Goal: Communication & Community: Answer question/provide support

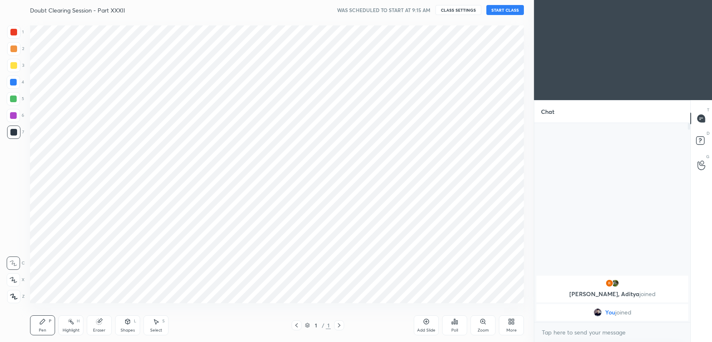
scroll to position [41434, 41222]
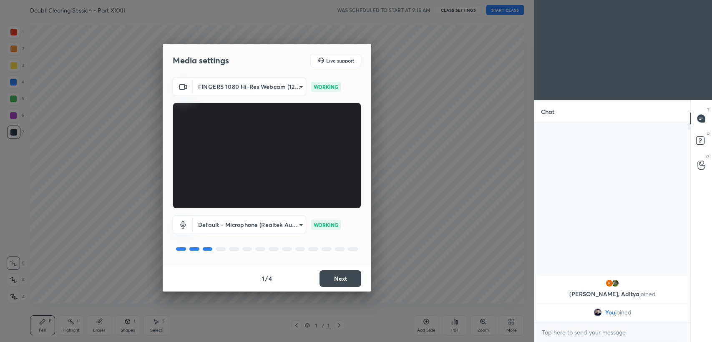
click at [355, 275] on button "Next" at bounding box center [341, 278] width 42 height 17
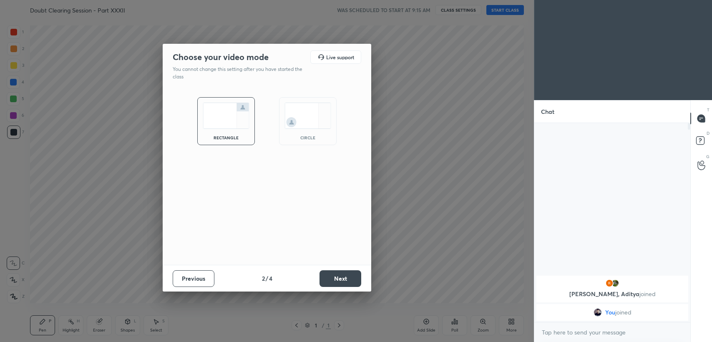
click at [310, 123] on img at bounding box center [308, 116] width 47 height 26
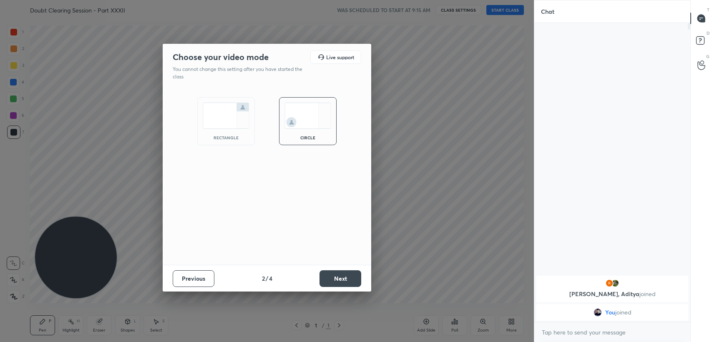
click at [339, 284] on button "Next" at bounding box center [341, 278] width 42 height 17
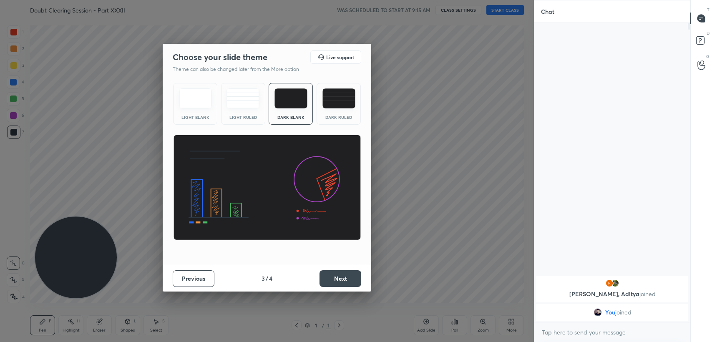
click at [338, 283] on button "Next" at bounding box center [341, 278] width 42 height 17
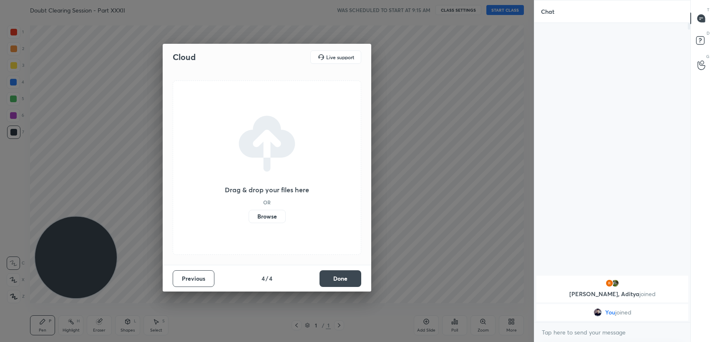
click at [338, 283] on button "Done" at bounding box center [341, 278] width 42 height 17
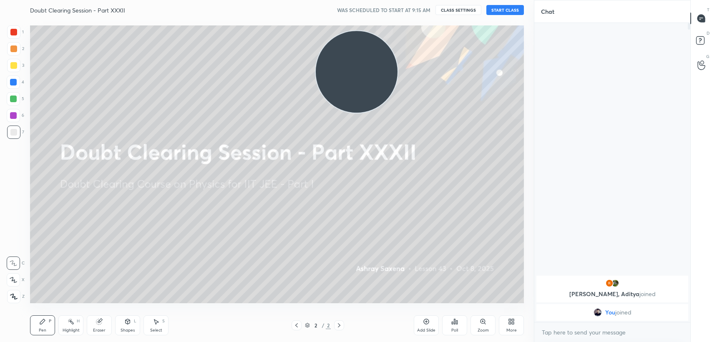
drag, startPoint x: 93, startPoint y: 247, endPoint x: 375, endPoint y: 63, distance: 336.3
click at [384, 58] on video at bounding box center [357, 72] width 82 height 82
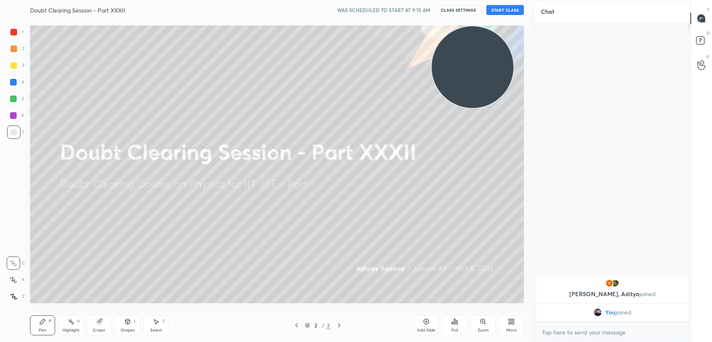
drag, startPoint x: 375, startPoint y: 71, endPoint x: 481, endPoint y: 21, distance: 116.8
click at [481, 21] on div "Setting up your live class" at bounding box center [277, 164] width 501 height 289
click at [509, 8] on button "START CLASS" at bounding box center [505, 10] width 38 height 10
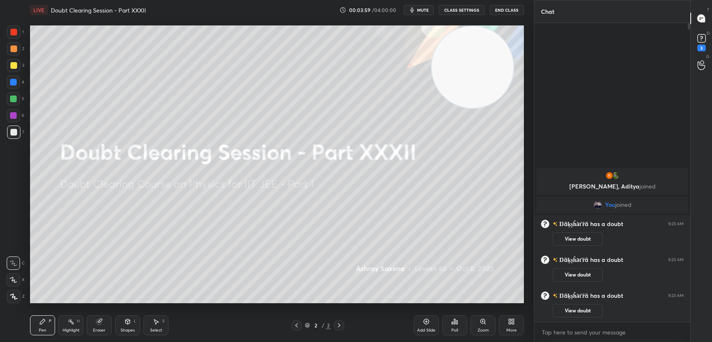
click at [434, 329] on div "Add Slide" at bounding box center [426, 330] width 18 height 4
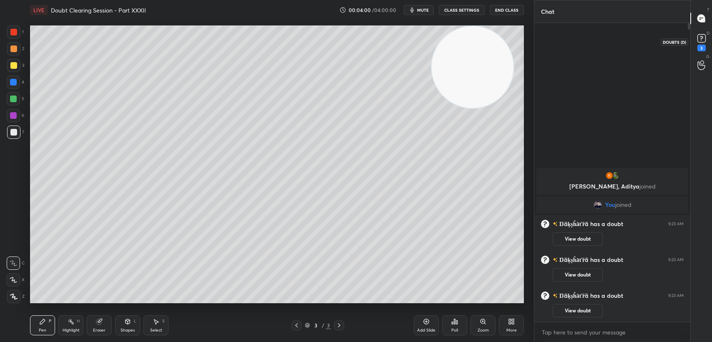
click at [696, 42] on icon at bounding box center [702, 38] width 13 height 13
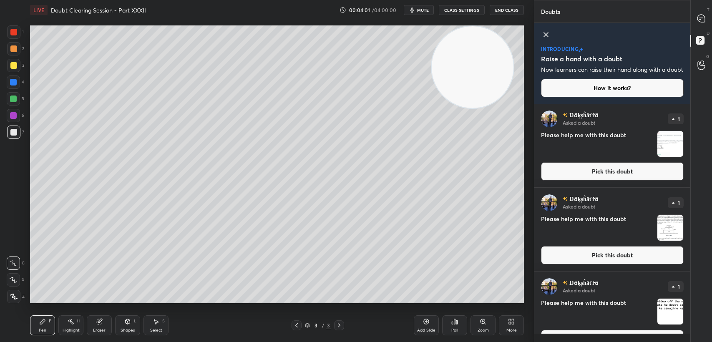
click at [547, 32] on icon at bounding box center [546, 35] width 10 height 10
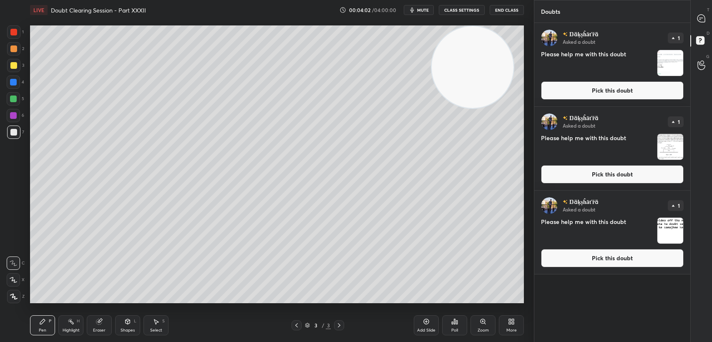
click at [591, 272] on div "Ŋäķșĥāťřä Asked a doubt 1 Please help me with this doubt Pick this doubt" at bounding box center [612, 232] width 156 height 83
click at [595, 259] on button "Pick this doubt" at bounding box center [612, 258] width 143 height 18
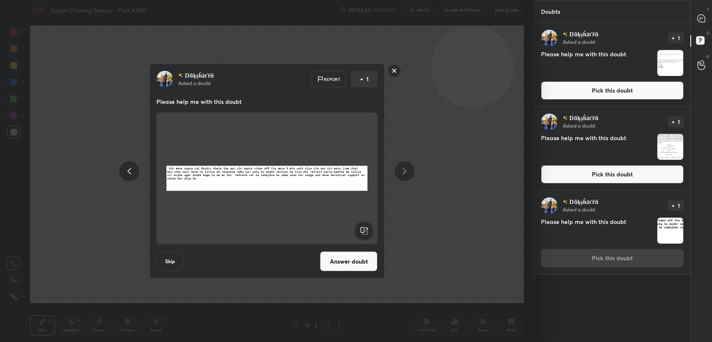
click at [562, 171] on button "Pick this doubt" at bounding box center [612, 174] width 143 height 18
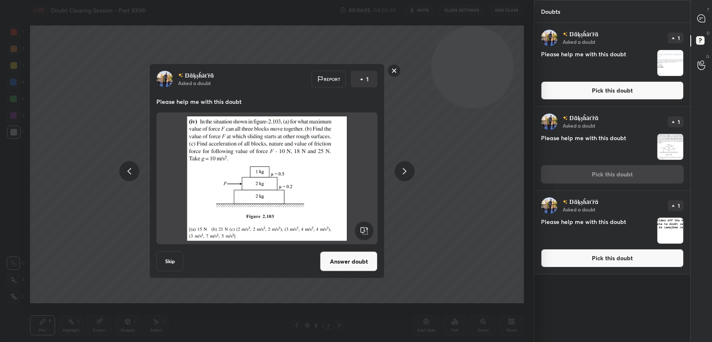
click at [396, 72] on rect at bounding box center [394, 70] width 13 height 13
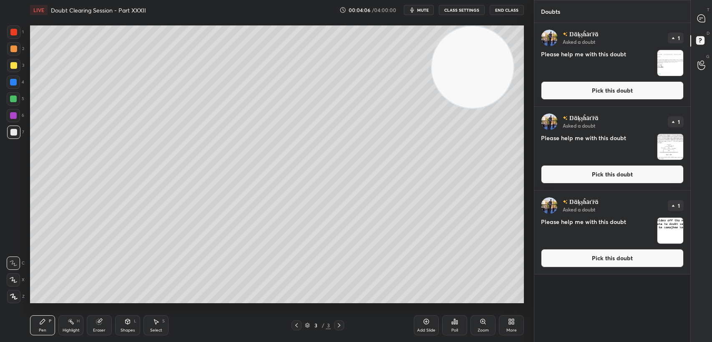
click at [578, 262] on button "Pick this doubt" at bounding box center [612, 258] width 143 height 18
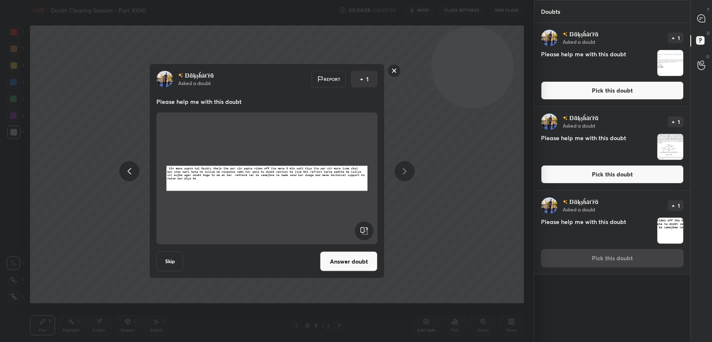
click at [355, 258] on button "Answer doubt" at bounding box center [349, 262] width 58 height 20
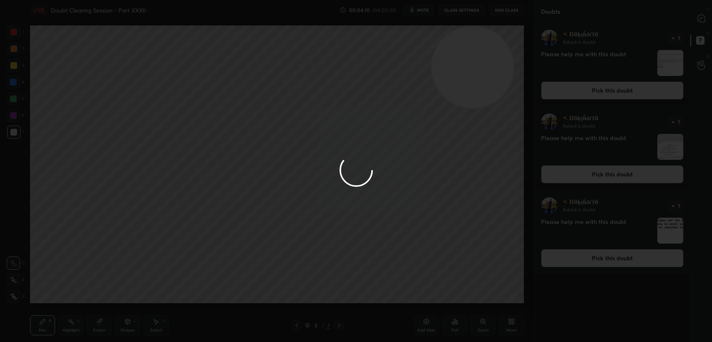
click at [694, 18] on div at bounding box center [356, 171] width 712 height 342
click at [694, 17] on div at bounding box center [356, 171] width 712 height 342
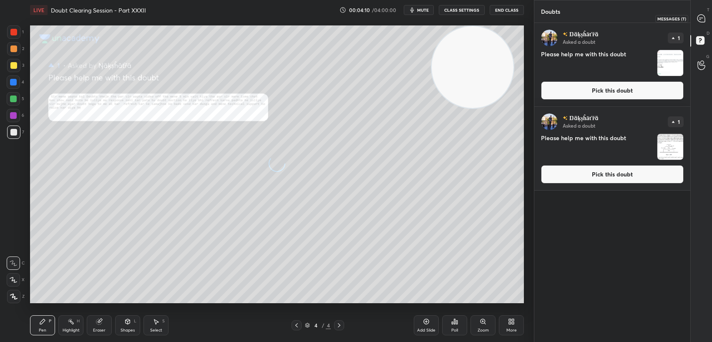
click at [698, 16] on icon at bounding box center [702, 19] width 8 height 8
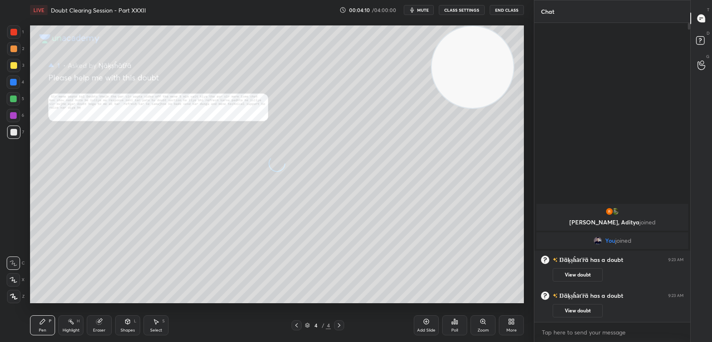
scroll to position [297, 154]
click at [475, 323] on div "Zoom" at bounding box center [483, 325] width 25 height 20
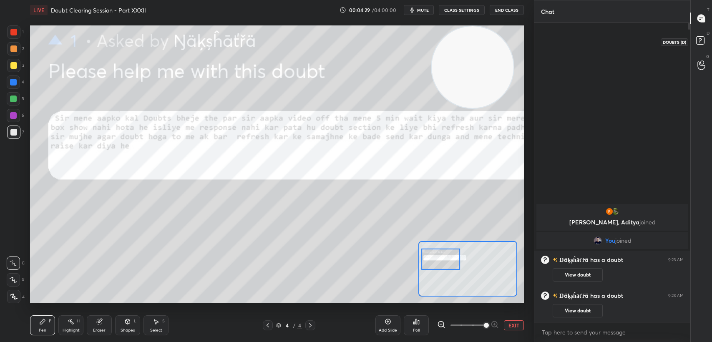
click at [701, 40] on rect at bounding box center [700, 41] width 8 height 8
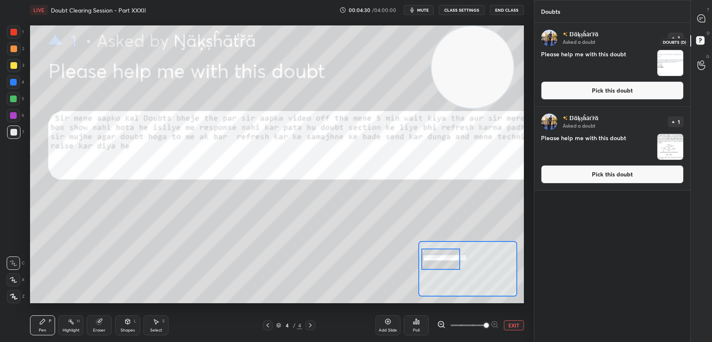
click at [693, 44] on div at bounding box center [701, 41] width 17 height 15
click at [600, 184] on button "Pick this doubt" at bounding box center [612, 174] width 143 height 18
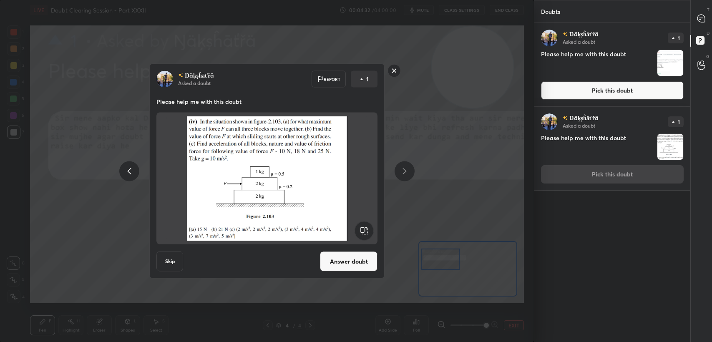
click at [615, 91] on button "Pick this doubt" at bounding box center [612, 90] width 143 height 18
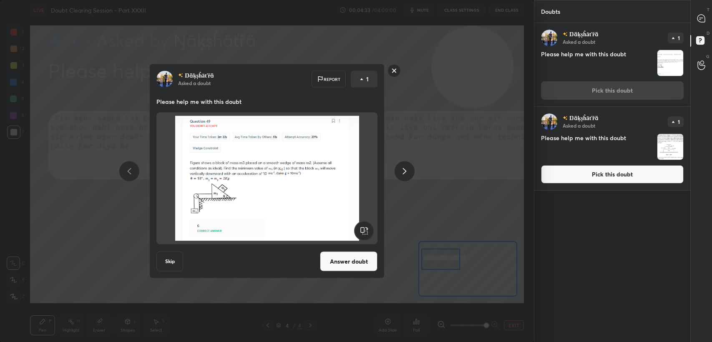
click at [551, 182] on button "Pick this doubt" at bounding box center [612, 174] width 143 height 18
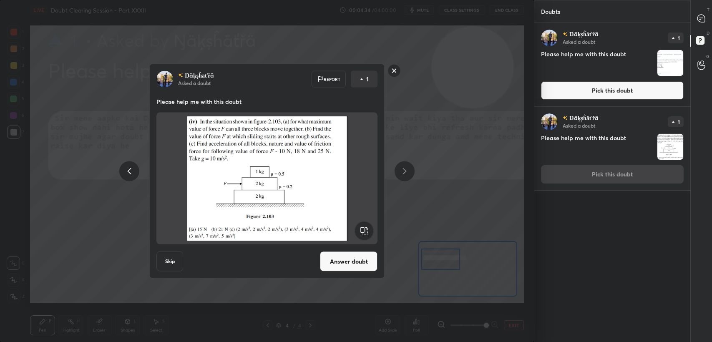
click at [360, 260] on button "Answer doubt" at bounding box center [349, 262] width 58 height 20
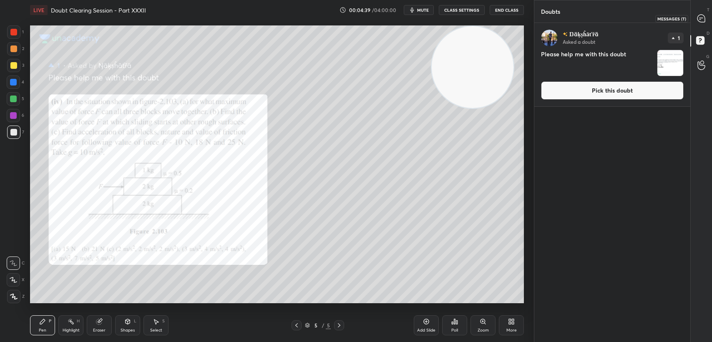
click at [695, 21] on div at bounding box center [701, 18] width 17 height 15
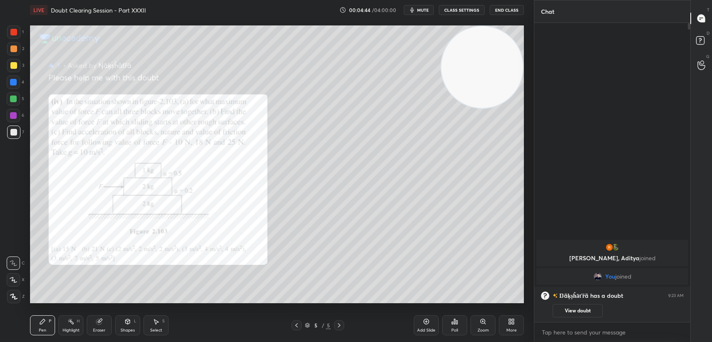
click at [10, 34] on div at bounding box center [13, 32] width 7 height 7
click at [11, 30] on div at bounding box center [13, 32] width 7 height 7
click at [18, 135] on div at bounding box center [13, 132] width 13 height 13
click at [18, 130] on div at bounding box center [13, 132] width 13 height 13
click at [508, 10] on button "End Class" at bounding box center [507, 10] width 34 height 10
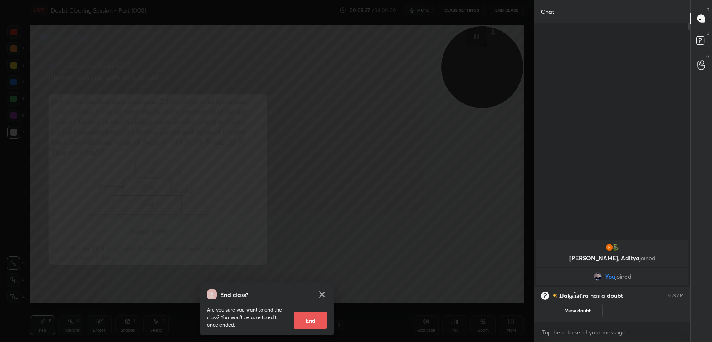
click at [314, 299] on div "End class?" at bounding box center [262, 295] width 110 height 10
click at [320, 297] on icon at bounding box center [322, 294] width 6 height 6
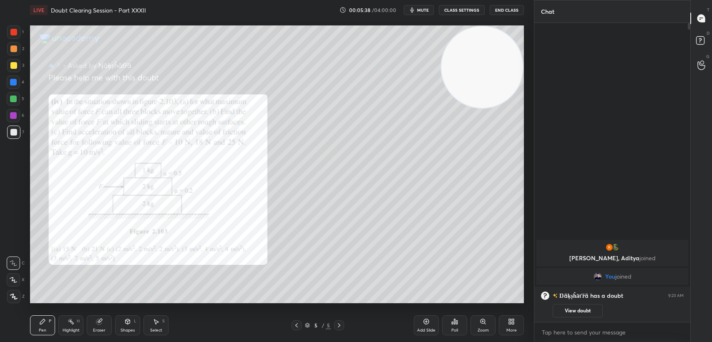
click at [10, 26] on div at bounding box center [13, 31] width 13 height 13
click at [13, 33] on div at bounding box center [13, 32] width 7 height 7
click at [15, 91] on div "4" at bounding box center [16, 84] width 18 height 17
click at [10, 88] on div at bounding box center [13, 82] width 13 height 13
click at [13, 68] on div at bounding box center [13, 65] width 7 height 7
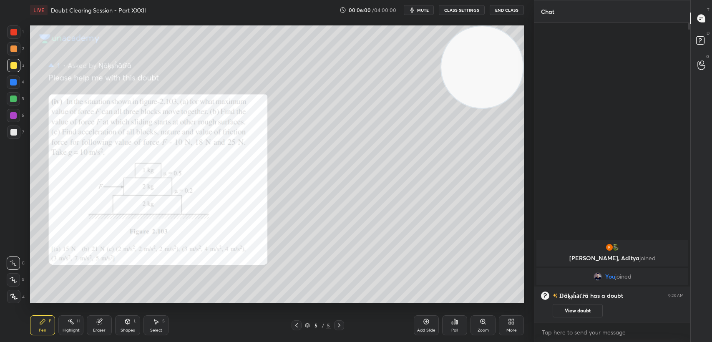
click at [14, 69] on div at bounding box center [13, 65] width 13 height 13
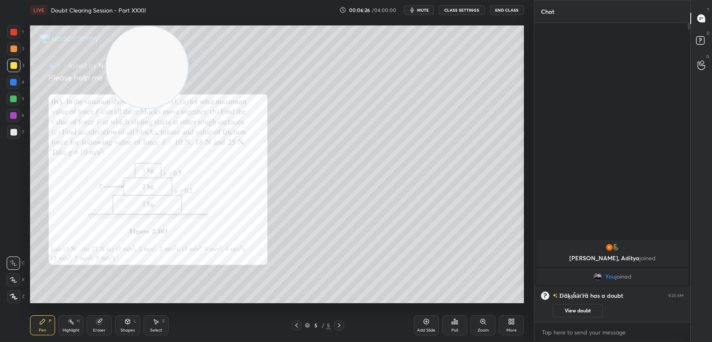
click at [13, 136] on div at bounding box center [13, 132] width 13 height 13
click at [16, 131] on div at bounding box center [13, 132] width 7 height 7
click at [10, 76] on div at bounding box center [13, 82] width 13 height 13
click at [12, 73] on div "3" at bounding box center [15, 67] width 17 height 17
click at [15, 139] on div "7" at bounding box center [15, 134] width 17 height 17
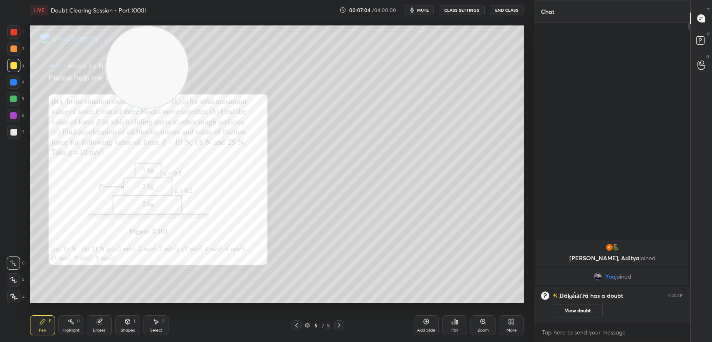
click at [10, 131] on div at bounding box center [13, 132] width 7 height 7
click at [12, 79] on div at bounding box center [13, 82] width 7 height 7
click at [15, 65] on div at bounding box center [13, 65] width 7 height 7
click at [9, 34] on div at bounding box center [13, 31] width 13 height 13
click at [9, 35] on div at bounding box center [13, 31] width 13 height 13
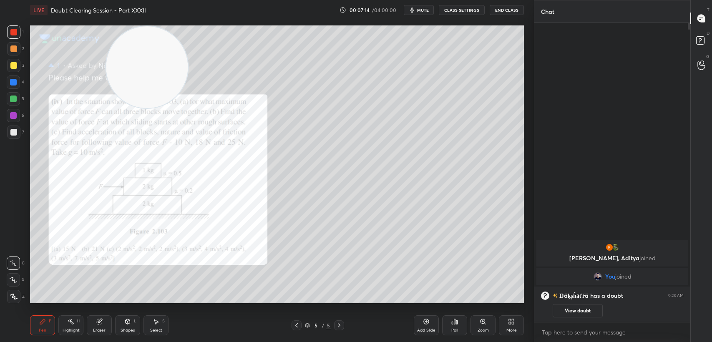
click at [10, 34] on div at bounding box center [13, 32] width 7 height 7
click at [17, 71] on div at bounding box center [13, 65] width 13 height 13
click at [8, 73] on div "3" at bounding box center [15, 67] width 17 height 17
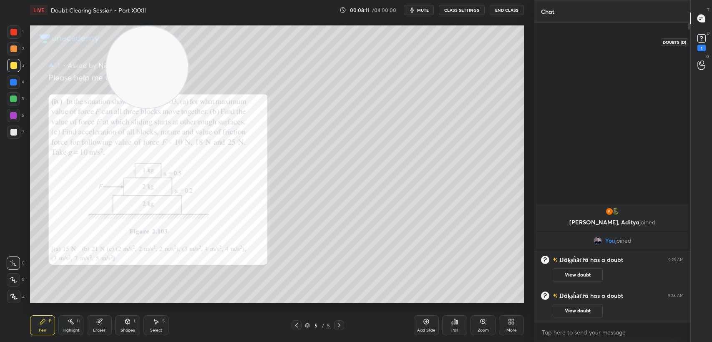
click at [699, 45] on div "1" at bounding box center [702, 48] width 8 height 7
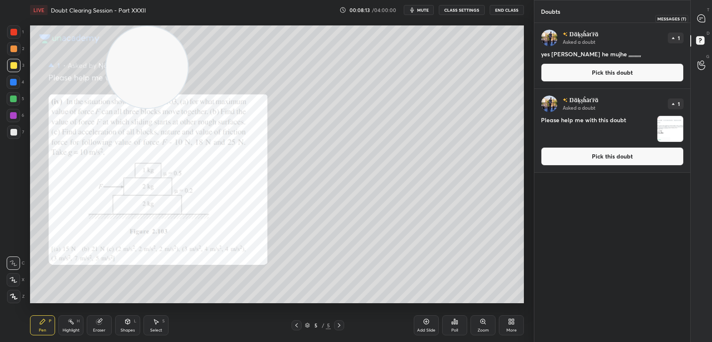
click at [702, 16] on icon at bounding box center [702, 19] width 8 height 8
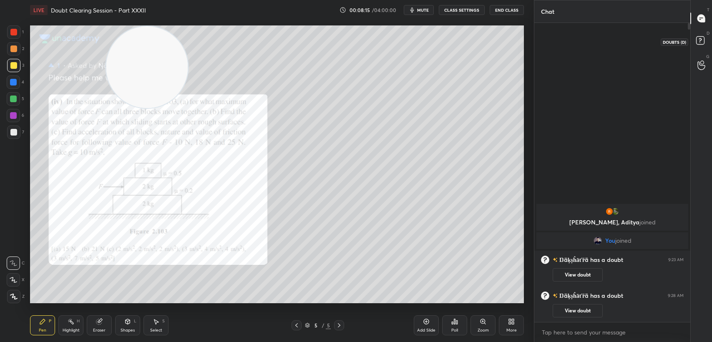
click at [701, 40] on icon at bounding box center [700, 39] width 3 height 3
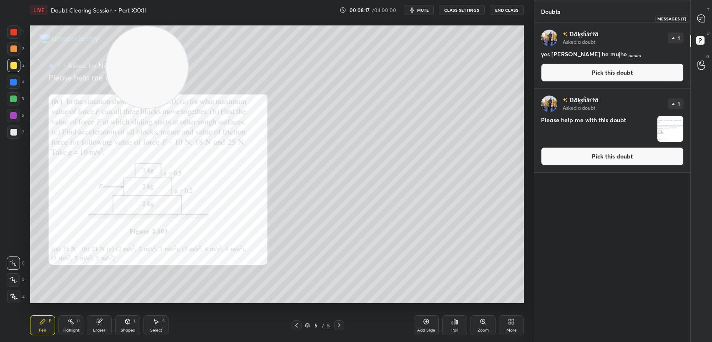
click at [703, 22] on icon at bounding box center [702, 19] width 8 height 8
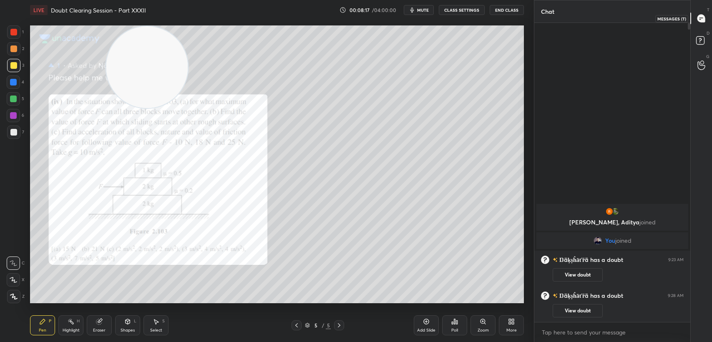
click at [701, 23] on div at bounding box center [701, 18] width 17 height 15
click at [584, 331] on body "1 2 3 4 5 6 7 C X Z C X Z E E Erase all H H LIVE Doubt Clearing Session - Part …" at bounding box center [356, 171] width 712 height 342
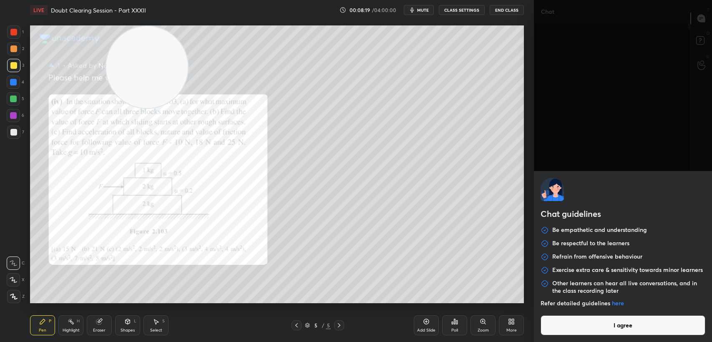
click at [579, 329] on button "I agree" at bounding box center [623, 325] width 165 height 20
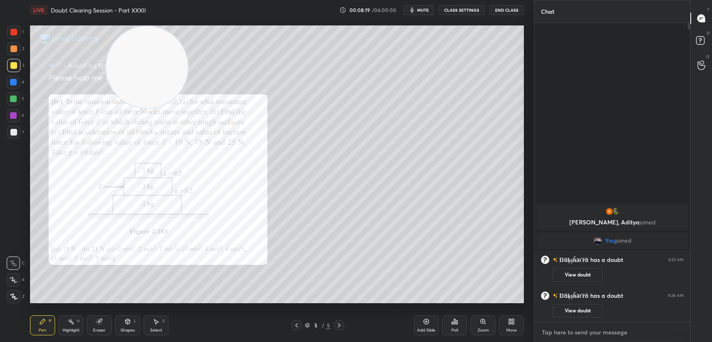
click at [574, 327] on textarea at bounding box center [612, 332] width 143 height 13
click at [10, 78] on div at bounding box center [13, 82] width 13 height 13
click at [16, 78] on div at bounding box center [13, 82] width 13 height 13
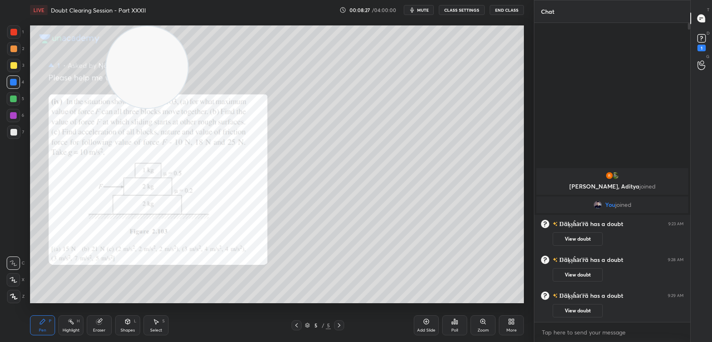
click at [706, 45] on div "1" at bounding box center [702, 41] width 13 height 19
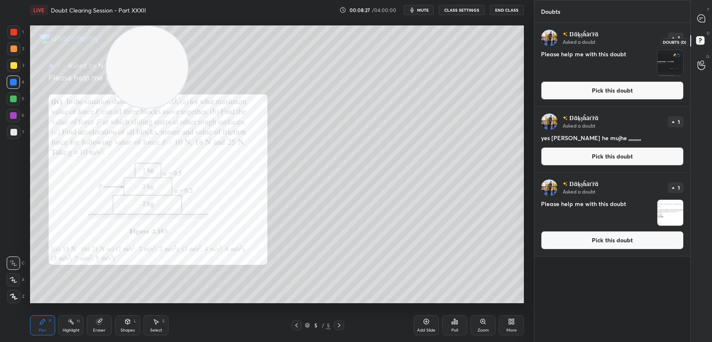
click at [701, 40] on icon at bounding box center [700, 39] width 3 height 3
click at [628, 91] on button "Pick this doubt" at bounding box center [612, 90] width 143 height 18
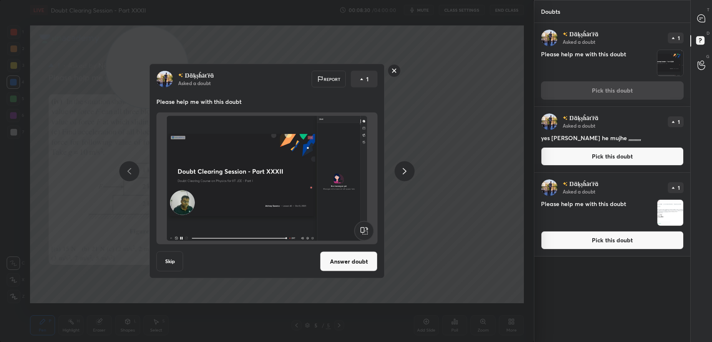
click at [357, 271] on div "Answer doubt" at bounding box center [349, 262] width 58 height 20
click at [359, 261] on button "Answer doubt" at bounding box center [349, 262] width 58 height 20
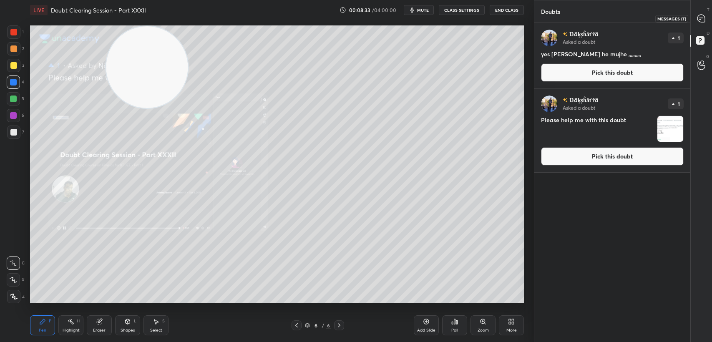
click at [700, 19] on icon at bounding box center [700, 19] width 1 height 0
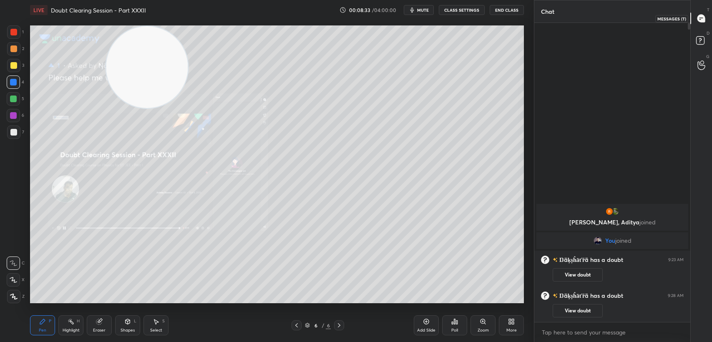
click at [697, 19] on icon at bounding box center [701, 18] width 9 height 9
click at [476, 324] on div "Zoom" at bounding box center [483, 325] width 25 height 20
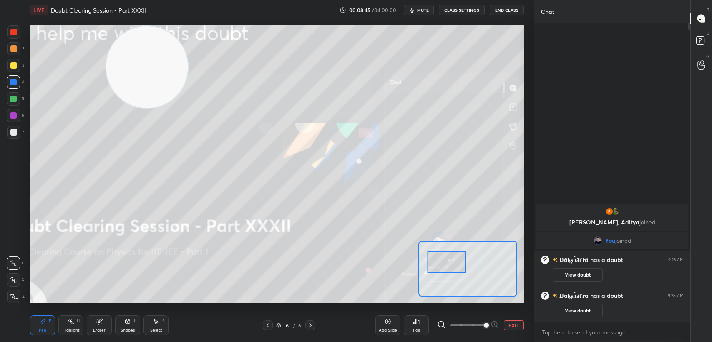
click at [265, 325] on icon at bounding box center [268, 325] width 7 height 7
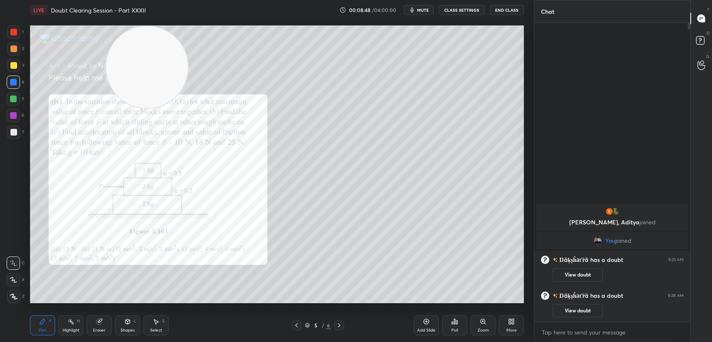
click at [13, 106] on div "5" at bounding box center [16, 100] width 18 height 17
click at [7, 72] on div "3" at bounding box center [15, 65] width 17 height 13
click at [13, 71] on div at bounding box center [13, 65] width 13 height 13
click at [109, 319] on div "Eraser" at bounding box center [99, 325] width 25 height 20
click at [108, 320] on div "Eraser" at bounding box center [99, 325] width 25 height 20
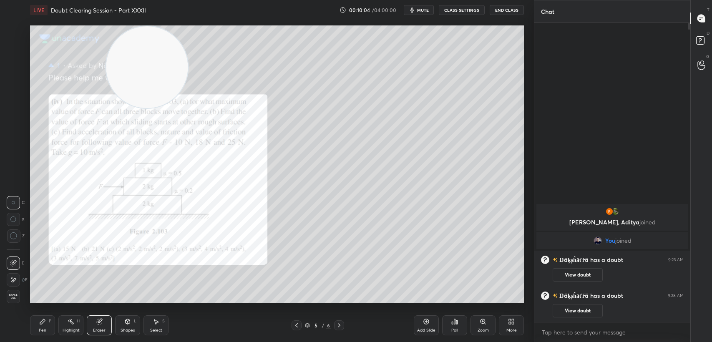
click at [43, 321] on icon at bounding box center [42, 321] width 5 height 5
click at [47, 323] on div "Pen P" at bounding box center [42, 325] width 25 height 20
click at [17, 96] on div at bounding box center [13, 98] width 13 height 13
click at [18, 98] on div at bounding box center [13, 98] width 13 height 13
click at [11, 69] on div at bounding box center [13, 65] width 13 height 13
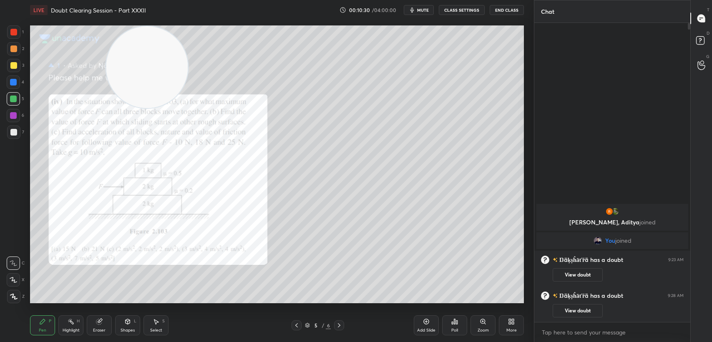
click at [10, 68] on div at bounding box center [13, 65] width 7 height 7
click at [16, 88] on div at bounding box center [13, 82] width 13 height 13
click at [17, 87] on div at bounding box center [13, 82] width 13 height 13
click at [14, 88] on div at bounding box center [13, 82] width 13 height 13
click at [11, 36] on div at bounding box center [13, 31] width 13 height 13
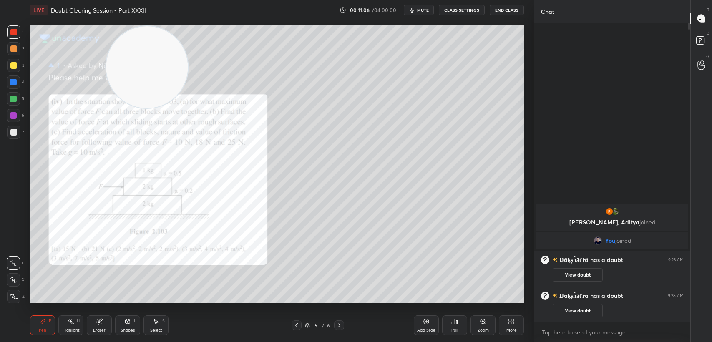
click at [11, 34] on div at bounding box center [13, 32] width 7 height 7
click at [431, 324] on div "Add Slide" at bounding box center [426, 325] width 25 height 20
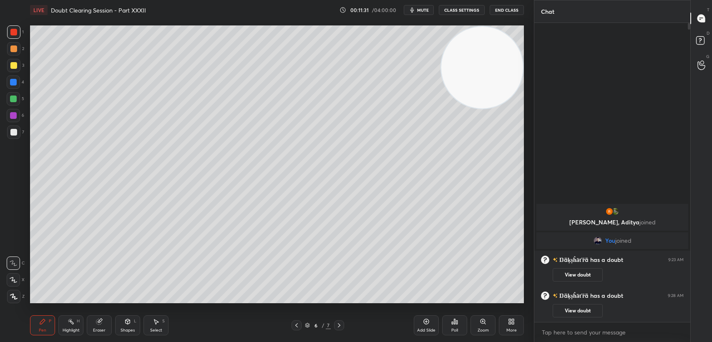
click at [11, 68] on div at bounding box center [13, 65] width 7 height 7
click at [13, 65] on div at bounding box center [13, 65] width 7 height 7
click at [9, 37] on div at bounding box center [13, 31] width 13 height 13
click at [13, 35] on div at bounding box center [13, 32] width 7 height 7
click at [10, 69] on div at bounding box center [13, 65] width 13 height 13
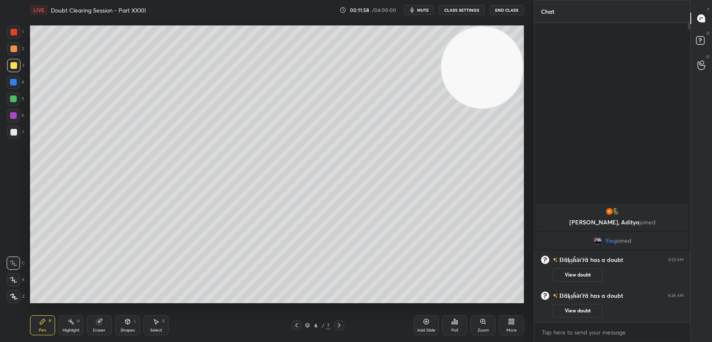
click at [12, 71] on div at bounding box center [13, 65] width 13 height 13
click at [19, 98] on div at bounding box center [13, 98] width 13 height 13
click at [13, 65] on div at bounding box center [13, 65] width 7 height 7
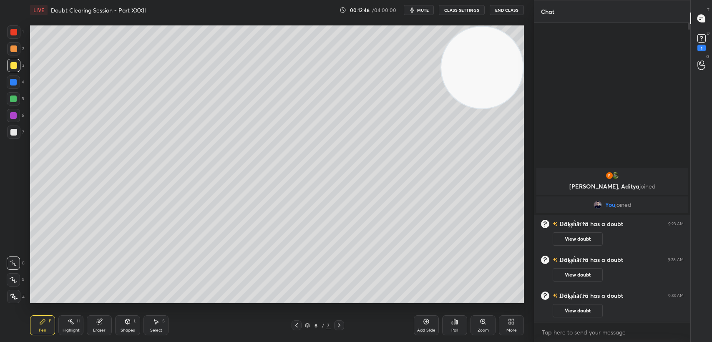
click at [17, 34] on div at bounding box center [13, 32] width 7 height 7
click at [13, 38] on div at bounding box center [13, 31] width 13 height 13
click at [297, 327] on icon at bounding box center [296, 325] width 3 height 4
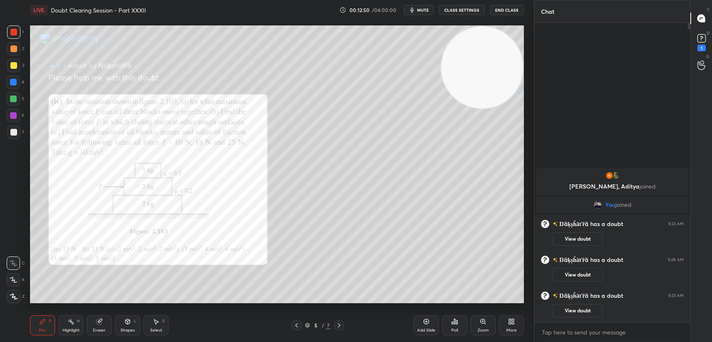
click at [474, 324] on div "Zoom" at bounding box center [483, 325] width 25 height 20
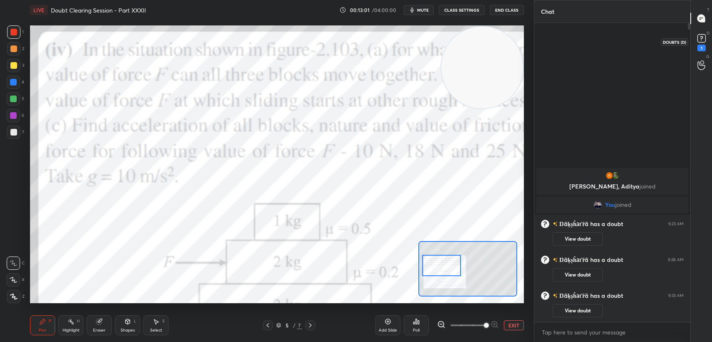
click at [705, 42] on rect at bounding box center [702, 39] width 8 height 8
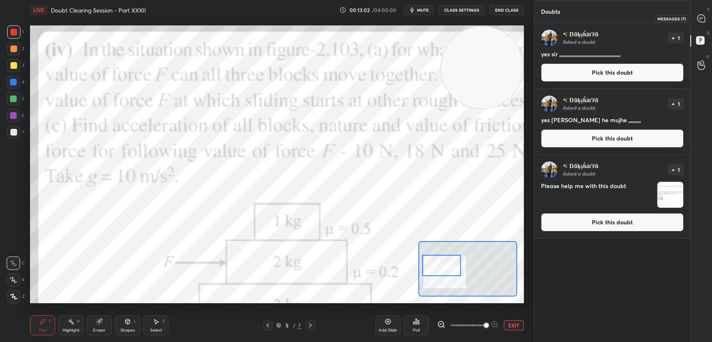
click at [692, 18] on div "T Messages (T)" at bounding box center [701, 18] width 21 height 23
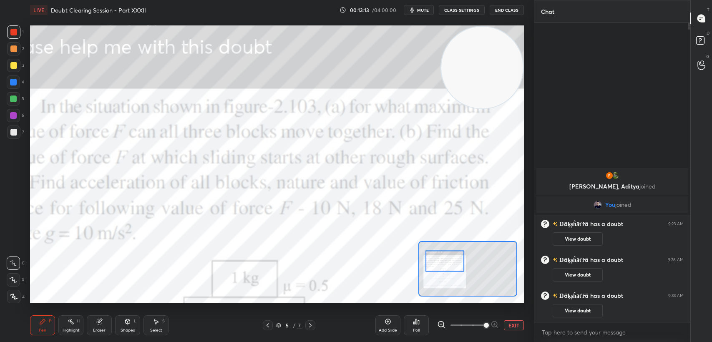
click at [514, 324] on button "EXIT" at bounding box center [514, 325] width 20 height 10
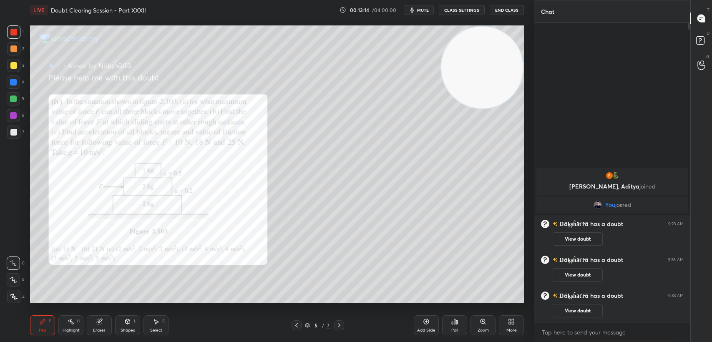
click at [340, 324] on icon at bounding box center [339, 325] width 7 height 7
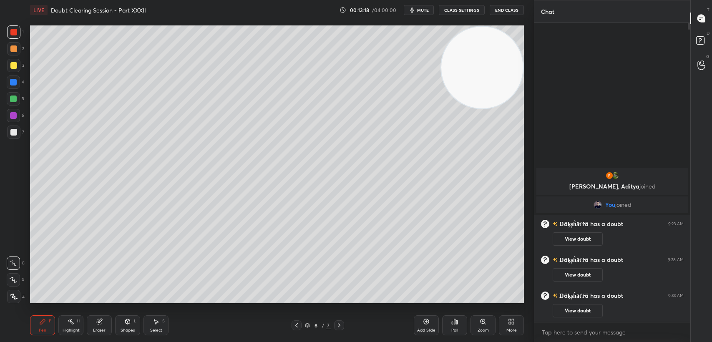
click at [7, 139] on div "7" at bounding box center [15, 132] width 17 height 13
click at [16, 137] on div at bounding box center [13, 132] width 13 height 13
click at [21, 133] on div "7" at bounding box center [15, 132] width 17 height 13
click at [13, 69] on div at bounding box center [13, 65] width 13 height 13
click at [16, 70] on div at bounding box center [13, 65] width 13 height 13
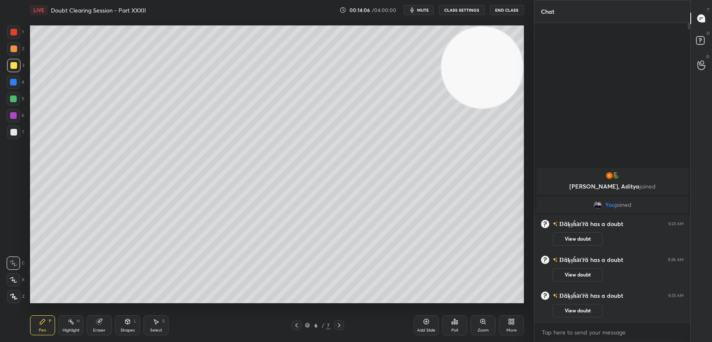
click at [6, 41] on div "1 2 3 4 5 6 7 C X Z C X Z E E Erase all H H" at bounding box center [13, 164] width 27 height 278
click at [8, 37] on div at bounding box center [13, 31] width 13 height 13
click at [10, 32] on div at bounding box center [13, 32] width 7 height 7
click at [16, 65] on div at bounding box center [13, 65] width 7 height 7
click at [16, 69] on div at bounding box center [13, 65] width 13 height 13
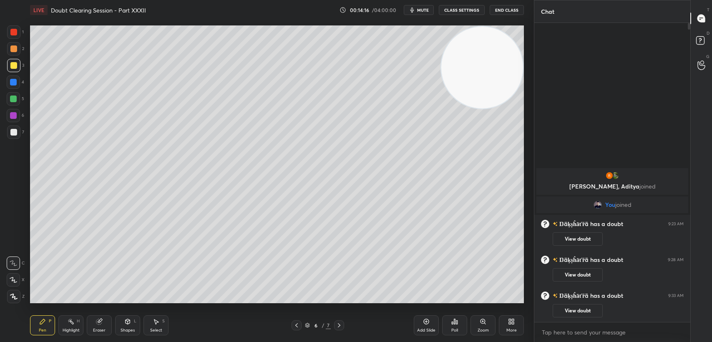
click at [296, 325] on icon at bounding box center [296, 325] width 3 height 4
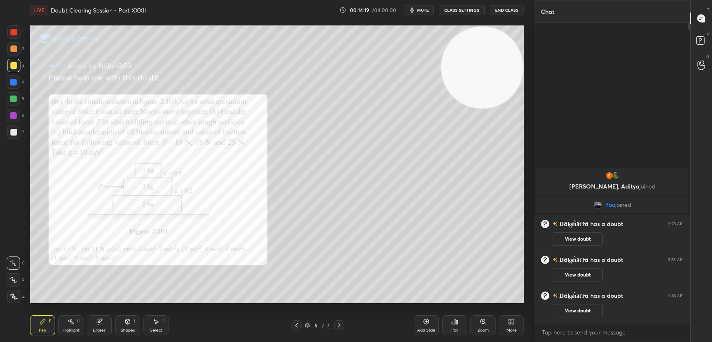
click at [341, 328] on icon at bounding box center [339, 325] width 7 height 7
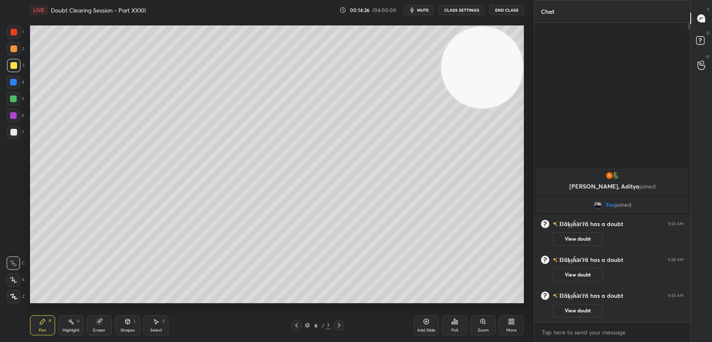
click at [295, 326] on icon at bounding box center [296, 325] width 7 height 7
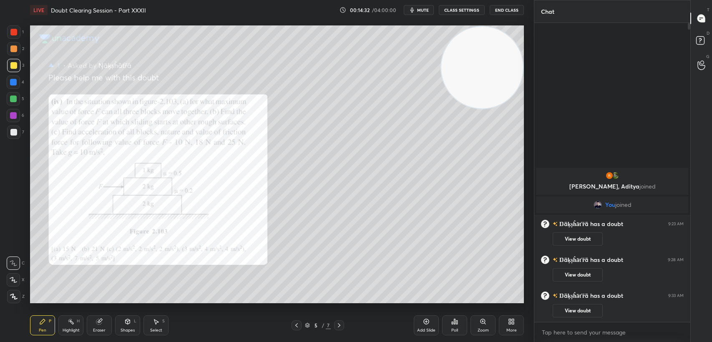
click at [339, 330] on div at bounding box center [339, 325] width 10 height 10
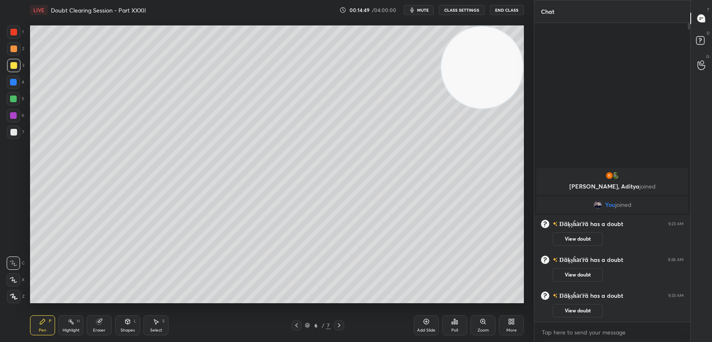
click at [13, 101] on div at bounding box center [13, 99] width 7 height 7
click at [12, 62] on div at bounding box center [13, 65] width 7 height 7
click at [13, 64] on div at bounding box center [13, 65] width 7 height 7
click at [296, 327] on icon at bounding box center [296, 325] width 7 height 7
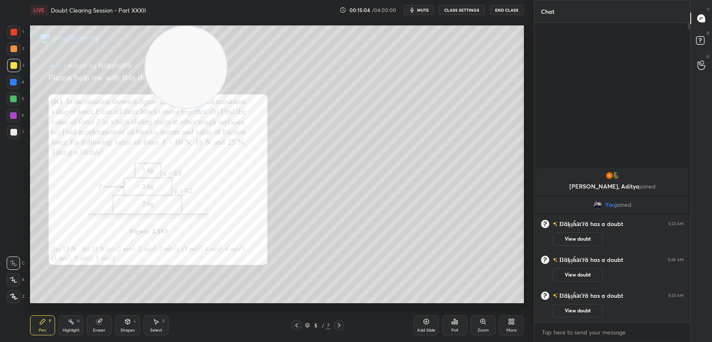
click at [340, 326] on icon at bounding box center [339, 325] width 7 height 7
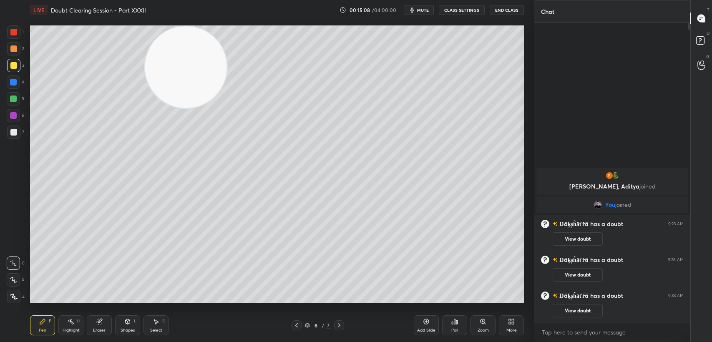
click at [1, 38] on div "1 2 3 4 5 6 7 C X Z C X Z E E Erase all H H" at bounding box center [13, 164] width 27 height 278
click at [19, 36] on div at bounding box center [13, 31] width 13 height 13
click at [11, 68] on div at bounding box center [13, 65] width 7 height 7
click at [12, 65] on div at bounding box center [13, 65] width 7 height 7
click at [15, 96] on div at bounding box center [13, 99] width 7 height 7
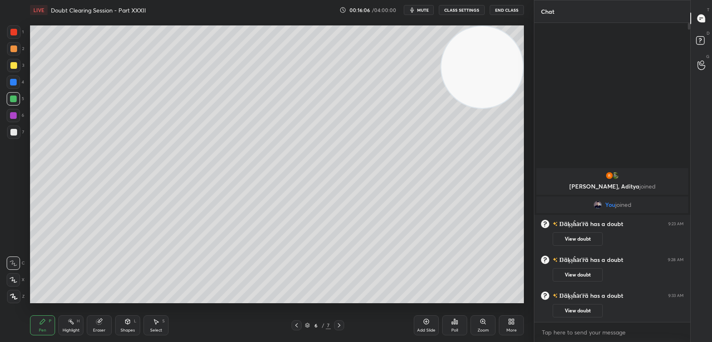
click at [8, 41] on div "1" at bounding box center [15, 33] width 17 height 17
click at [4, 42] on div "1 2 3 4 5 6 7 C X Z C X Z E E Erase all H H" at bounding box center [13, 164] width 27 height 278
click at [297, 331] on div "Pen P Highlight H Eraser Shapes L Select S 6 / 7 Add Slide Poll Zoom More" at bounding box center [277, 325] width 494 height 33
click at [301, 323] on div at bounding box center [297, 325] width 10 height 10
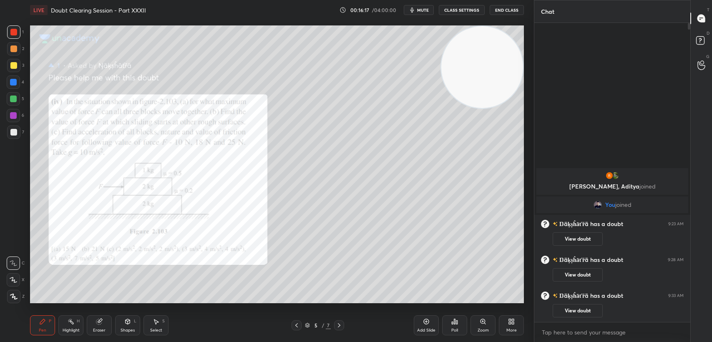
click at [338, 331] on div "Pen P Highlight H Eraser Shapes L Select S 5 / 7 Add Slide Poll Zoom More" at bounding box center [277, 325] width 494 height 33
click at [339, 328] on icon at bounding box center [339, 325] width 7 height 7
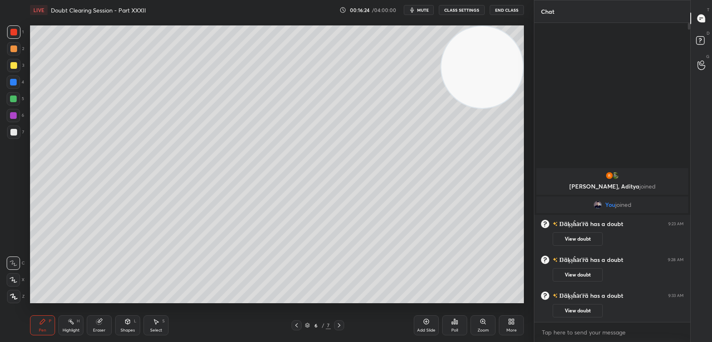
click at [13, 81] on div at bounding box center [13, 82] width 7 height 7
click at [17, 81] on div at bounding box center [13, 82] width 13 height 13
click at [298, 328] on icon at bounding box center [296, 325] width 7 height 7
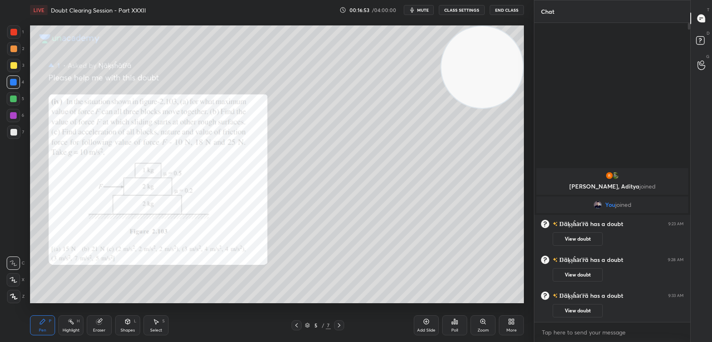
click at [23, 33] on div "1 2 3 4 5 6 7" at bounding box center [16, 83] width 18 height 117
click at [20, 33] on div at bounding box center [13, 31] width 13 height 13
click at [341, 321] on div at bounding box center [339, 325] width 10 height 10
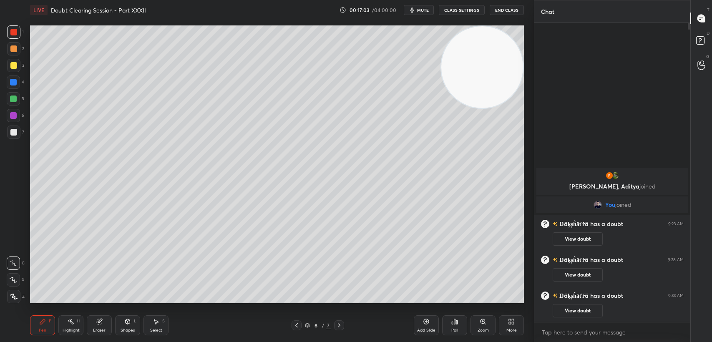
click at [1, 66] on div "1 2 3 4 5 6 7 C X Z C X Z E E Erase all H H" at bounding box center [13, 164] width 27 height 278
click at [5, 69] on div "1 2 3 4 5 6 7 C X Z C X Z E E Erase all H H" at bounding box center [13, 164] width 27 height 278
click at [11, 66] on div at bounding box center [13, 65] width 7 height 7
click at [13, 67] on div at bounding box center [13, 65] width 7 height 7
click at [705, 42] on icon at bounding box center [701, 41] width 15 height 15
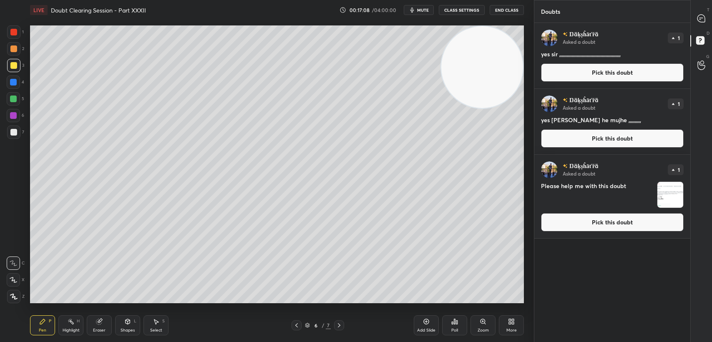
click at [701, 23] on icon at bounding box center [701, 18] width 9 height 9
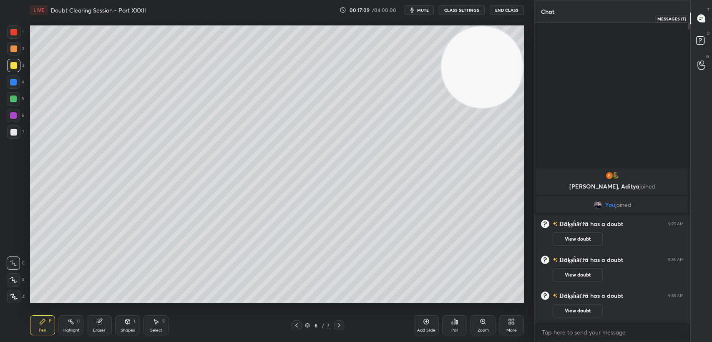
click at [697, 23] on div at bounding box center [701, 18] width 17 height 15
click at [15, 34] on div at bounding box center [13, 32] width 7 height 7
click at [296, 321] on div at bounding box center [297, 325] width 10 height 10
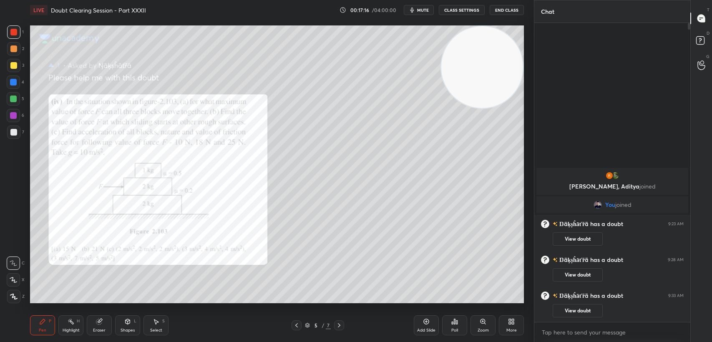
click at [340, 326] on icon at bounding box center [339, 325] width 3 height 4
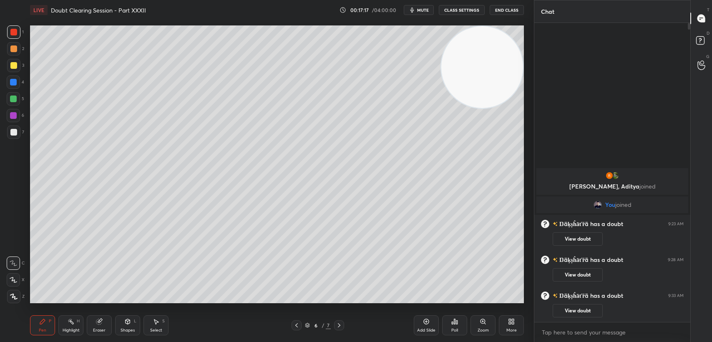
click at [425, 328] on div "Add Slide" at bounding box center [426, 330] width 18 height 4
click at [7, 76] on div "4" at bounding box center [16, 82] width 18 height 13
click at [16, 66] on div at bounding box center [13, 65] width 7 height 7
click at [13, 65] on div at bounding box center [13, 65] width 7 height 7
click at [16, 64] on div at bounding box center [13, 65] width 7 height 7
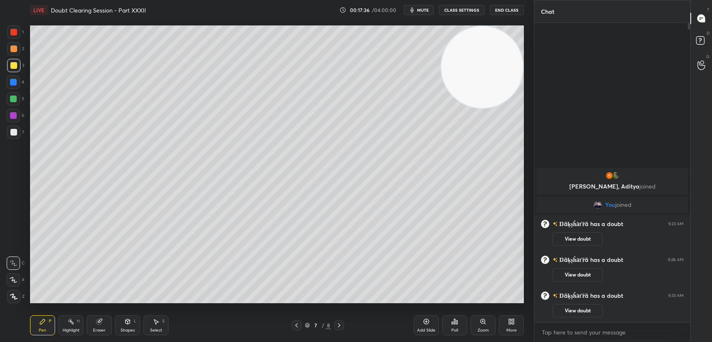
click at [10, 33] on div at bounding box center [13, 31] width 13 height 13
click at [8, 33] on div at bounding box center [13, 31] width 13 height 13
click at [103, 326] on div "Eraser" at bounding box center [99, 325] width 25 height 20
click at [45, 328] on div "Pen" at bounding box center [43, 330] width 8 height 4
click at [12, 71] on div at bounding box center [13, 65] width 13 height 13
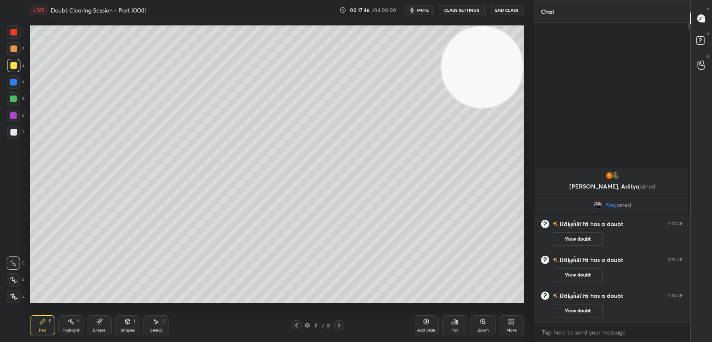
click at [13, 68] on div at bounding box center [13, 65] width 7 height 7
click at [22, 68] on div "3" at bounding box center [15, 65] width 17 height 13
click at [15, 81] on div at bounding box center [13, 82] width 7 height 7
click at [13, 33] on div at bounding box center [13, 32] width 7 height 7
click at [16, 33] on div at bounding box center [13, 32] width 7 height 7
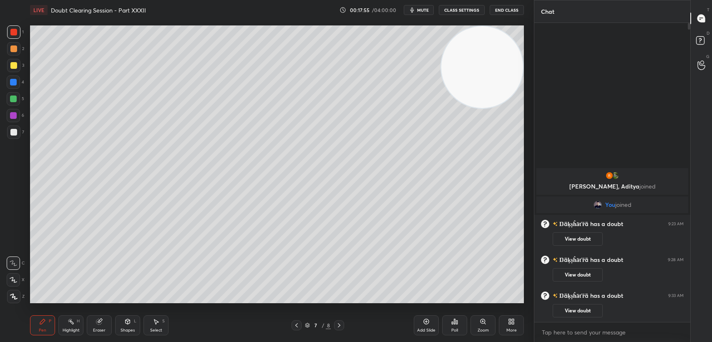
click at [15, 69] on div at bounding box center [13, 65] width 13 height 13
click at [18, 64] on div at bounding box center [13, 65] width 13 height 13
click at [297, 324] on icon at bounding box center [296, 325] width 3 height 4
click at [296, 321] on div at bounding box center [297, 325] width 10 height 10
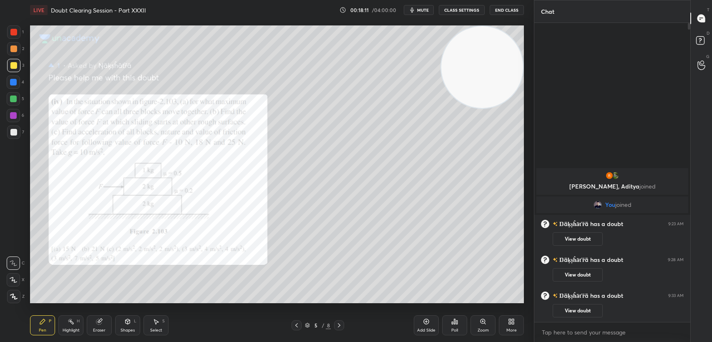
click at [337, 325] on icon at bounding box center [339, 325] width 7 height 7
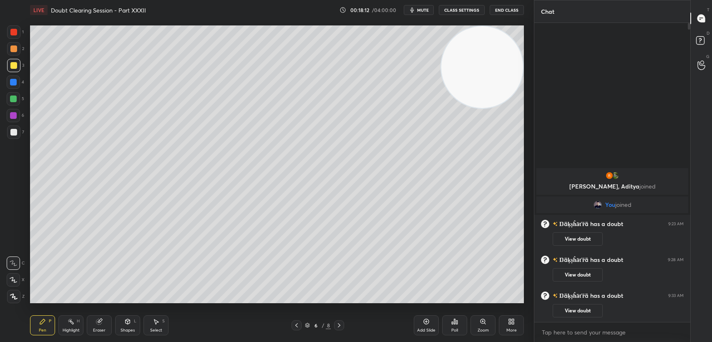
click at [294, 328] on icon at bounding box center [296, 325] width 7 height 7
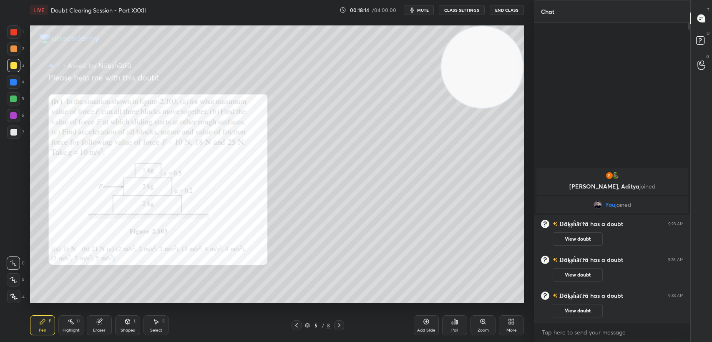
click at [341, 323] on icon at bounding box center [339, 325] width 7 height 7
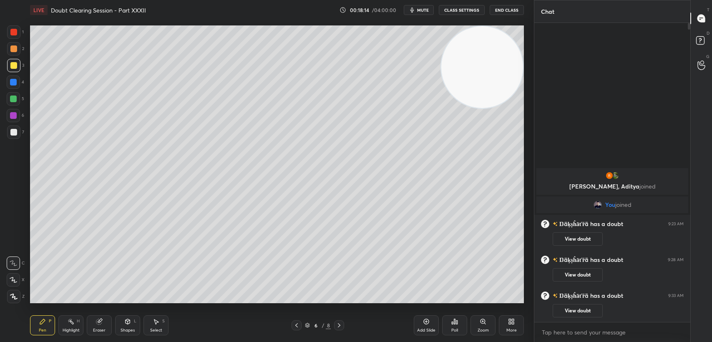
click at [342, 327] on icon at bounding box center [339, 325] width 7 height 7
click at [103, 326] on div "Eraser" at bounding box center [99, 325] width 25 height 20
click at [106, 325] on div "Eraser" at bounding box center [99, 325] width 25 height 20
click at [48, 329] on div "Pen P" at bounding box center [42, 325] width 25 height 20
click at [100, 327] on div "Eraser" at bounding box center [99, 325] width 25 height 20
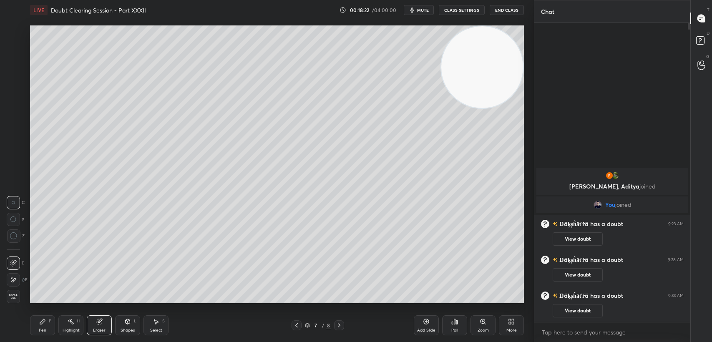
click at [40, 331] on div "Pen" at bounding box center [43, 330] width 8 height 4
click at [45, 328] on div "Pen P" at bounding box center [42, 325] width 25 height 20
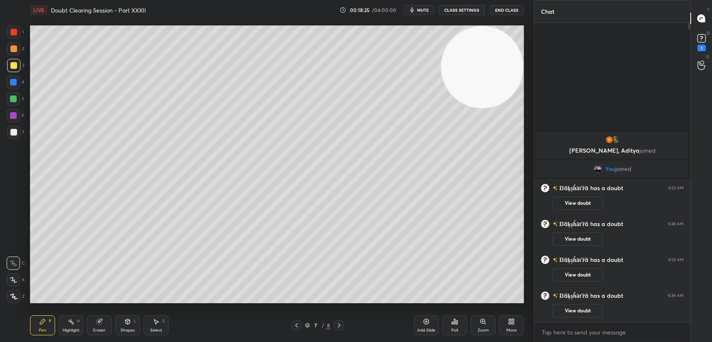
click at [705, 48] on div "1" at bounding box center [702, 48] width 8 height 7
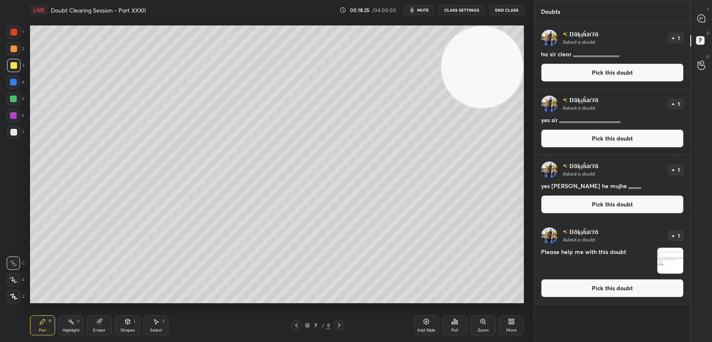
click at [700, 49] on icon at bounding box center [701, 41] width 15 height 15
click at [696, 18] on div at bounding box center [701, 18] width 17 height 15
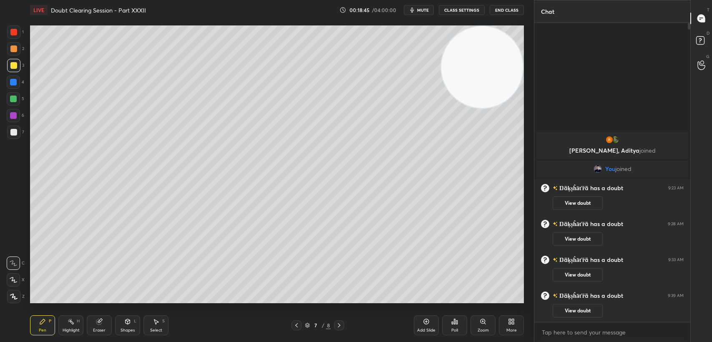
click at [106, 324] on div "Eraser" at bounding box center [99, 325] width 25 height 20
click at [45, 325] on icon at bounding box center [42, 321] width 7 height 7
click at [695, 44] on icon at bounding box center [701, 41] width 15 height 15
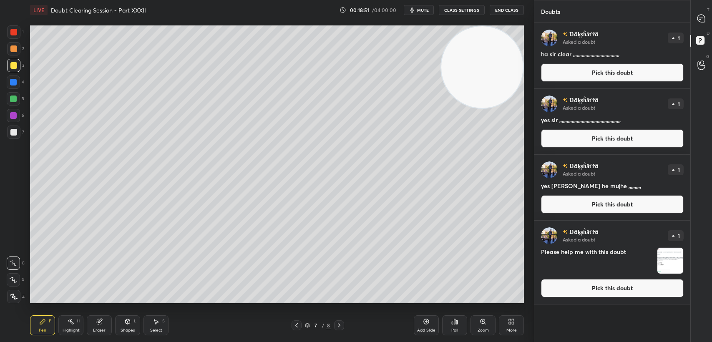
click at [607, 297] on button "Pick this doubt" at bounding box center [612, 288] width 143 height 18
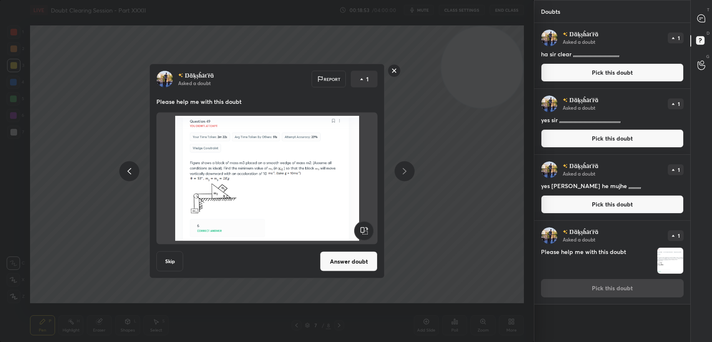
click at [354, 270] on button "Answer doubt" at bounding box center [349, 262] width 58 height 20
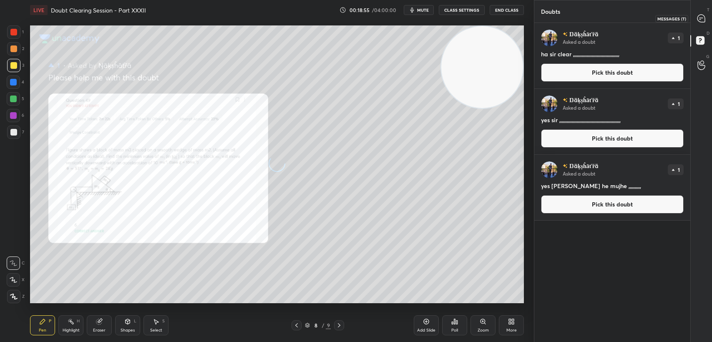
click at [695, 22] on div at bounding box center [701, 18] width 17 height 15
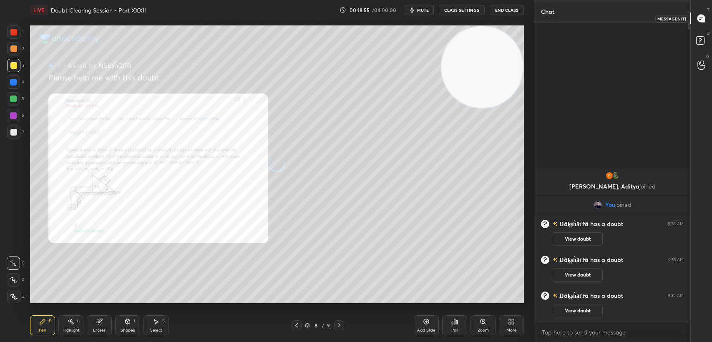
click at [704, 25] on div at bounding box center [701, 18] width 17 height 15
click at [489, 327] on div "Zoom" at bounding box center [483, 325] width 25 height 20
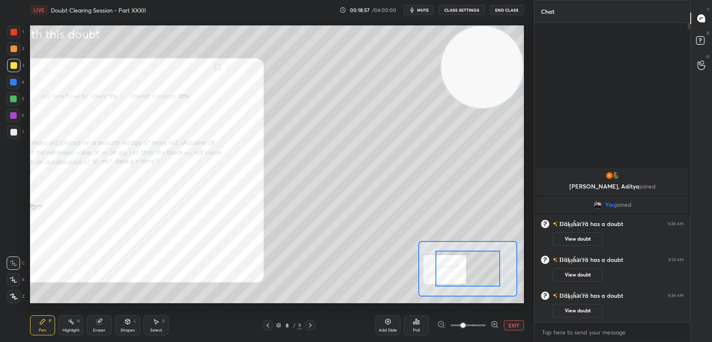
click at [466, 324] on span at bounding box center [463, 325] width 5 height 5
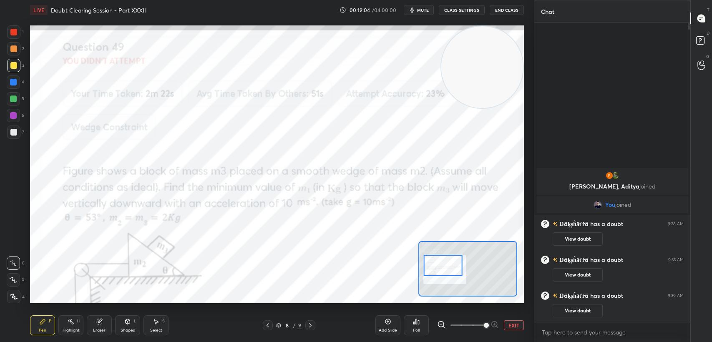
click at [15, 28] on div at bounding box center [13, 31] width 13 height 13
click at [13, 32] on div at bounding box center [13, 32] width 7 height 7
click at [15, 31] on div at bounding box center [13, 32] width 7 height 7
click at [16, 88] on div at bounding box center [13, 82] width 13 height 13
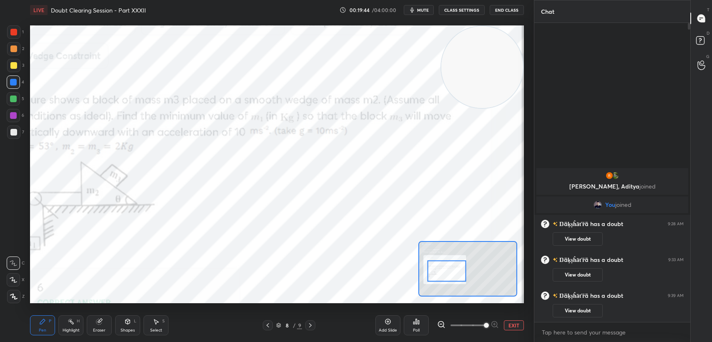
click at [13, 28] on div at bounding box center [13, 31] width 13 height 13
click at [10, 34] on div at bounding box center [13, 32] width 7 height 7
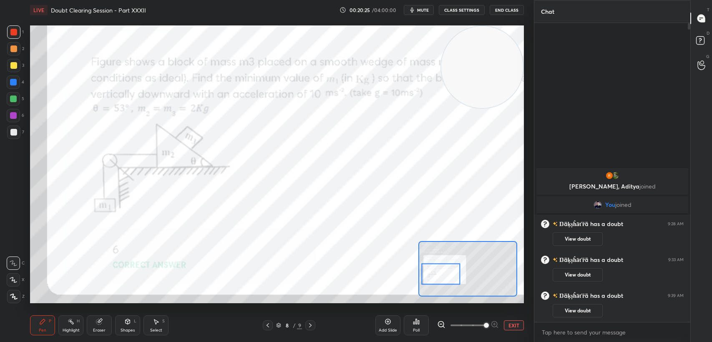
click at [19, 116] on div at bounding box center [13, 115] width 13 height 13
click at [16, 120] on div at bounding box center [13, 115] width 13 height 13
click at [96, 328] on div "Eraser" at bounding box center [99, 325] width 25 height 20
click at [34, 328] on div "Pen P" at bounding box center [42, 325] width 25 height 20
click at [43, 325] on icon at bounding box center [42, 321] width 7 height 7
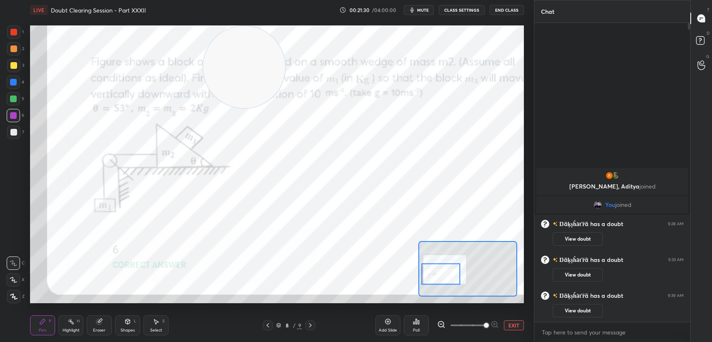
click at [10, 50] on div at bounding box center [13, 48] width 7 height 7
click at [11, 49] on div at bounding box center [13, 48] width 7 height 7
click at [11, 34] on div at bounding box center [13, 32] width 7 height 7
click at [18, 34] on div at bounding box center [13, 31] width 13 height 13
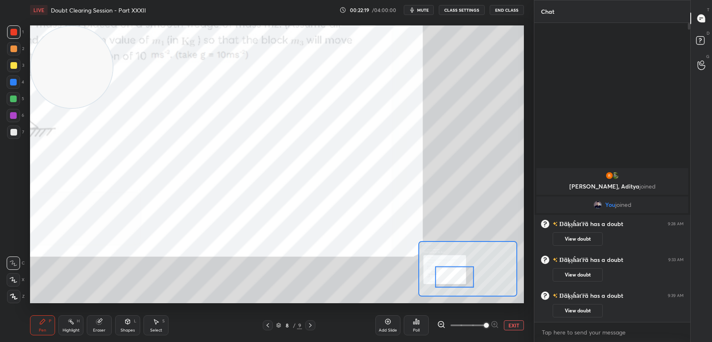
click at [7, 118] on div at bounding box center [13, 115] width 13 height 13
click at [8, 118] on div at bounding box center [13, 115] width 13 height 13
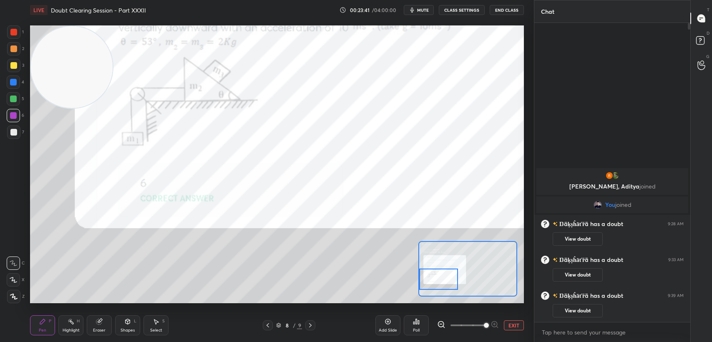
click at [9, 36] on div at bounding box center [13, 31] width 13 height 13
click at [12, 32] on div at bounding box center [13, 32] width 7 height 7
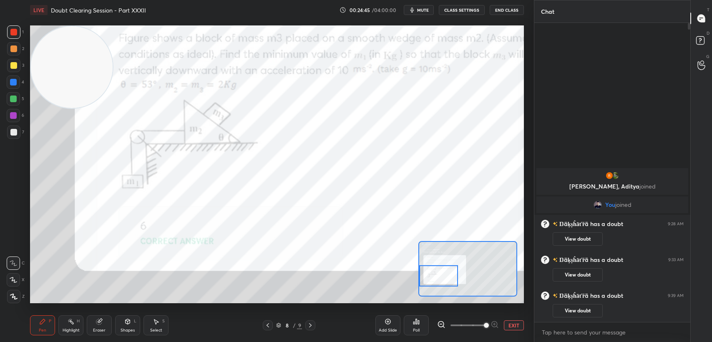
click at [517, 323] on button "EXIT" at bounding box center [514, 325] width 20 height 10
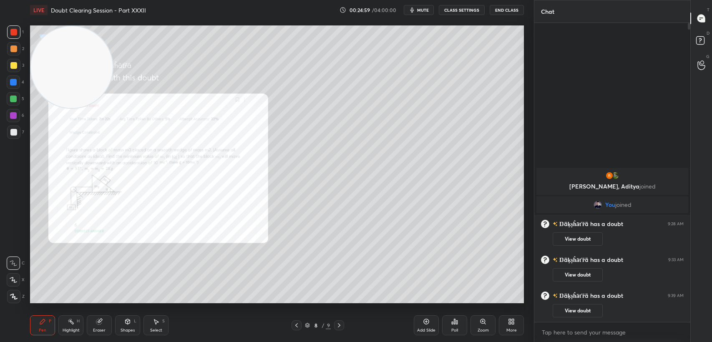
click at [4, 74] on div "1 2 3 4 5 6 7 C X Z C X Z E E Erase all H H" at bounding box center [13, 164] width 27 height 278
click at [7, 71] on div "3" at bounding box center [15, 65] width 17 height 13
click at [12, 34] on div at bounding box center [13, 32] width 7 height 7
click at [13, 35] on div at bounding box center [13, 32] width 7 height 7
click at [19, 65] on div at bounding box center [13, 65] width 13 height 13
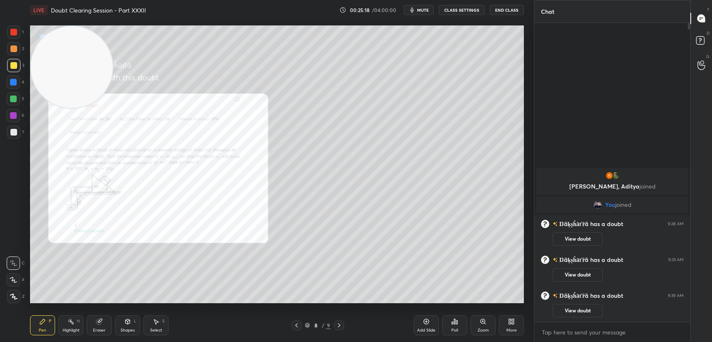
click at [16, 68] on div at bounding box center [13, 65] width 7 height 7
click at [17, 116] on div at bounding box center [13, 115] width 13 height 13
click at [14, 118] on div at bounding box center [13, 115] width 7 height 7
click at [96, 326] on div "Eraser" at bounding box center [99, 325] width 25 height 20
click at [104, 323] on div "Eraser" at bounding box center [99, 325] width 25 height 20
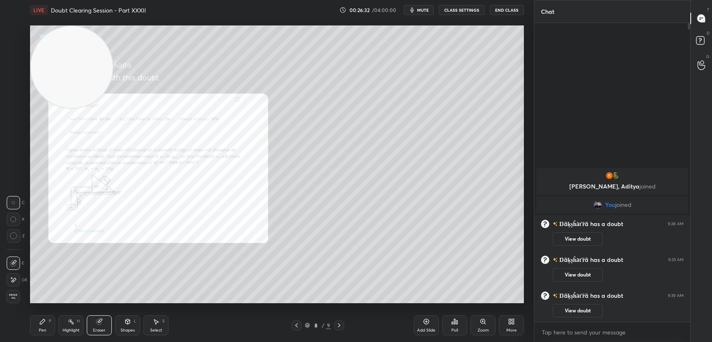
click at [50, 325] on div "Pen P" at bounding box center [42, 325] width 25 height 20
click at [90, 331] on div "Eraser" at bounding box center [99, 325] width 25 height 20
click at [99, 330] on div "Eraser" at bounding box center [99, 330] width 13 height 4
click at [35, 324] on div "Pen P" at bounding box center [42, 325] width 25 height 20
click at [47, 323] on div "Pen P" at bounding box center [42, 325] width 25 height 20
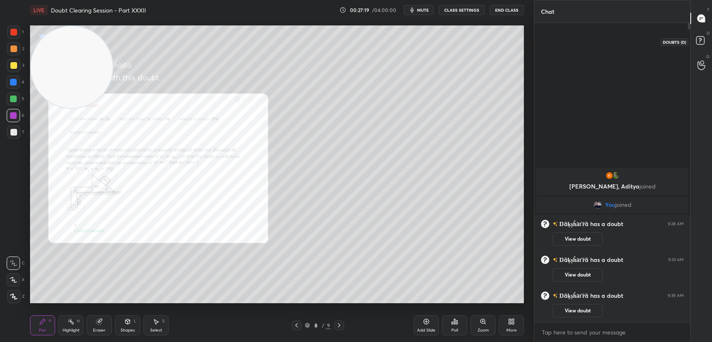
click at [700, 38] on icon at bounding box center [700, 39] width 3 height 3
click at [698, 41] on rect at bounding box center [700, 41] width 8 height 8
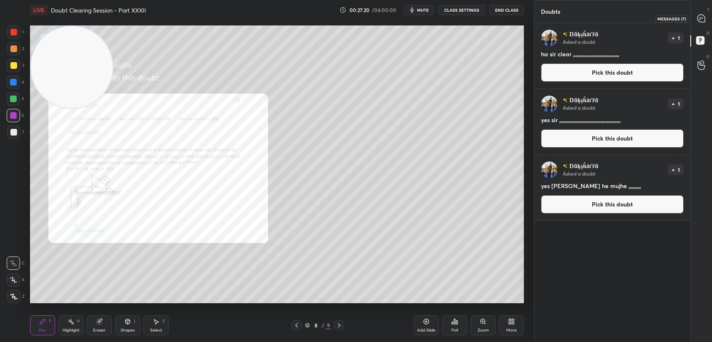
click at [704, 15] on icon at bounding box center [701, 18] width 9 height 9
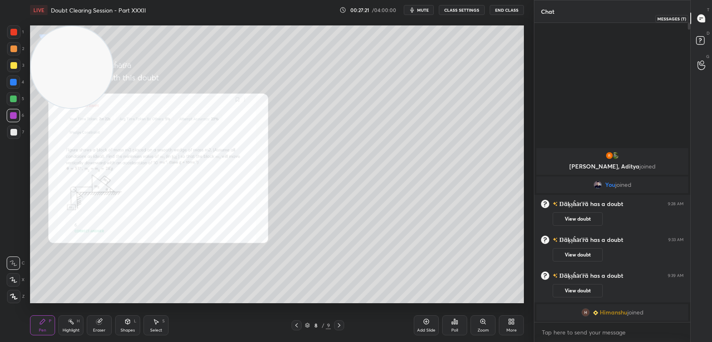
click at [702, 17] on icon at bounding box center [702, 19] width 8 height 8
click at [21, 33] on div "1" at bounding box center [15, 31] width 17 height 13
click at [98, 326] on div "Eraser" at bounding box center [99, 325] width 25 height 20
click at [96, 326] on div "Eraser" at bounding box center [99, 325] width 25 height 20
click at [70, 331] on div "Highlight" at bounding box center [71, 330] width 17 height 4
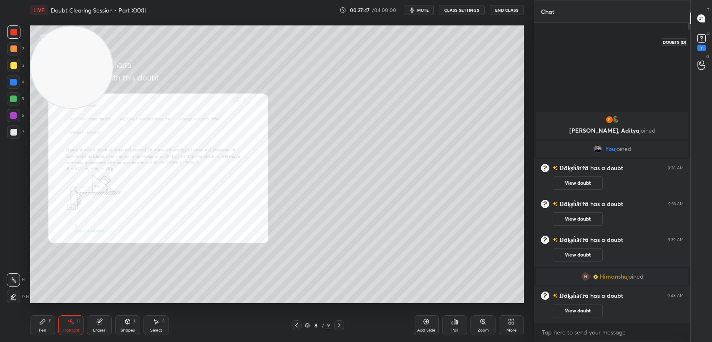
click at [704, 35] on rect at bounding box center [702, 39] width 8 height 8
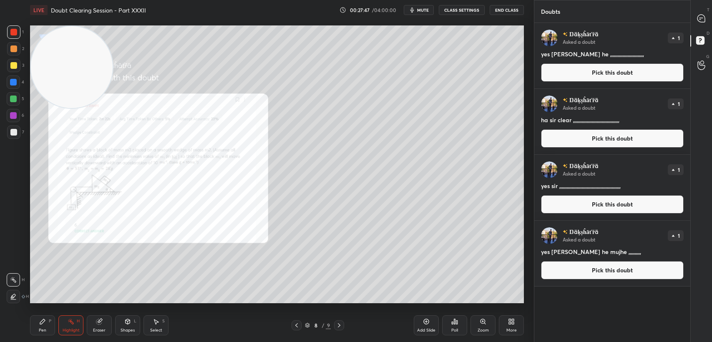
click at [589, 71] on button "Pick this doubt" at bounding box center [612, 72] width 143 height 18
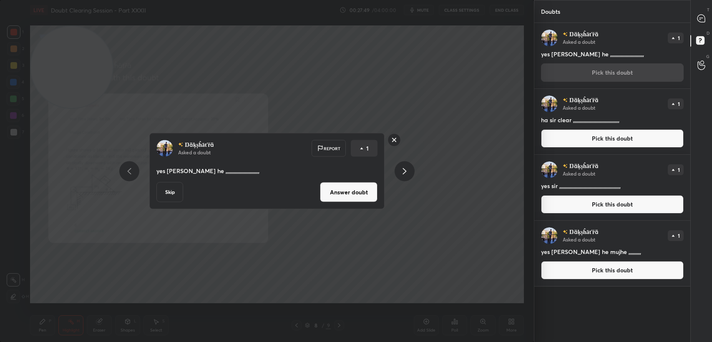
click at [394, 143] on rect at bounding box center [394, 140] width 13 height 13
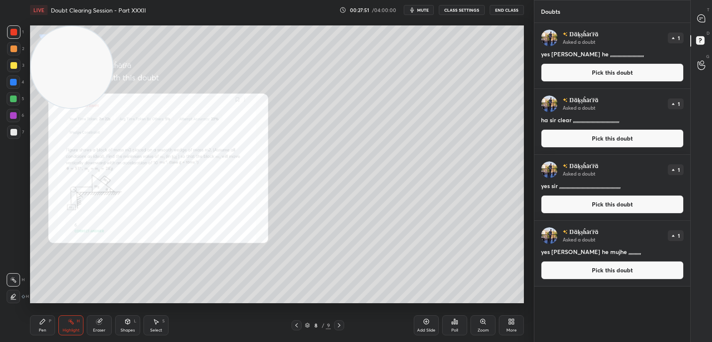
click at [10, 60] on div at bounding box center [13, 65] width 13 height 13
click at [11, 68] on div at bounding box center [13, 65] width 7 height 7
click at [16, 28] on div at bounding box center [13, 31] width 13 height 13
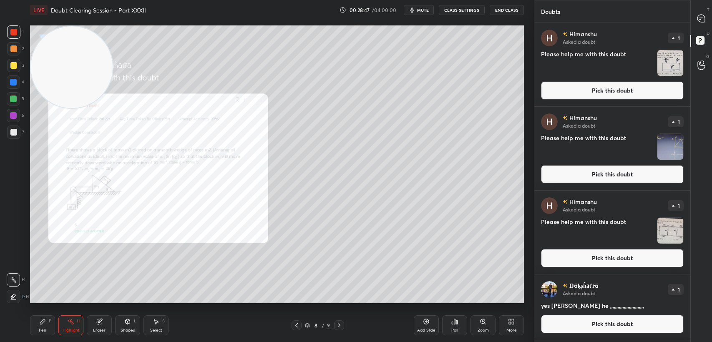
click at [416, 9] on icon "button" at bounding box center [412, 10] width 7 height 7
click at [567, 176] on button "Pick this doubt" at bounding box center [612, 174] width 143 height 18
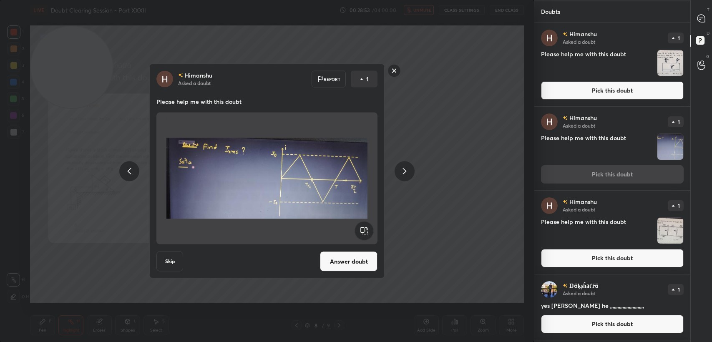
click at [347, 257] on button "Answer doubt" at bounding box center [349, 262] width 58 height 20
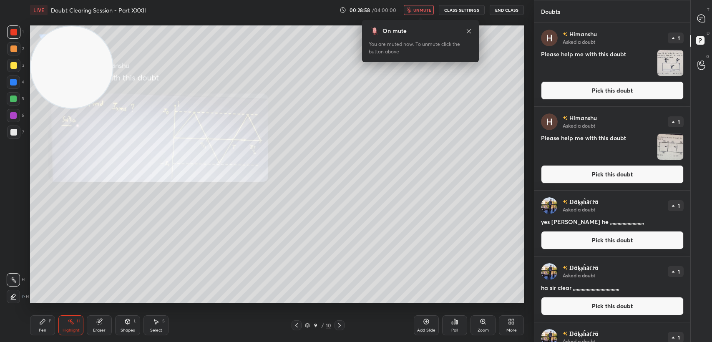
click at [561, 98] on button "Pick this doubt" at bounding box center [612, 90] width 143 height 18
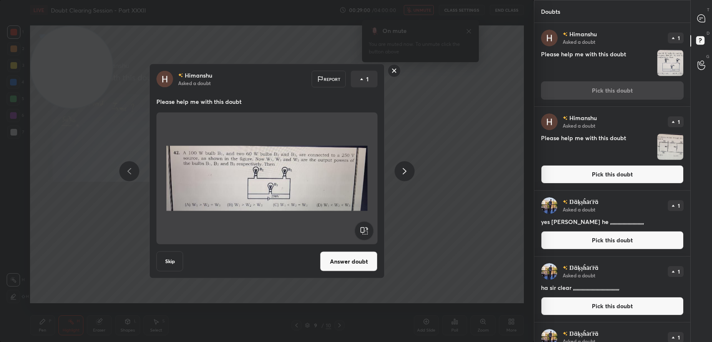
click at [347, 265] on button "Answer doubt" at bounding box center [349, 262] width 58 height 20
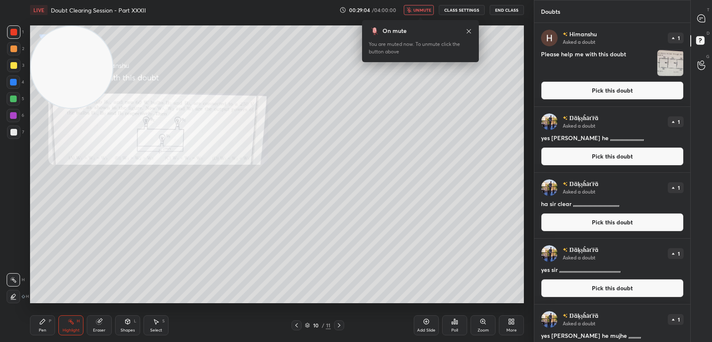
click at [602, 84] on button "Pick this doubt" at bounding box center [612, 90] width 143 height 18
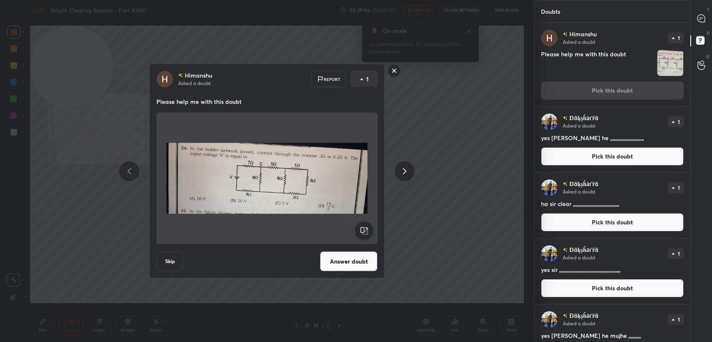
click at [363, 263] on button "Answer doubt" at bounding box center [349, 262] width 58 height 20
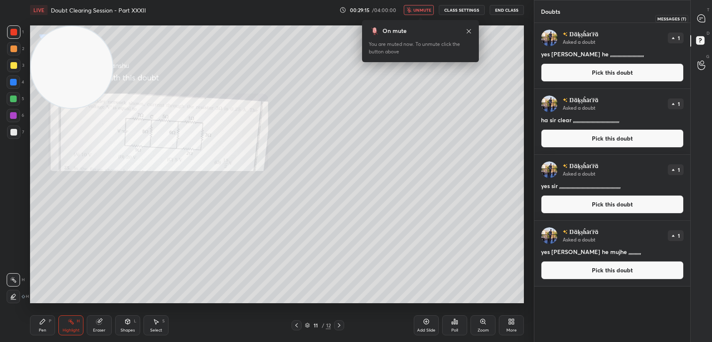
click at [697, 17] on icon at bounding box center [701, 18] width 9 height 9
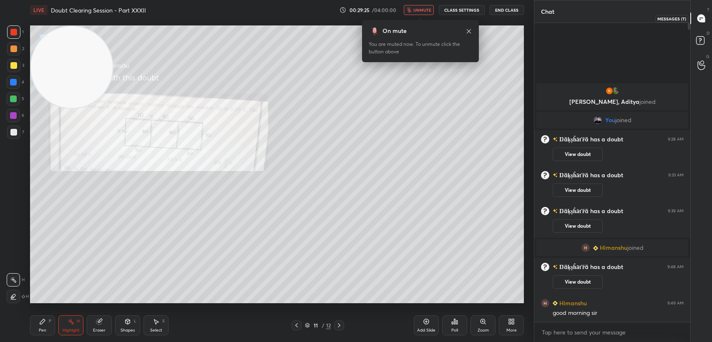
click at [707, 17] on div at bounding box center [701, 18] width 17 height 15
click at [428, 7] on button "unmute" at bounding box center [419, 10] width 30 height 10
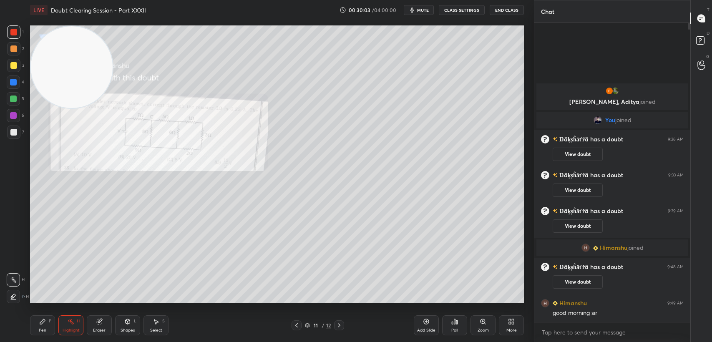
click at [424, 11] on span "mute" at bounding box center [423, 10] width 12 height 6
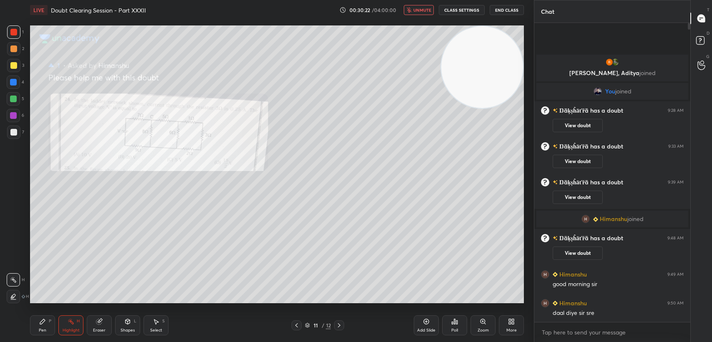
click at [426, 12] on span "unmute" at bounding box center [422, 10] width 18 height 6
click at [41, 328] on div "Pen" at bounding box center [43, 330] width 8 height 4
click at [40, 325] on div "Pen P" at bounding box center [42, 325] width 25 height 20
click at [12, 88] on div at bounding box center [13, 82] width 13 height 13
click at [11, 83] on div at bounding box center [13, 82] width 7 height 7
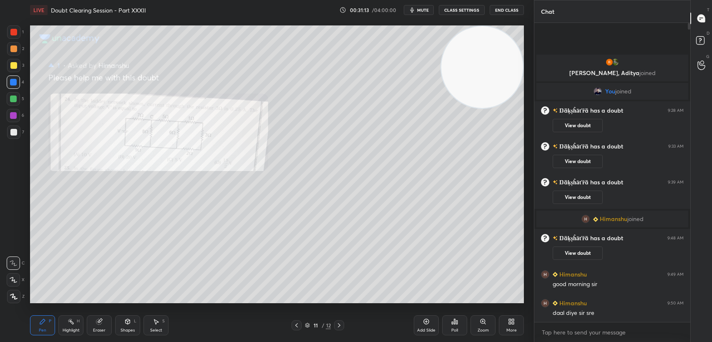
click at [105, 323] on div "Eraser" at bounding box center [99, 325] width 25 height 20
click at [41, 329] on div "Pen" at bounding box center [43, 330] width 8 height 4
click at [11, 68] on div at bounding box center [13, 65] width 7 height 7
click at [18, 65] on div at bounding box center [13, 65] width 13 height 13
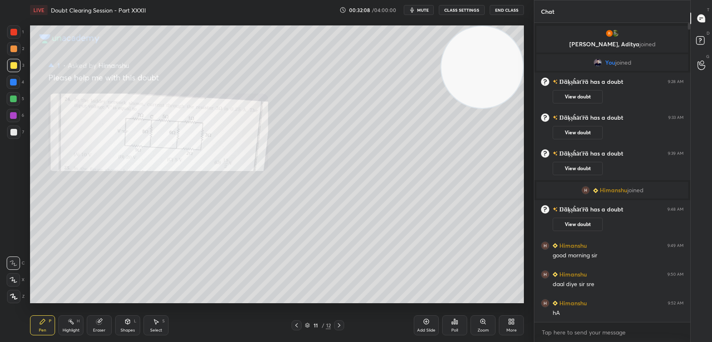
click at [9, 142] on div "7" at bounding box center [15, 134] width 17 height 17
click at [10, 133] on div at bounding box center [13, 132] width 7 height 7
click at [13, 34] on div at bounding box center [13, 32] width 7 height 7
click at [20, 73] on div "3" at bounding box center [15, 67] width 17 height 17
click at [16, 66] on div at bounding box center [13, 65] width 7 height 7
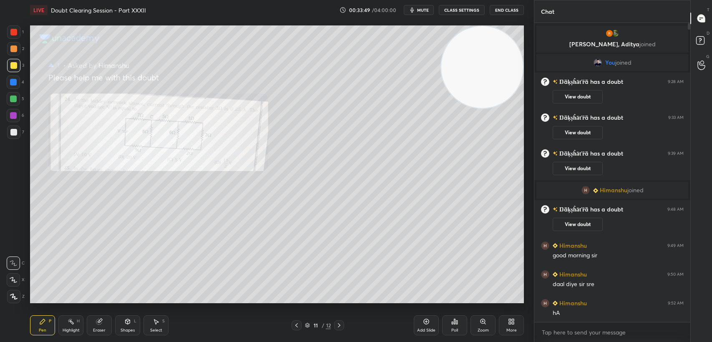
click at [29, 30] on div "Setting up your live class Poll for secs No correct answer Start poll" at bounding box center [277, 164] width 501 height 289
click at [18, 38] on div at bounding box center [13, 31] width 13 height 13
click at [16, 38] on div at bounding box center [13, 31] width 13 height 13
click at [294, 327] on icon at bounding box center [296, 325] width 7 height 7
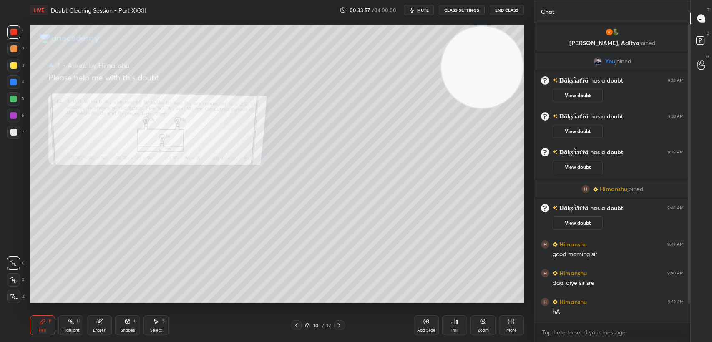
click at [484, 327] on div "Zoom" at bounding box center [483, 325] width 25 height 20
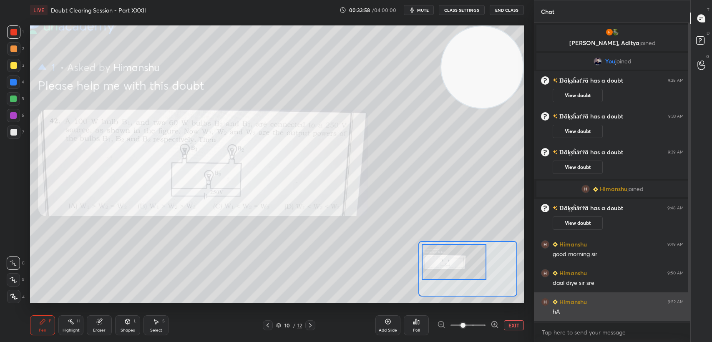
scroll to position [27, 0]
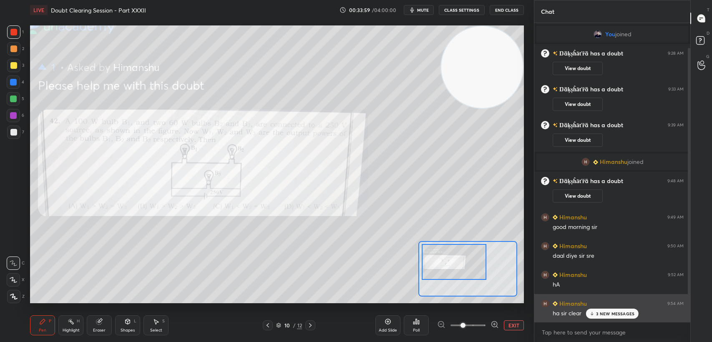
click at [598, 315] on p "3 NEW MESSAGES" at bounding box center [615, 313] width 38 height 5
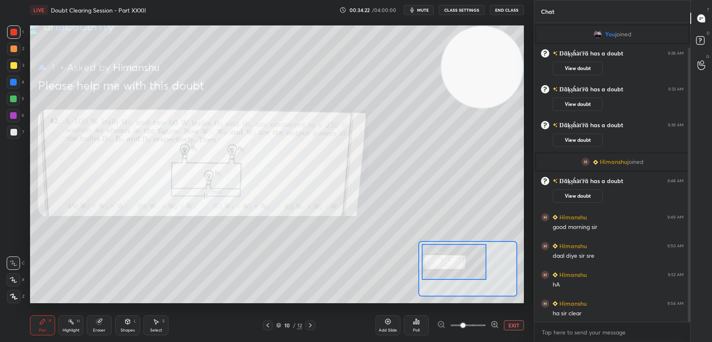
drag, startPoint x: 580, startPoint y: 136, endPoint x: 607, endPoint y: 134, distance: 26.8
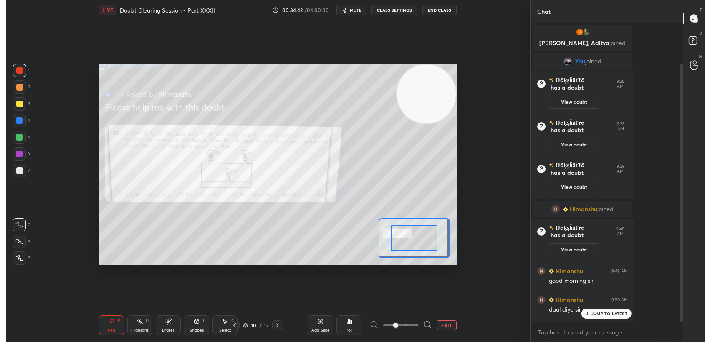
scroll to position [297, 134]
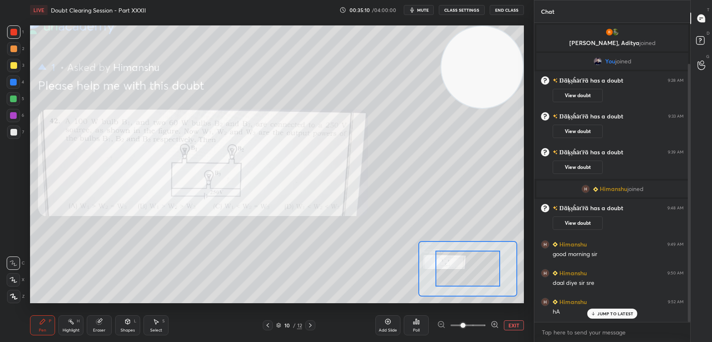
click at [594, 310] on div "JUMP TO LATEST" at bounding box center [612, 314] width 50 height 10
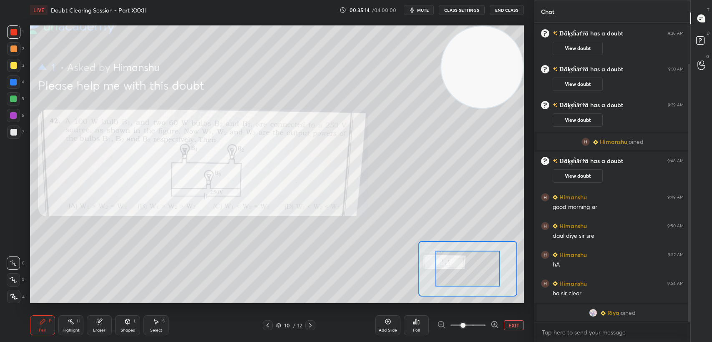
click at [505, 7] on button "End Class" at bounding box center [507, 10] width 34 height 10
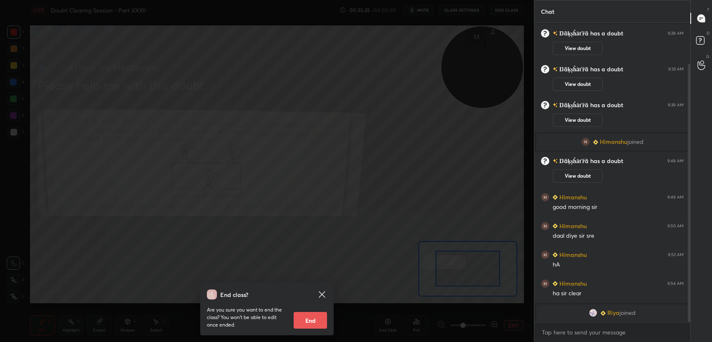
click at [321, 297] on icon at bounding box center [322, 295] width 10 height 10
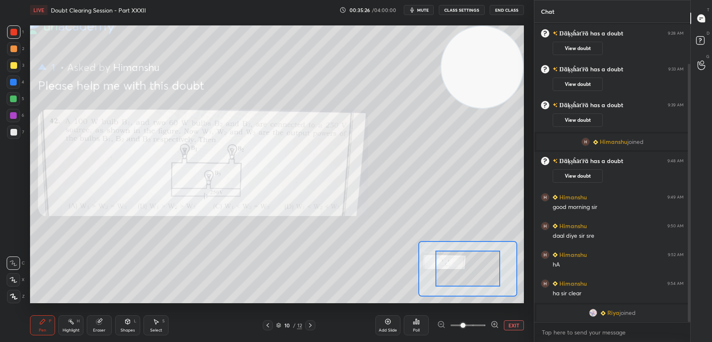
click at [17, 78] on div at bounding box center [13, 82] width 13 height 13
click at [604, 313] on img "grid" at bounding box center [603, 313] width 5 height 5
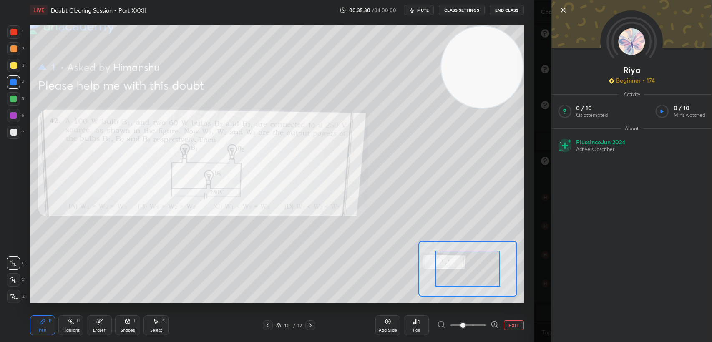
click at [561, 7] on icon at bounding box center [563, 10] width 10 height 10
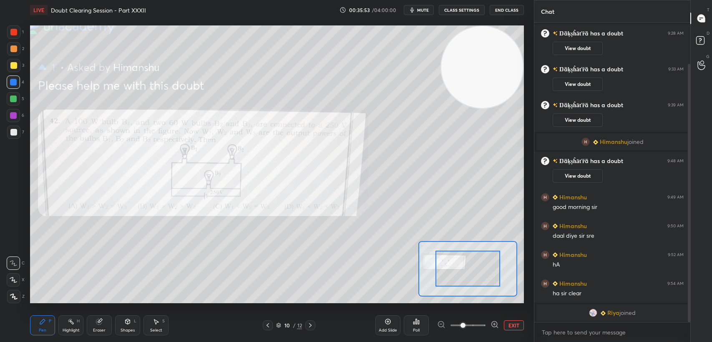
scroll to position [57, 0]
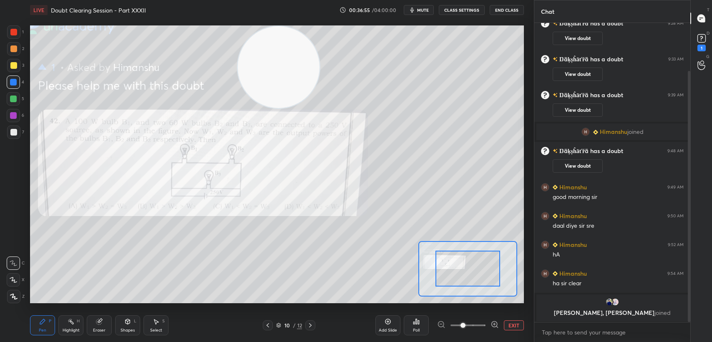
click at [12, 30] on div at bounding box center [13, 32] width 7 height 7
click at [15, 29] on div at bounding box center [13, 32] width 7 height 7
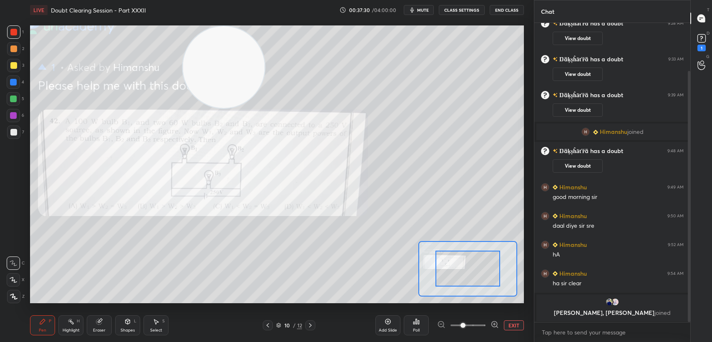
click at [10, 84] on div at bounding box center [13, 82] width 7 height 7
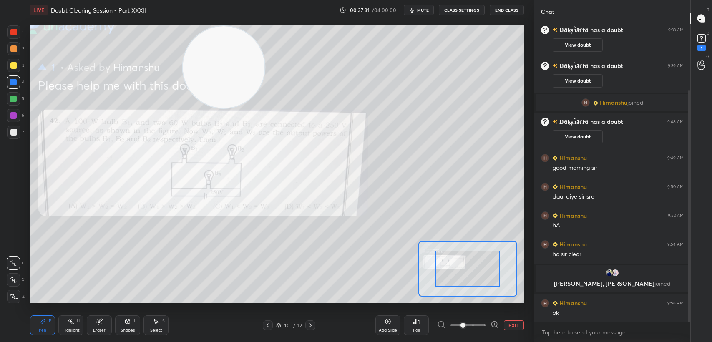
click at [13, 86] on div at bounding box center [13, 82] width 13 height 13
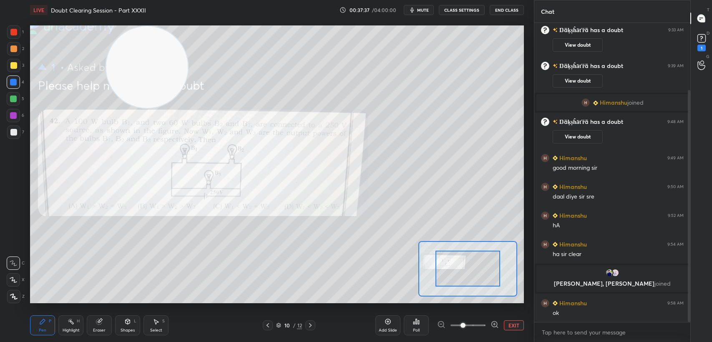
scroll to position [94, 0]
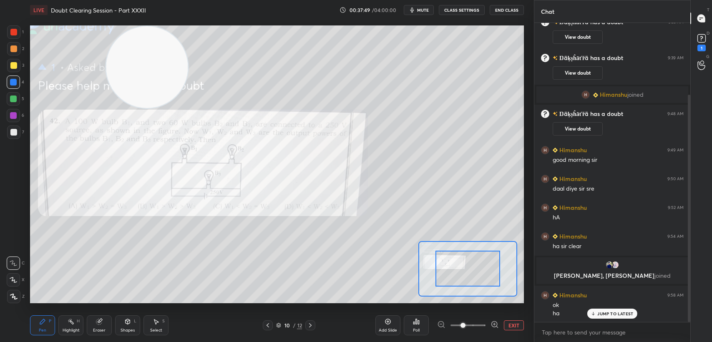
click at [640, 73] on div "View doubt" at bounding box center [618, 71] width 131 height 18
click at [701, 42] on rect at bounding box center [702, 39] width 8 height 8
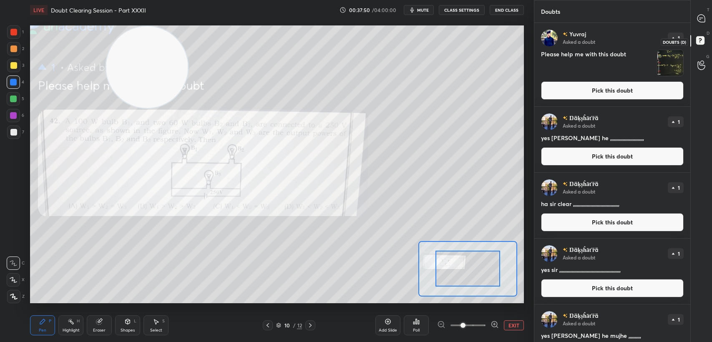
click at [699, 40] on rect at bounding box center [700, 41] width 8 height 8
click at [607, 100] on div "[PERSON_NAME] Asked a doubt 1 Please help me with this doubt Pick this doubt" at bounding box center [612, 64] width 156 height 83
click at [605, 89] on button "Pick this doubt" at bounding box center [612, 90] width 143 height 18
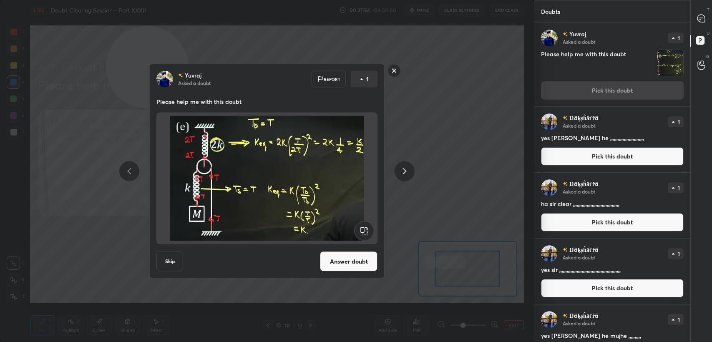
click at [396, 72] on rect at bounding box center [394, 70] width 13 height 13
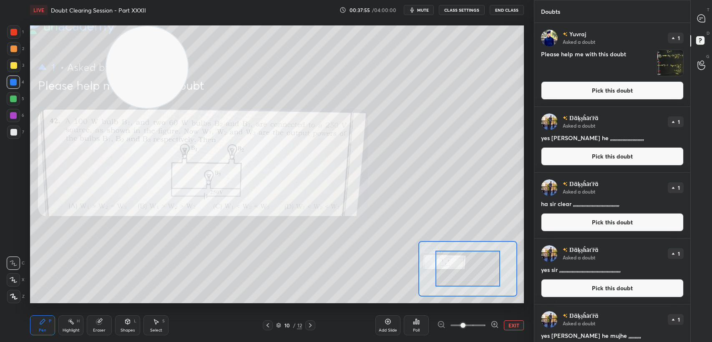
click at [691, 21] on div "T Messages (T)" at bounding box center [701, 18] width 21 height 23
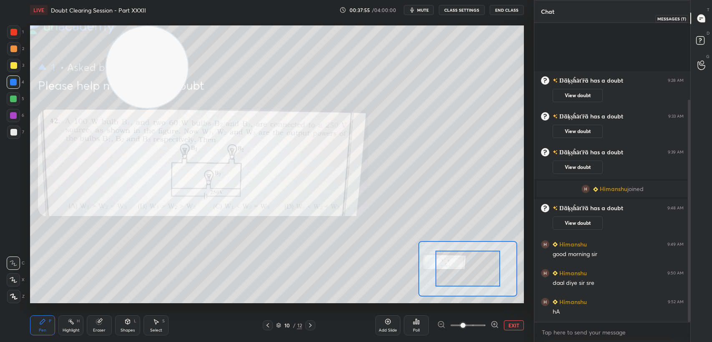
scroll to position [297, 154]
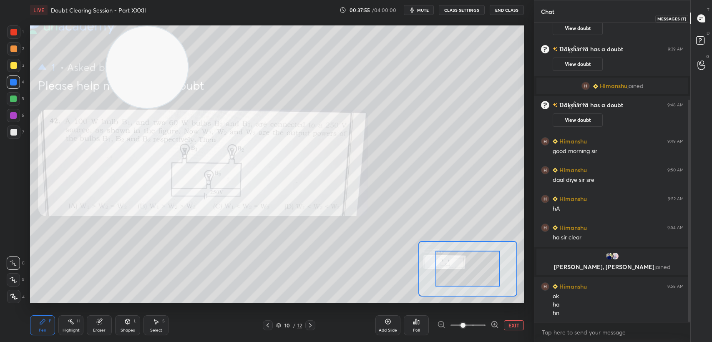
click at [691, 20] on div "T Messages (T)" at bounding box center [701, 18] width 21 height 23
click at [266, 330] on div at bounding box center [268, 325] width 10 height 10
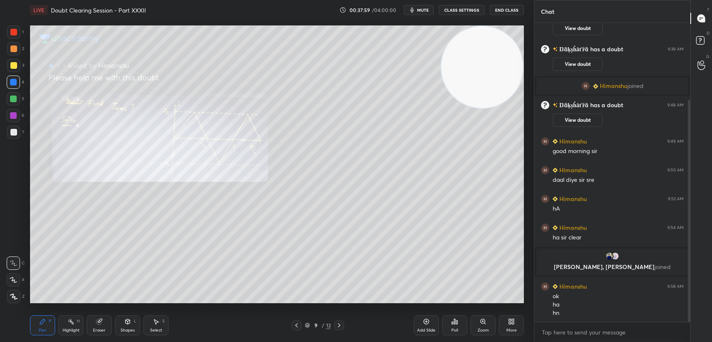
click at [15, 40] on div "1" at bounding box center [15, 33] width 17 height 17
click at [14, 37] on div at bounding box center [13, 31] width 13 height 13
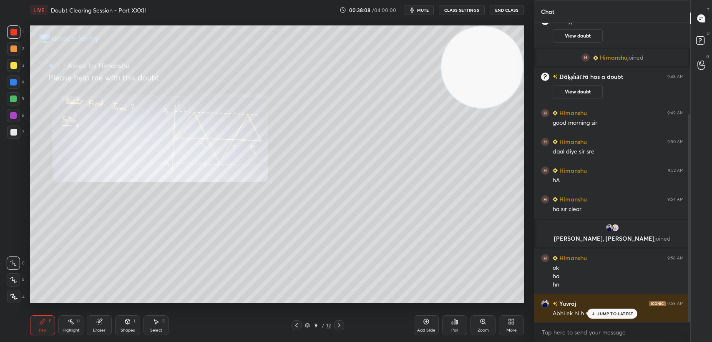
click at [600, 316] on p "JUMP TO LATEST" at bounding box center [615, 313] width 36 height 5
click at [429, 11] on span "mute" at bounding box center [423, 10] width 12 height 6
click at [11, 84] on div at bounding box center [13, 82] width 7 height 7
click at [12, 86] on div at bounding box center [13, 82] width 13 height 13
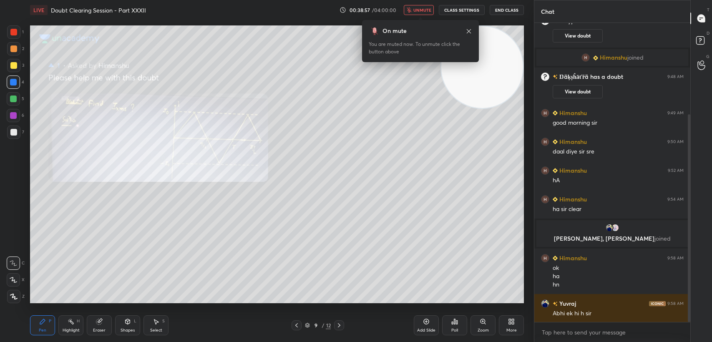
click at [16, 28] on div at bounding box center [13, 31] width 13 height 13
click at [14, 26] on div at bounding box center [13, 31] width 13 height 13
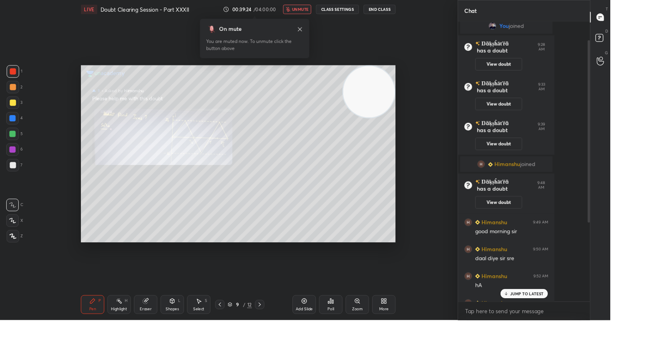
scroll to position [297, 116]
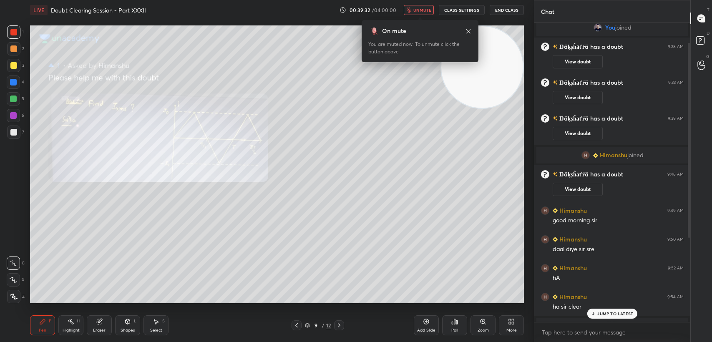
click at [603, 311] on p "JUMP TO LATEST" at bounding box center [615, 313] width 36 height 5
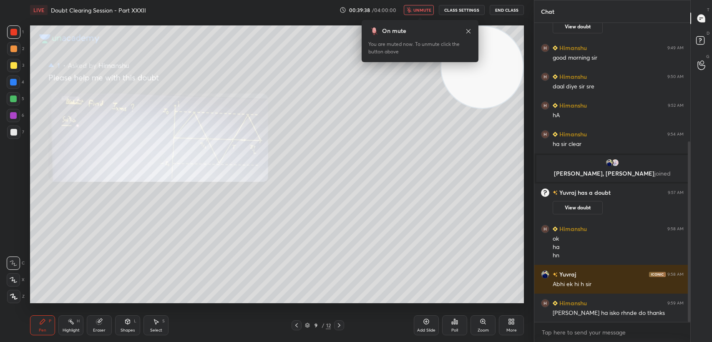
click at [429, 6] on button "unmute" at bounding box center [419, 10] width 30 height 10
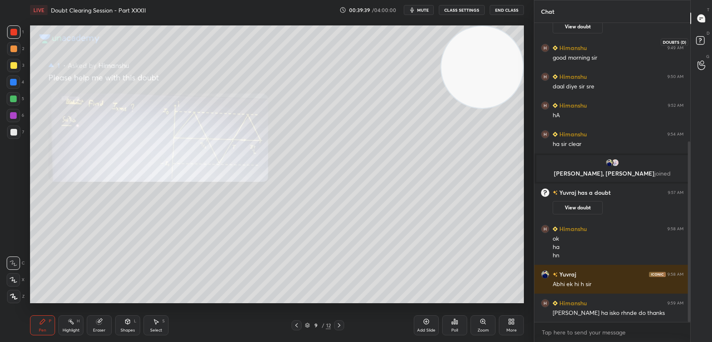
click at [706, 41] on icon at bounding box center [701, 41] width 15 height 15
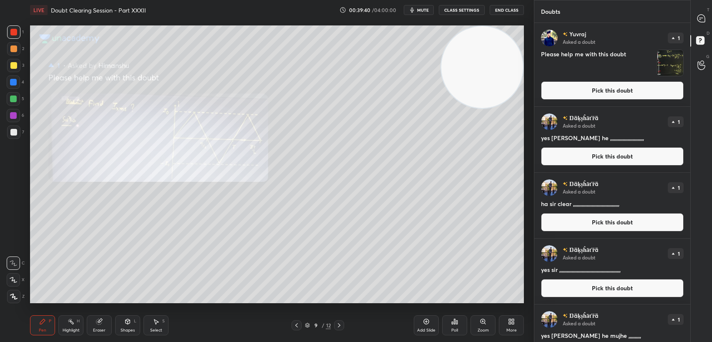
click at [650, 88] on button "Pick this doubt" at bounding box center [612, 90] width 143 height 18
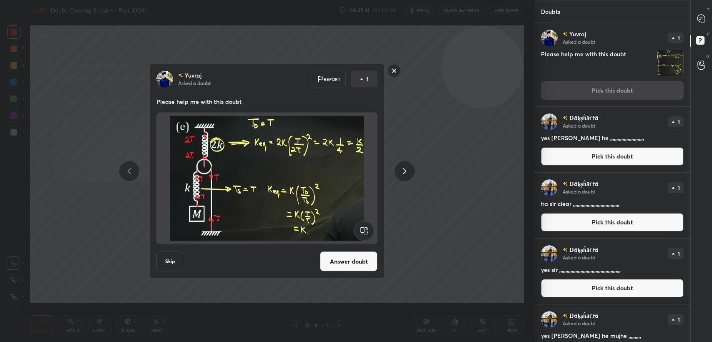
click at [352, 265] on button "Answer doubt" at bounding box center [349, 262] width 58 height 20
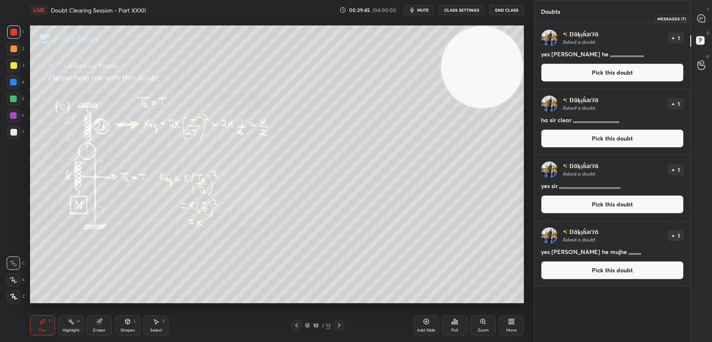
click at [705, 18] on icon at bounding box center [702, 19] width 8 height 8
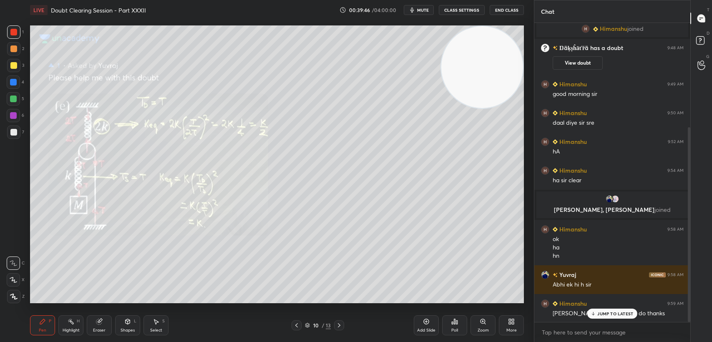
click at [617, 311] on p "JUMP TO LATEST" at bounding box center [615, 313] width 36 height 5
click at [10, 87] on div at bounding box center [13, 82] width 13 height 13
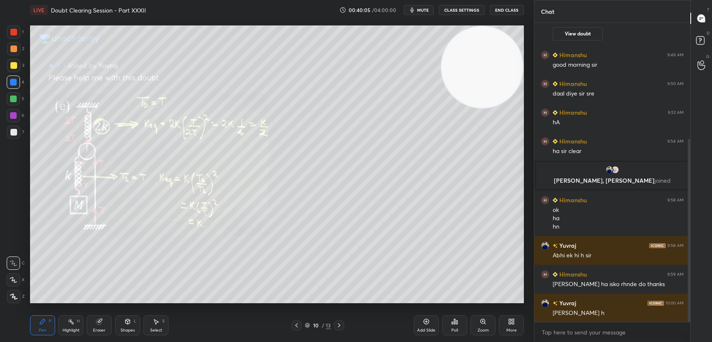
click at [5, 38] on div "1 2 3 4 5 6 7 C X Z C X Z E E Erase all H H" at bounding box center [13, 164] width 27 height 278
click at [1, 39] on div "1 2 3 4 5 6 7 C X Z C X Z E E Erase all H H" at bounding box center [13, 164] width 27 height 278
click at [10, 37] on div at bounding box center [13, 31] width 13 height 13
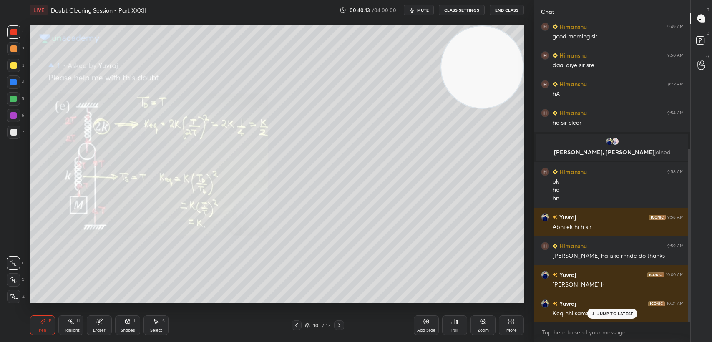
click at [601, 318] on div "JUMP TO LATEST" at bounding box center [612, 314] width 50 height 10
click at [13, 129] on div at bounding box center [13, 132] width 7 height 7
click at [17, 35] on div at bounding box center [13, 31] width 13 height 13
click at [13, 33] on div at bounding box center [13, 32] width 7 height 7
click at [15, 33] on div at bounding box center [13, 32] width 7 height 7
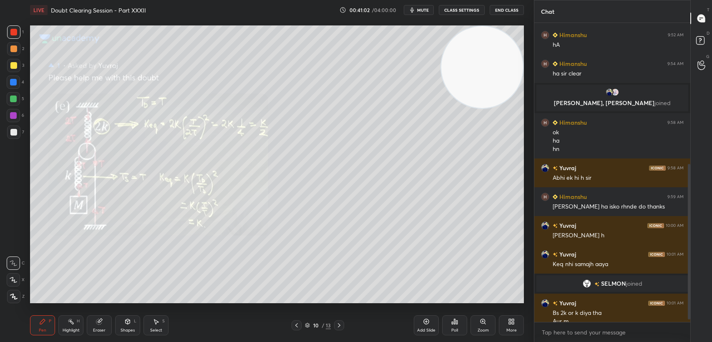
scroll to position [275, 0]
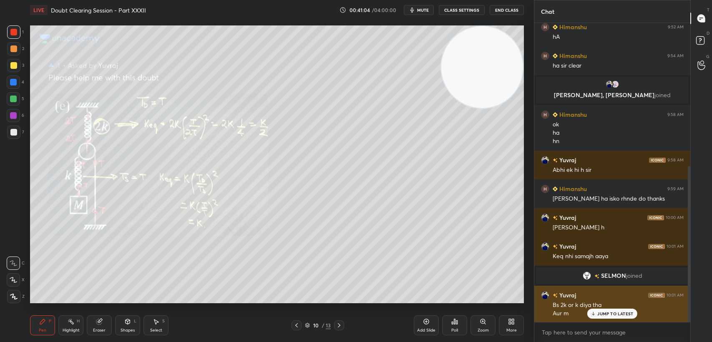
click at [598, 315] on p "JUMP TO LATEST" at bounding box center [615, 313] width 36 height 5
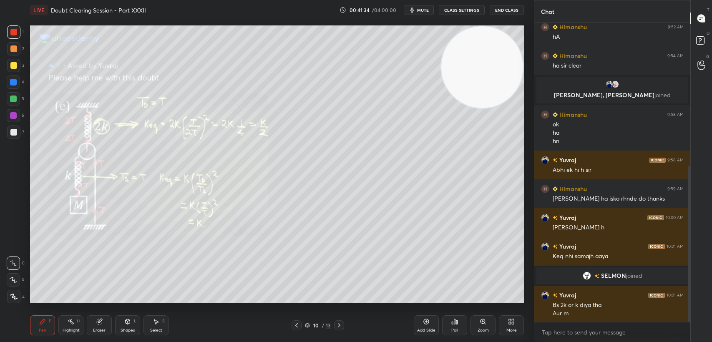
click at [21, 83] on div "4" at bounding box center [16, 82] width 18 height 13
click at [14, 81] on div at bounding box center [13, 82] width 7 height 7
click at [20, 63] on div at bounding box center [13, 65] width 13 height 13
click at [17, 60] on div at bounding box center [13, 65] width 13 height 13
click at [12, 46] on div at bounding box center [13, 48] width 7 height 7
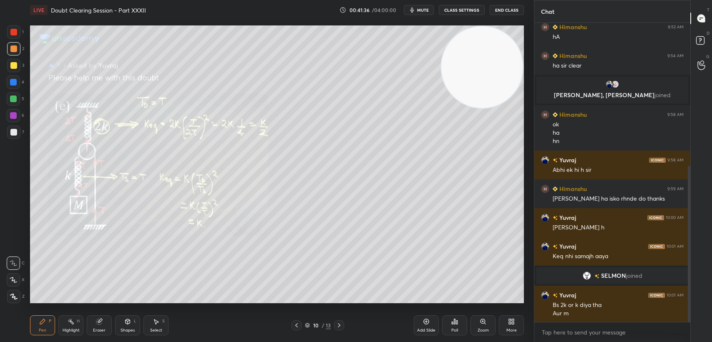
click at [20, 28] on div "1" at bounding box center [15, 31] width 17 height 13
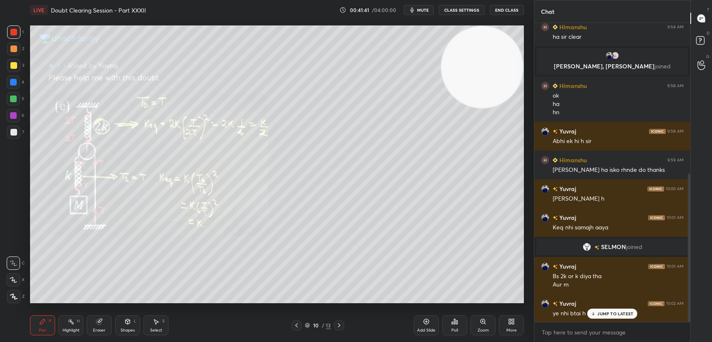
click at [593, 315] on icon at bounding box center [593, 313] width 5 height 5
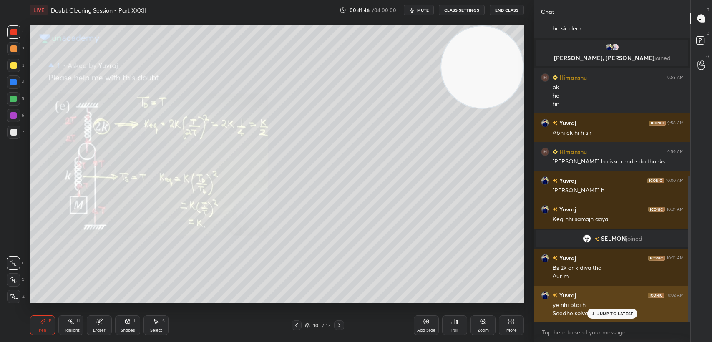
click at [594, 313] on icon at bounding box center [593, 313] width 5 height 5
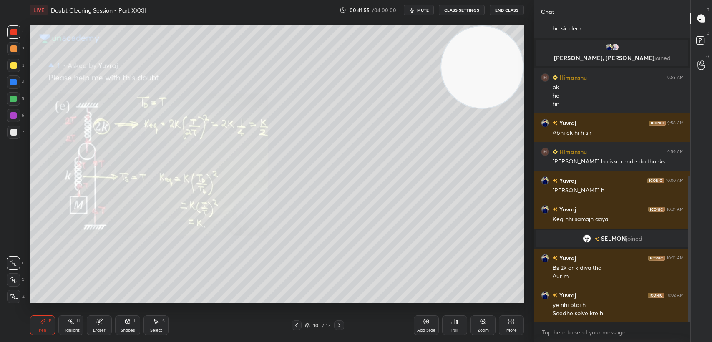
click at [107, 323] on div "Eraser" at bounding box center [99, 325] width 25 height 20
click at [13, 296] on span "Erase all" at bounding box center [13, 297] width 13 height 6
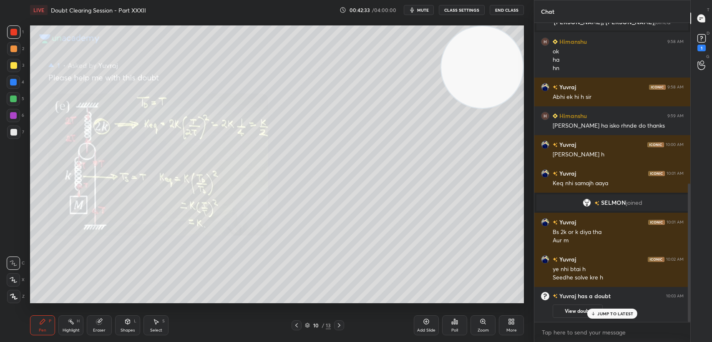
click at [10, 70] on div at bounding box center [13, 65] width 13 height 13
click at [11, 68] on div at bounding box center [13, 65] width 7 height 7
click at [6, 131] on div "1 2 3 4 5 6 7 C X Z C X Z E E Erase all H H" at bounding box center [13, 164] width 27 height 278
click at [11, 132] on div at bounding box center [13, 132] width 7 height 7
click at [603, 317] on div "JUMP TO LATEST" at bounding box center [612, 314] width 50 height 10
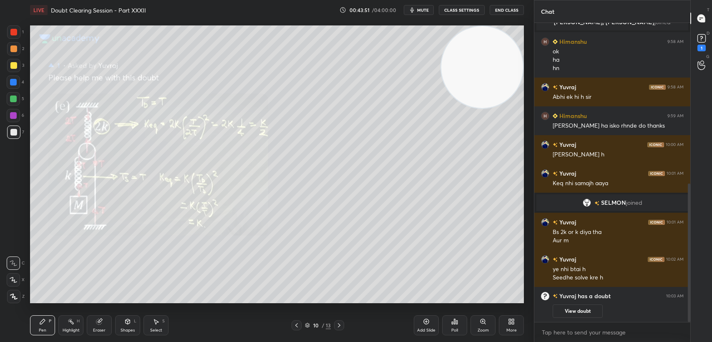
click at [14, 62] on div at bounding box center [13, 65] width 7 height 7
click at [706, 44] on icon at bounding box center [702, 38] width 13 height 13
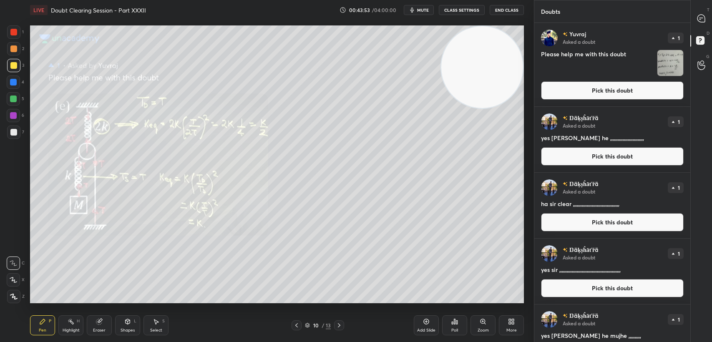
click at [625, 99] on button "Pick this doubt" at bounding box center [612, 90] width 143 height 18
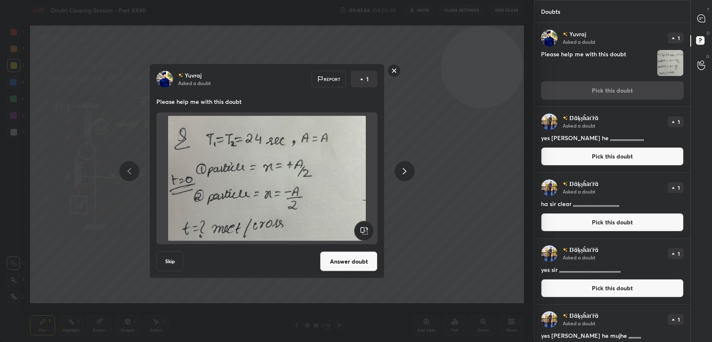
click at [332, 260] on button "Answer doubt" at bounding box center [349, 262] width 58 height 20
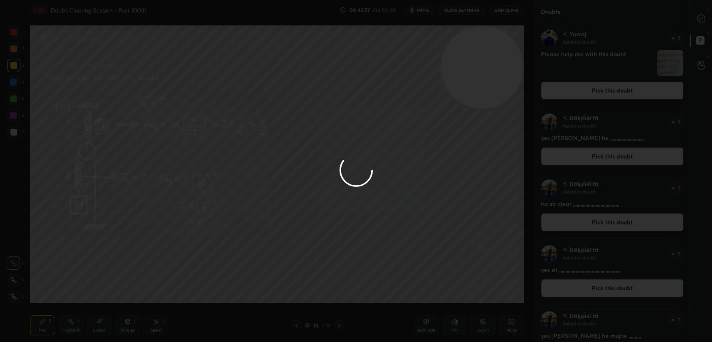
click at [210, 201] on div at bounding box center [356, 171] width 712 height 342
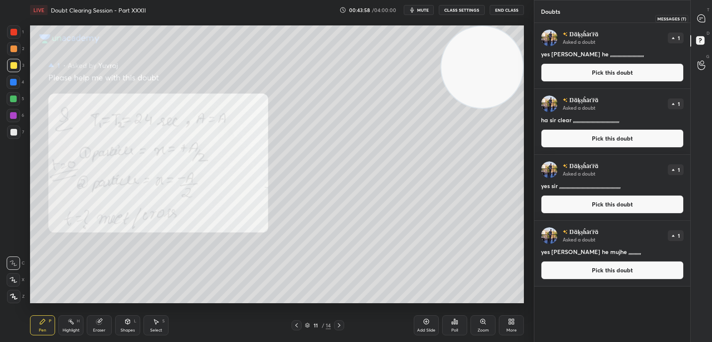
click at [692, 15] on div "T Messages (T)" at bounding box center [701, 18] width 21 height 23
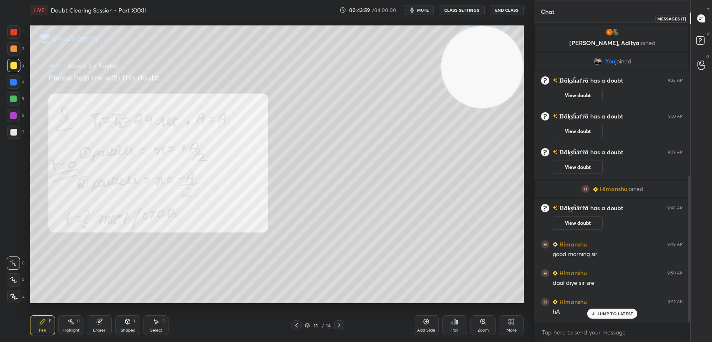
click at [696, 17] on div at bounding box center [701, 18] width 17 height 15
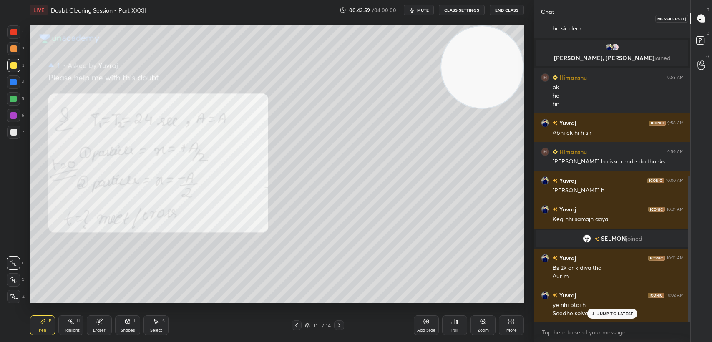
click at [698, 20] on icon at bounding box center [701, 18] width 9 height 9
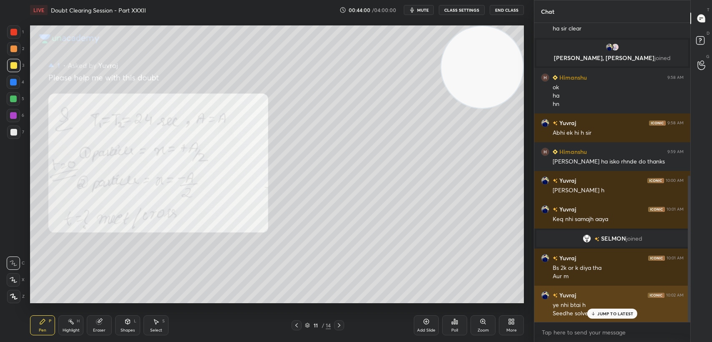
click at [600, 317] on div "JUMP TO LATEST" at bounding box center [612, 314] width 50 height 10
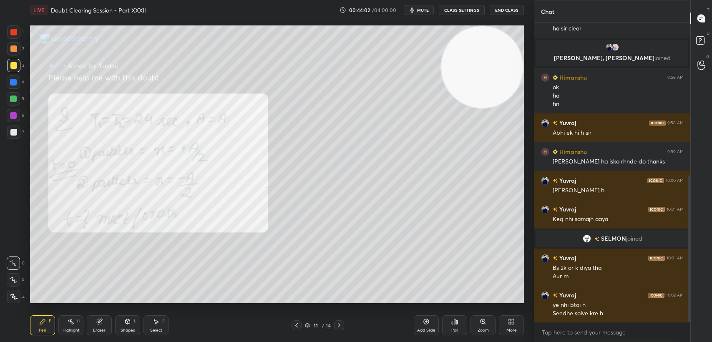
click at [13, 30] on div at bounding box center [13, 32] width 7 height 7
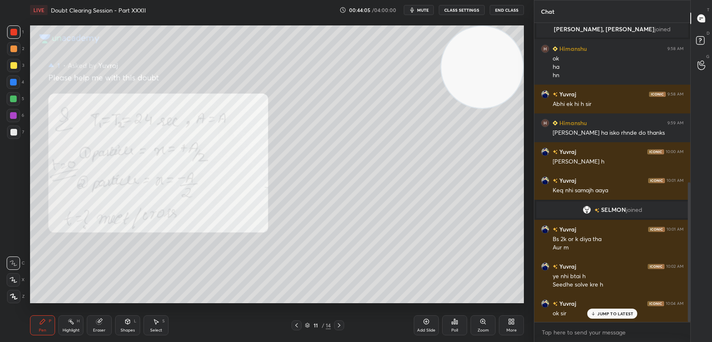
click at [19, 138] on div at bounding box center [13, 132] width 13 height 13
click at [13, 67] on div at bounding box center [13, 65] width 7 height 7
click at [12, 33] on div at bounding box center [13, 32] width 7 height 7
click at [123, 331] on div "Shapes" at bounding box center [128, 330] width 14 height 4
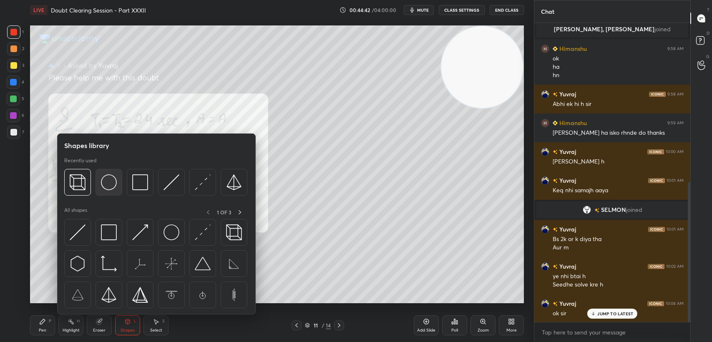
click at [116, 182] on img at bounding box center [109, 182] width 16 height 16
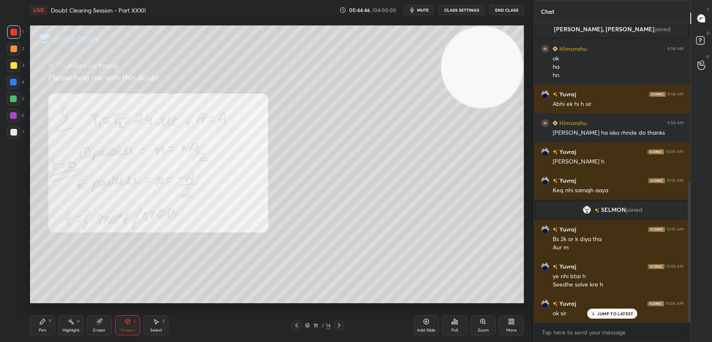
click at [610, 316] on p "JUMP TO LATEST" at bounding box center [615, 313] width 36 height 5
click at [121, 329] on div "Shapes" at bounding box center [128, 330] width 14 height 4
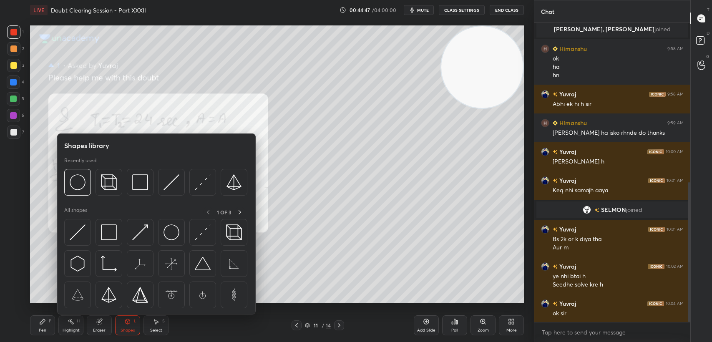
click at [77, 216] on p "All shapes" at bounding box center [75, 212] width 23 height 10
click at [78, 225] on img at bounding box center [78, 232] width 16 height 16
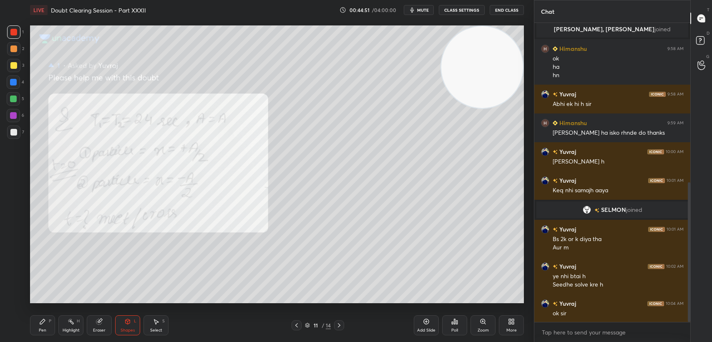
click at [10, 69] on div at bounding box center [13, 65] width 13 height 13
click at [16, 67] on div at bounding box center [13, 65] width 7 height 7
click at [46, 332] on div "Pen" at bounding box center [43, 330] width 8 height 4
click at [48, 328] on div "Pen P" at bounding box center [42, 325] width 25 height 20
click at [11, 104] on div at bounding box center [13, 98] width 13 height 13
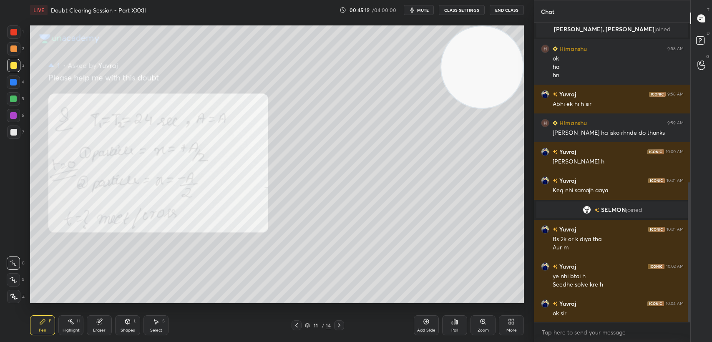
click at [14, 102] on div at bounding box center [13, 99] width 7 height 7
click at [103, 327] on div "Eraser" at bounding box center [99, 325] width 25 height 20
click at [48, 328] on div "Pen P" at bounding box center [42, 325] width 25 height 20
click at [49, 323] on div "P" at bounding box center [50, 321] width 3 height 4
click at [13, 38] on div at bounding box center [13, 31] width 13 height 13
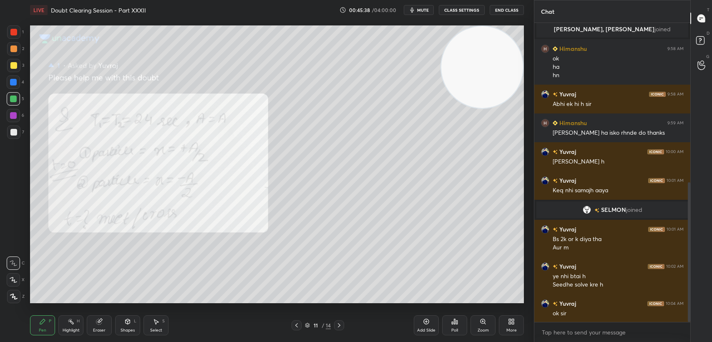
click at [19, 35] on div at bounding box center [13, 31] width 13 height 13
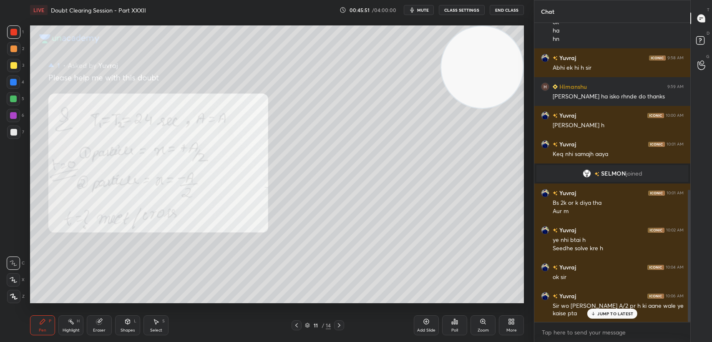
click at [606, 318] on div "JUMP TO LATEST" at bounding box center [612, 314] width 50 height 10
click at [15, 81] on div at bounding box center [13, 82] width 7 height 7
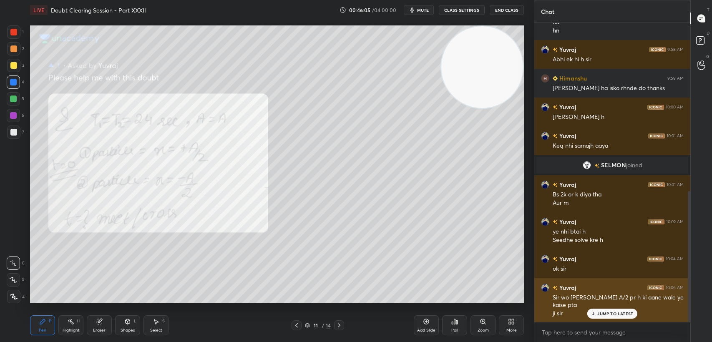
click at [597, 320] on div "[PERSON_NAME] 10:06 AM Sir wo [PERSON_NAME] A/2 pr h ki aane wale ye kaise pta …" at bounding box center [612, 300] width 156 height 45
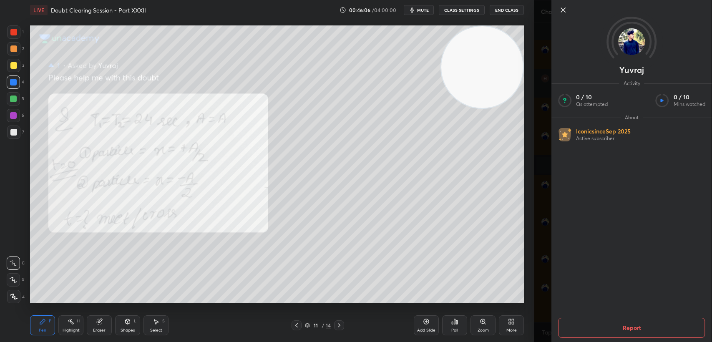
click at [562, 11] on icon at bounding box center [563, 10] width 4 height 4
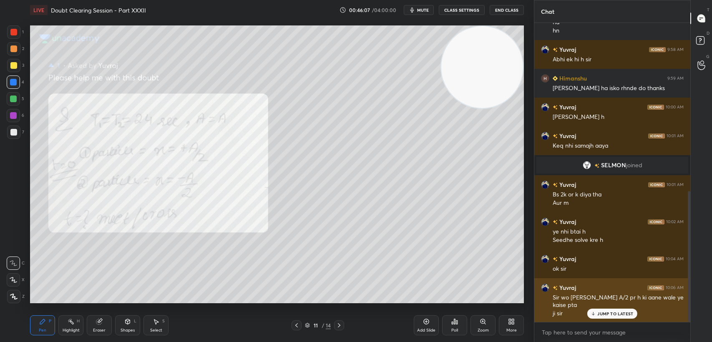
click at [598, 318] on div "JUMP TO LATEST" at bounding box center [612, 314] width 50 height 10
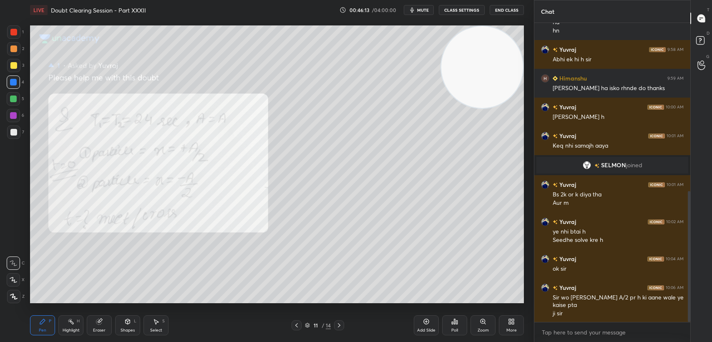
click at [10, 72] on div at bounding box center [13, 65] width 13 height 13
click at [10, 68] on div at bounding box center [13, 65] width 7 height 7
click at [15, 94] on div at bounding box center [13, 98] width 13 height 13
click at [8, 98] on div at bounding box center [13, 98] width 13 height 13
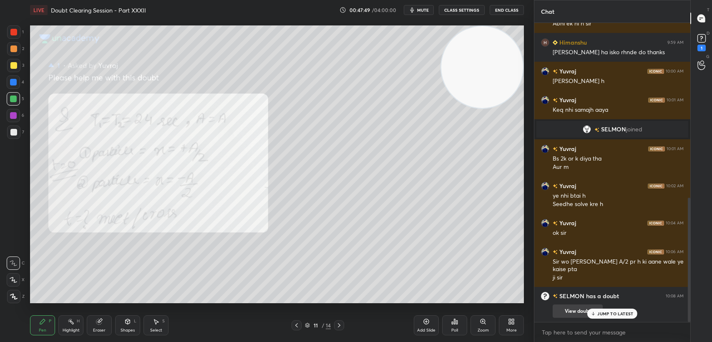
click at [611, 318] on div "JUMP TO LATEST" at bounding box center [612, 314] width 50 height 10
click at [9, 58] on div "2" at bounding box center [15, 50] width 17 height 17
click at [9, 62] on div at bounding box center [13, 65] width 13 height 13
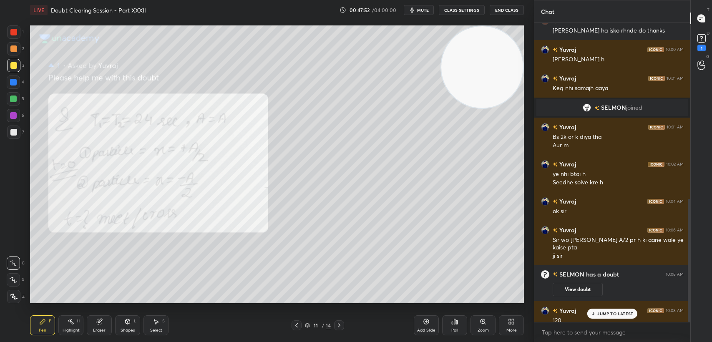
scroll to position [428, 0]
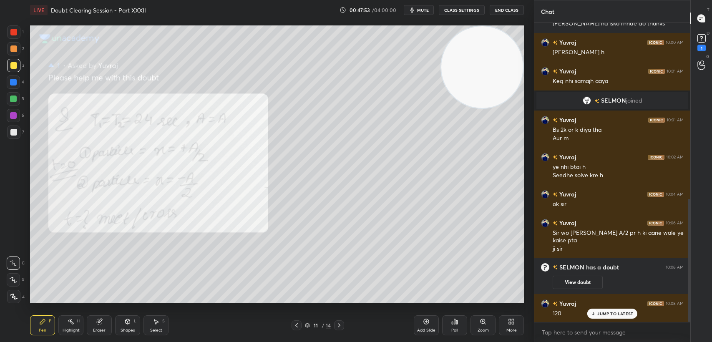
click at [595, 315] on icon at bounding box center [593, 313] width 5 height 5
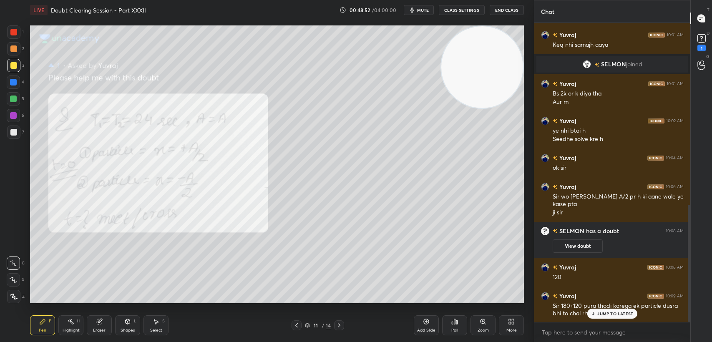
click at [617, 318] on div "JUMP TO LATEST" at bounding box center [612, 314] width 50 height 10
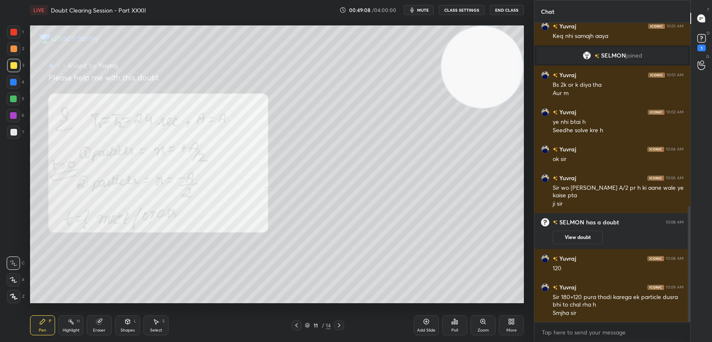
click at [11, 31] on div at bounding box center [13, 32] width 7 height 7
click at [15, 36] on div at bounding box center [13, 31] width 13 height 13
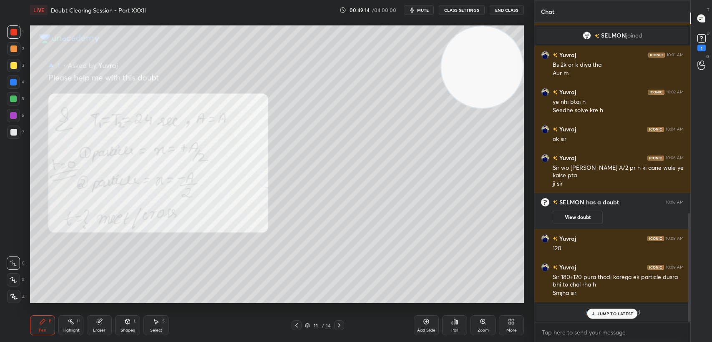
scroll to position [522, 0]
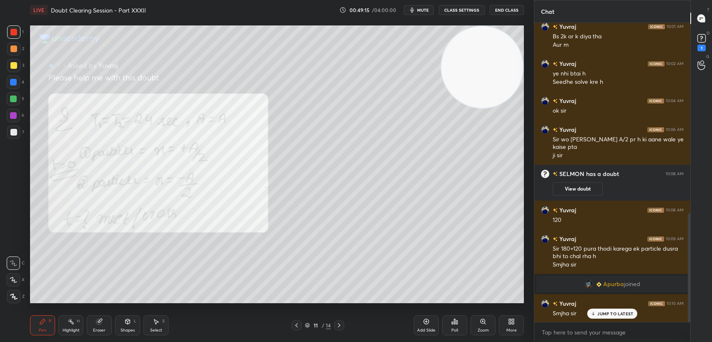
click at [606, 312] on p "JUMP TO LATEST" at bounding box center [615, 313] width 36 height 5
click at [698, 45] on div "1" at bounding box center [702, 48] width 8 height 7
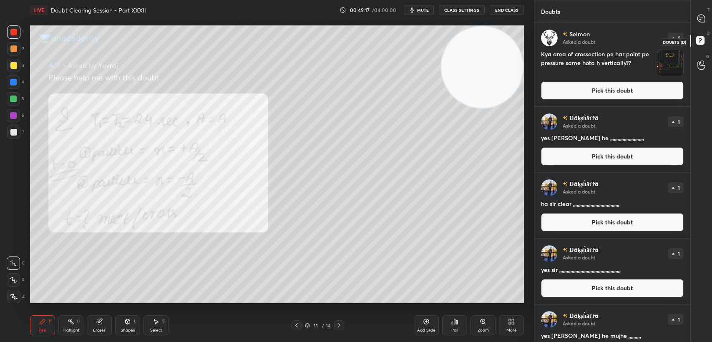
click at [698, 40] on rect at bounding box center [700, 41] width 8 height 8
click at [610, 103] on div "[PERSON_NAME] Asked a doubt 1 Kya area of crossection pe har point pe pressure …" at bounding box center [612, 64] width 156 height 83
click at [621, 98] on button "Pick this doubt" at bounding box center [612, 90] width 143 height 18
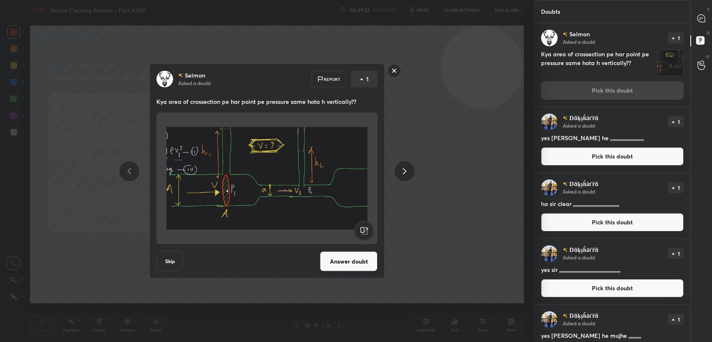
click at [397, 70] on rect at bounding box center [394, 70] width 13 height 13
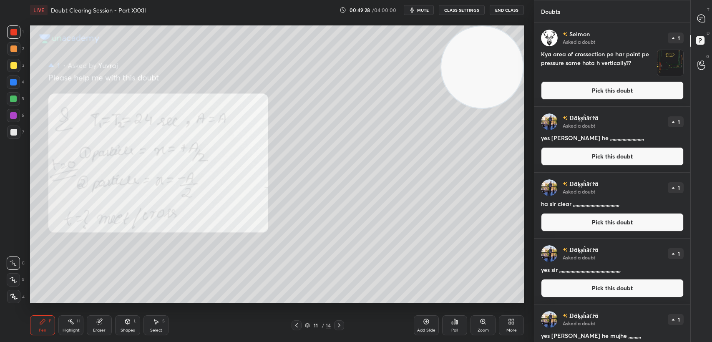
click at [602, 89] on button "Pick this doubt" at bounding box center [612, 90] width 143 height 18
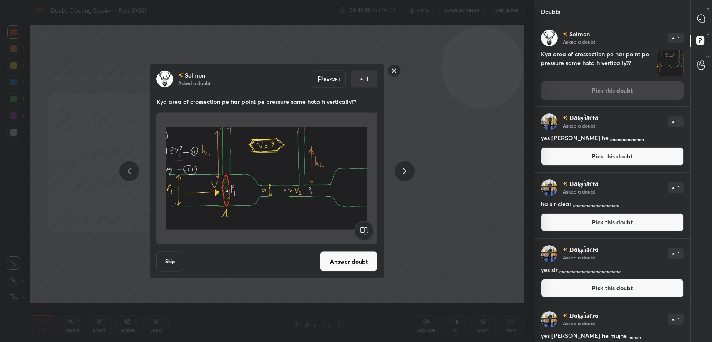
click at [350, 259] on button "Answer doubt" at bounding box center [349, 262] width 58 height 20
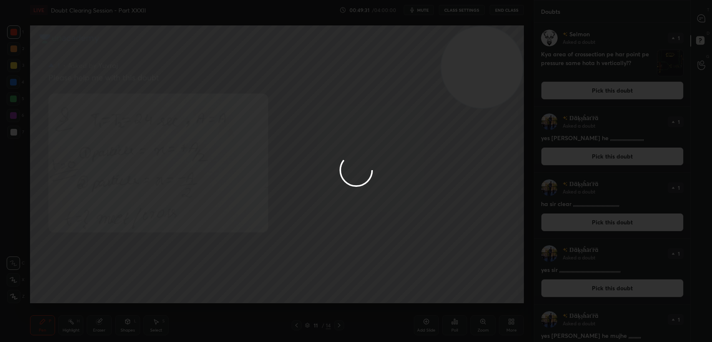
click at [692, 19] on div at bounding box center [356, 171] width 712 height 342
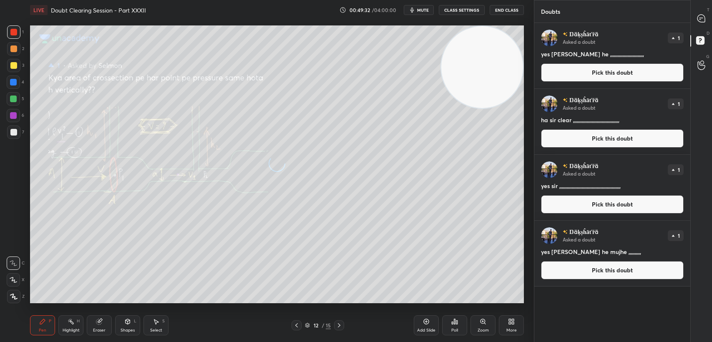
click at [702, 21] on icon at bounding box center [702, 19] width 8 height 8
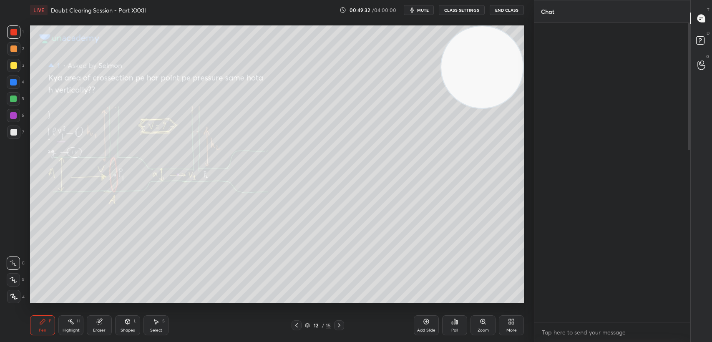
scroll to position [297, 154]
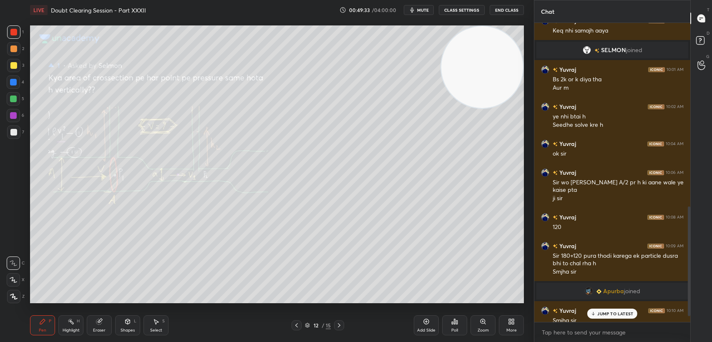
click at [618, 314] on p "JUMP TO LATEST" at bounding box center [615, 313] width 36 height 5
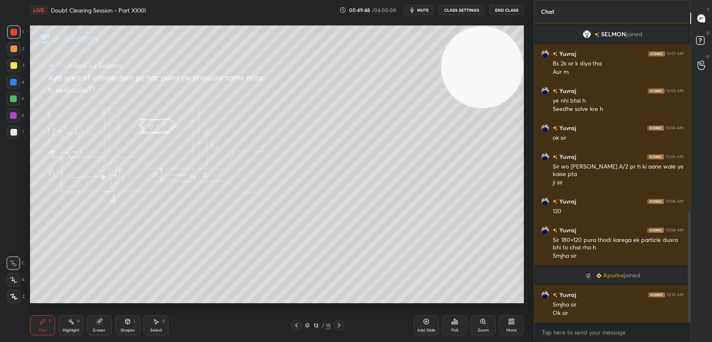
click at [72, 322] on icon at bounding box center [71, 321] width 7 height 7
click at [17, 295] on div at bounding box center [13, 296] width 13 height 13
click at [13, 64] on div at bounding box center [13, 65] width 7 height 7
click at [24, 65] on div "1 2 3 4 5 6 7" at bounding box center [16, 83] width 18 height 117
click at [128, 321] on icon at bounding box center [128, 320] width 5 height 1
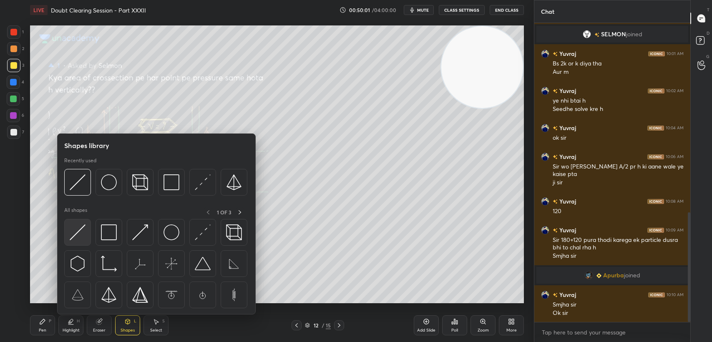
click at [75, 236] on img at bounding box center [78, 232] width 16 height 16
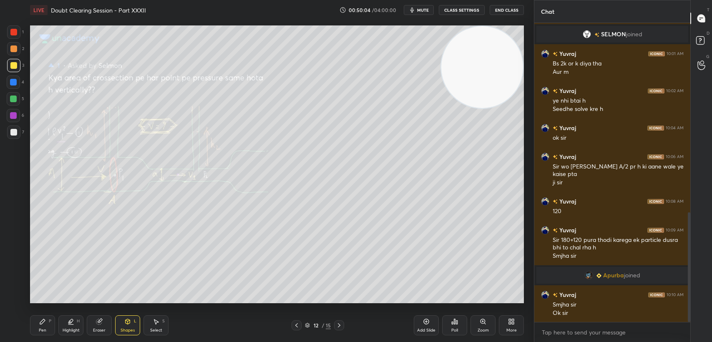
click at [40, 328] on div "Pen" at bounding box center [43, 330] width 8 height 4
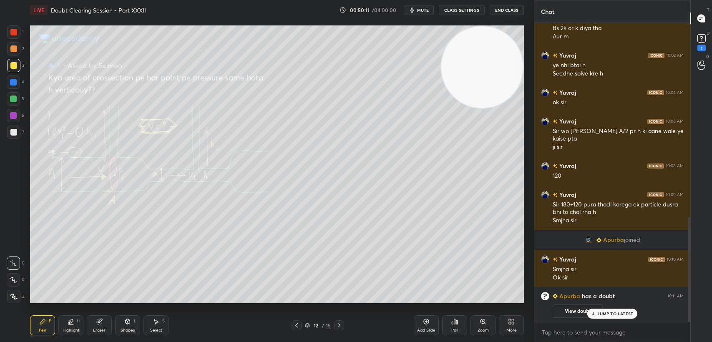
click at [604, 315] on p "JUMP TO LATEST" at bounding box center [615, 313] width 36 height 5
click at [698, 46] on div "1" at bounding box center [702, 48] width 8 height 7
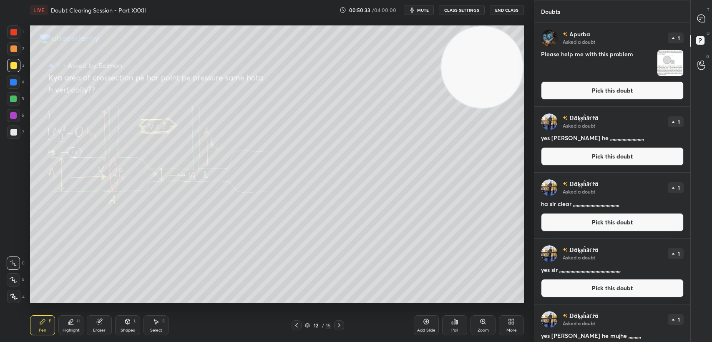
click at [641, 91] on button "Pick this doubt" at bounding box center [612, 90] width 143 height 18
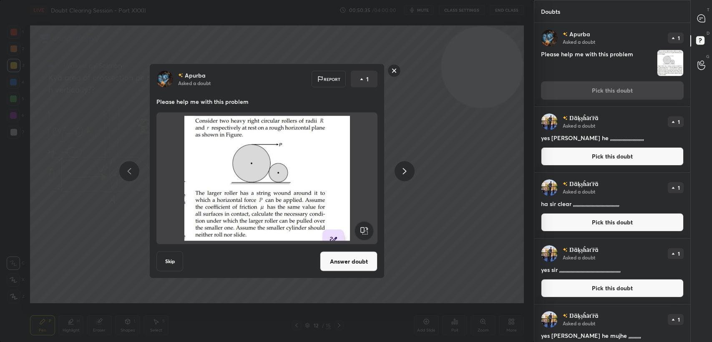
click at [392, 66] on rect at bounding box center [394, 70] width 13 height 13
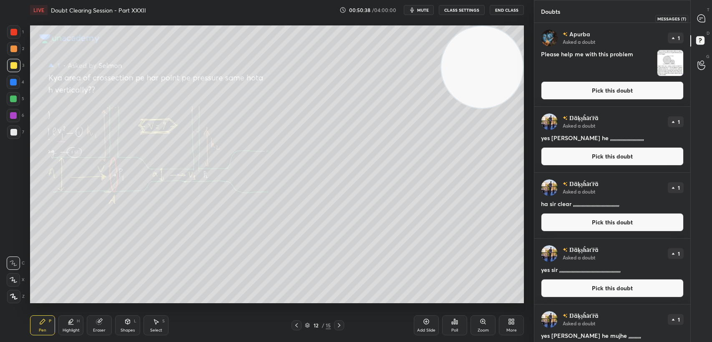
click at [696, 23] on div at bounding box center [701, 18] width 17 height 15
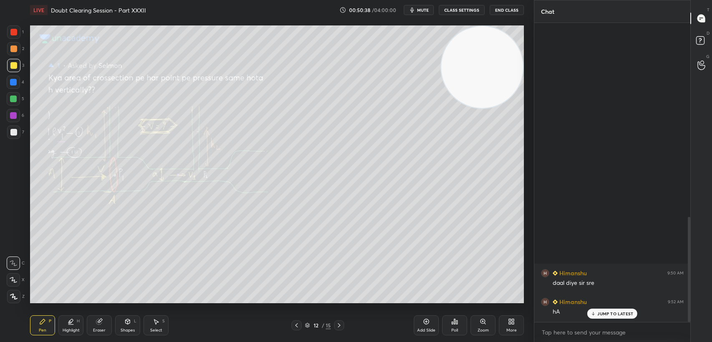
scroll to position [297, 154]
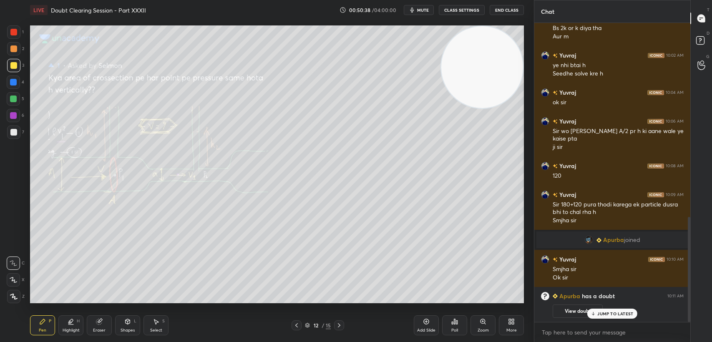
click at [703, 48] on icon at bounding box center [701, 41] width 15 height 15
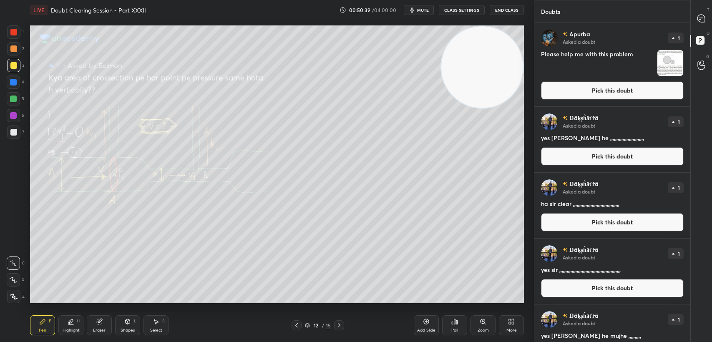
click at [631, 93] on button "Pick this doubt" at bounding box center [612, 90] width 143 height 18
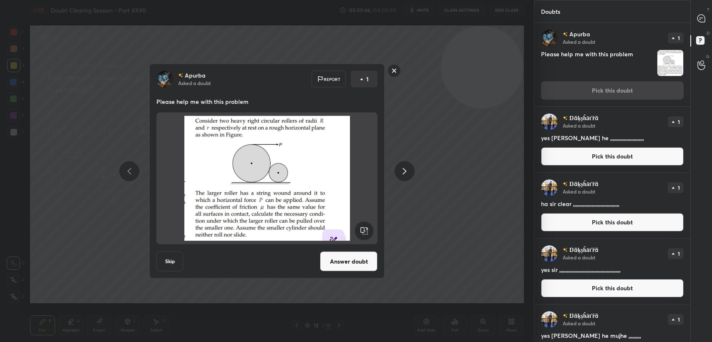
click at [355, 265] on button "Answer doubt" at bounding box center [349, 262] width 58 height 20
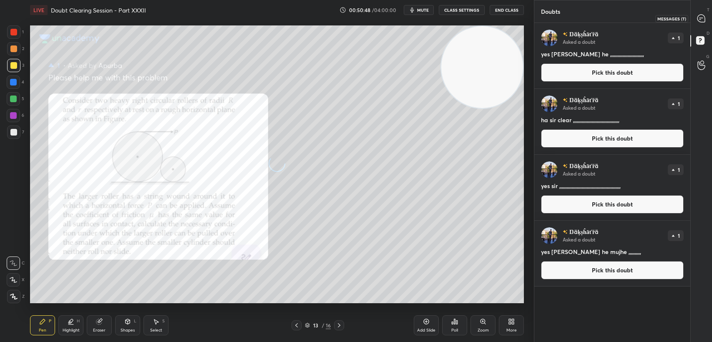
click at [705, 14] on icon at bounding box center [701, 18] width 9 height 9
click at [700, 19] on icon at bounding box center [700, 19] width 1 height 0
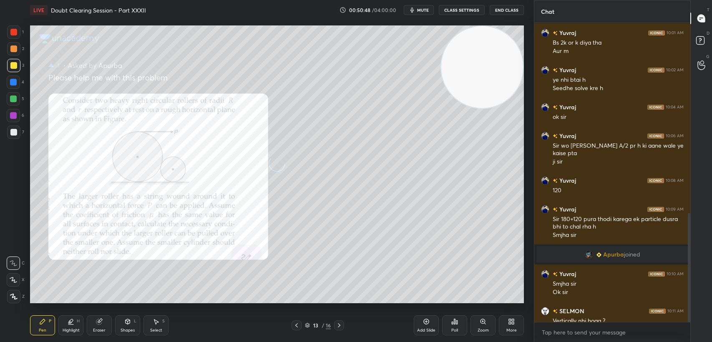
click at [707, 25] on div at bounding box center [701, 18] width 17 height 15
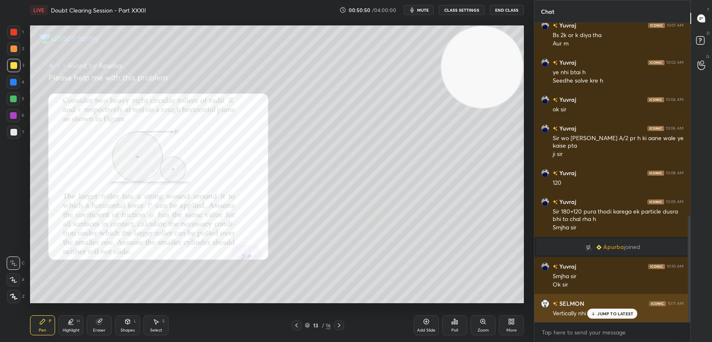
click at [618, 315] on p "JUMP TO LATEST" at bounding box center [615, 313] width 36 height 5
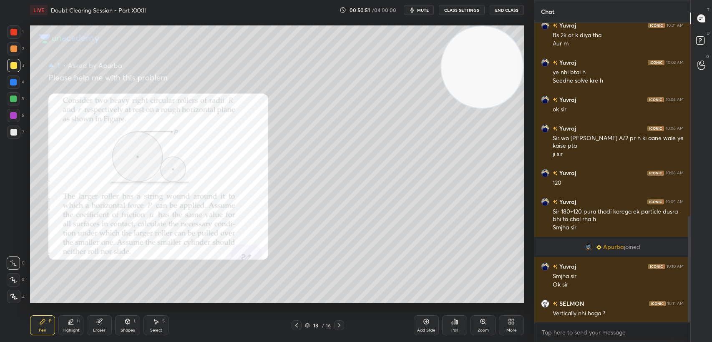
click at [291, 324] on div "13 / 16" at bounding box center [318, 325] width 192 height 10
click at [3, 36] on div "1 2 3 4 5 6 7 C X Z C X Z E E Erase all H H" at bounding box center [13, 164] width 27 height 278
click at [7, 34] on div at bounding box center [13, 31] width 13 height 13
click at [18, 32] on div at bounding box center [13, 31] width 13 height 13
click at [18, 35] on div at bounding box center [13, 31] width 13 height 13
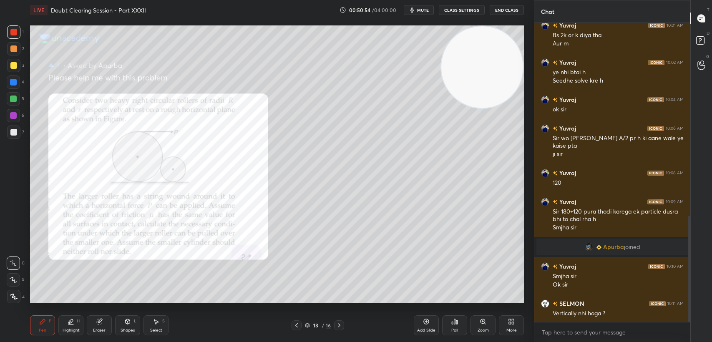
click at [289, 332] on div "Pen P Highlight H Eraser Shapes L Select S 13 / 16 Add Slide Poll Zoom More" at bounding box center [277, 325] width 494 height 33
click at [292, 328] on div at bounding box center [297, 325] width 10 height 10
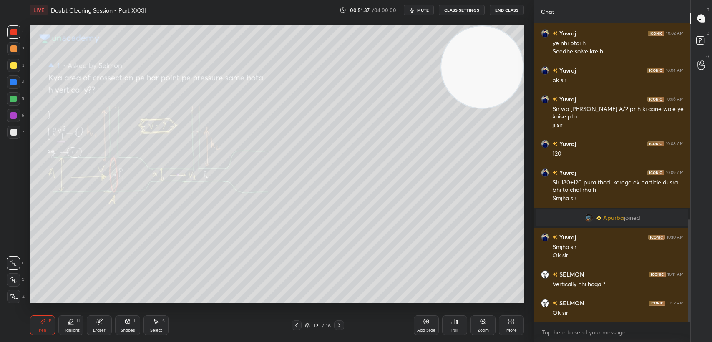
scroll to position [582, 0]
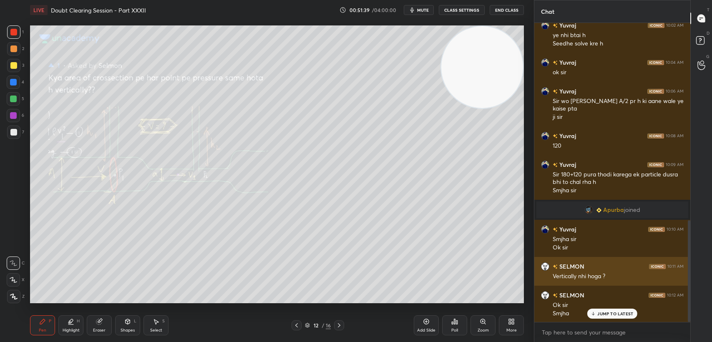
drag, startPoint x: 624, startPoint y: 312, endPoint x: 576, endPoint y: 282, distance: 56.7
click at [625, 311] on p "JUMP TO LATEST" at bounding box center [615, 313] width 36 height 5
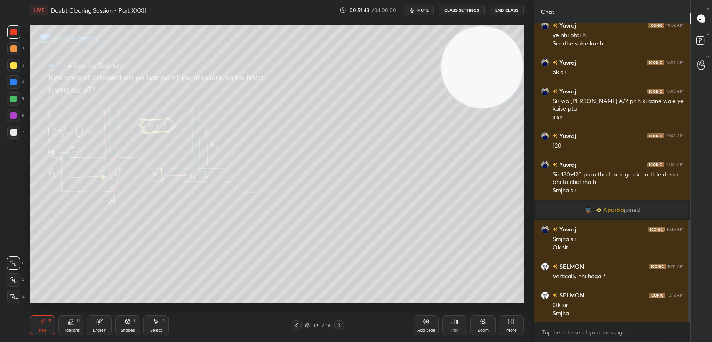
click at [10, 63] on div at bounding box center [13, 65] width 7 height 7
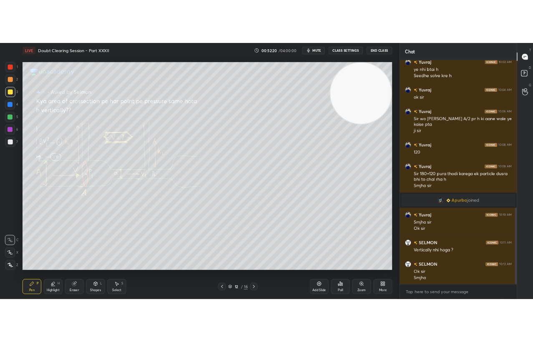
scroll to position [618, 0]
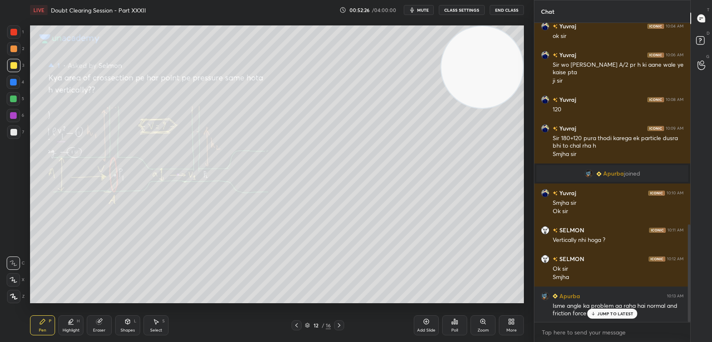
click at [608, 313] on p "JUMP TO LATEST" at bounding box center [615, 313] width 36 height 5
click at [343, 323] on div at bounding box center [339, 325] width 10 height 10
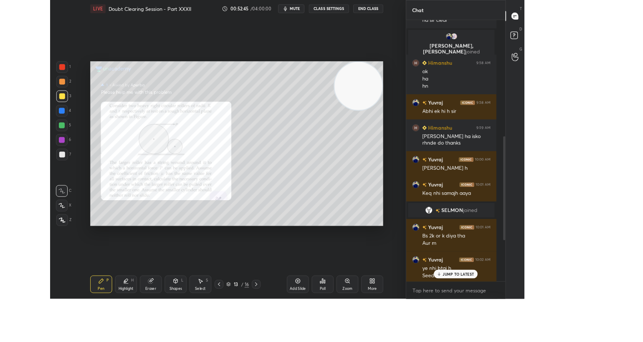
scroll to position [289, 478]
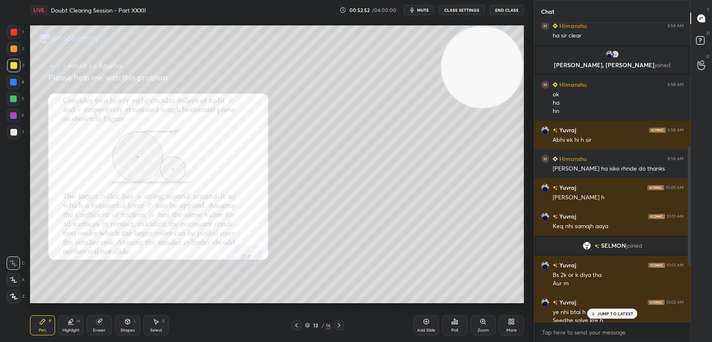
click at [623, 312] on p "JUMP TO LATEST" at bounding box center [615, 313] width 36 height 5
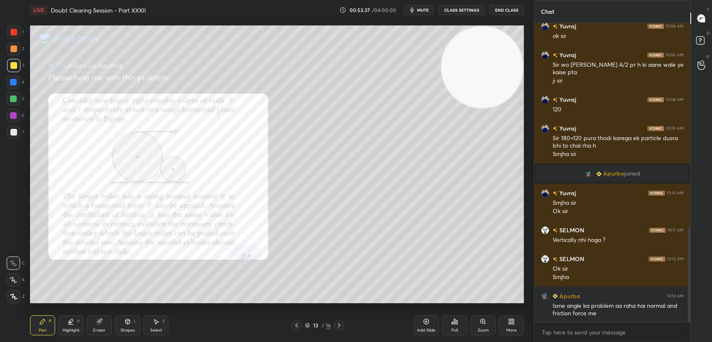
scroll to position [648, 0]
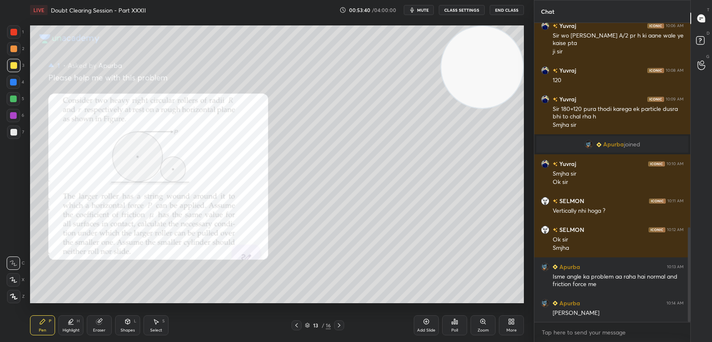
click at [103, 325] on div "Eraser" at bounding box center [99, 325] width 25 height 20
click at [8, 294] on span "Erase all" at bounding box center [13, 297] width 13 height 6
click at [2, 34] on div "1 2 3 4 5 6 7 C X Z C X Z E E Erase all H H" at bounding box center [13, 164] width 27 height 278
click at [6, 34] on div "1 2 3 4 5 6 7 C X Z C X Z E E Erase all H H" at bounding box center [13, 164] width 27 height 278
click at [10, 34] on div at bounding box center [13, 32] width 7 height 7
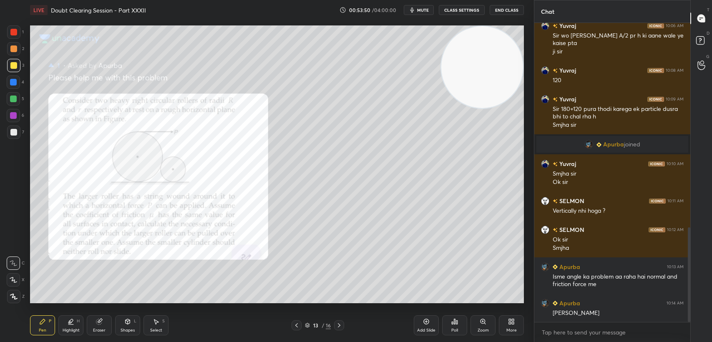
click at [12, 33] on div at bounding box center [13, 32] width 7 height 7
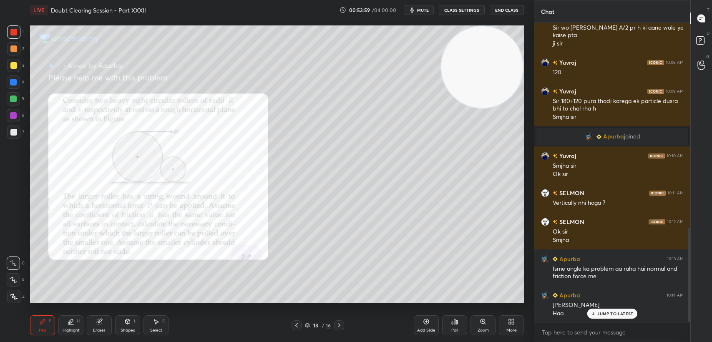
click at [138, 328] on div "Shapes L" at bounding box center [127, 325] width 25 height 20
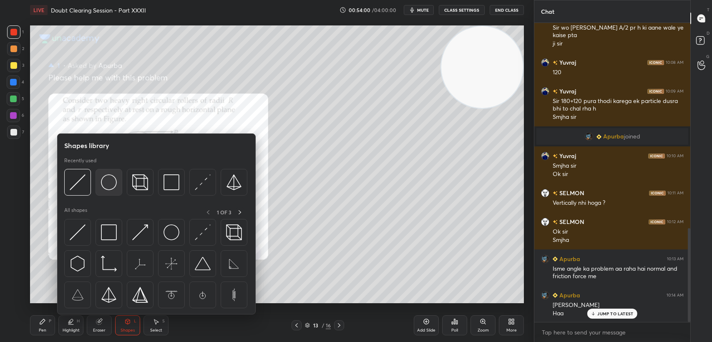
click at [103, 176] on img at bounding box center [109, 182] width 16 height 16
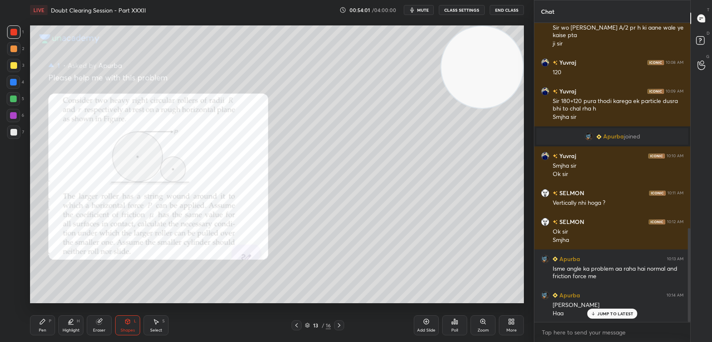
click at [435, 327] on div "Add Slide" at bounding box center [426, 325] width 25 height 20
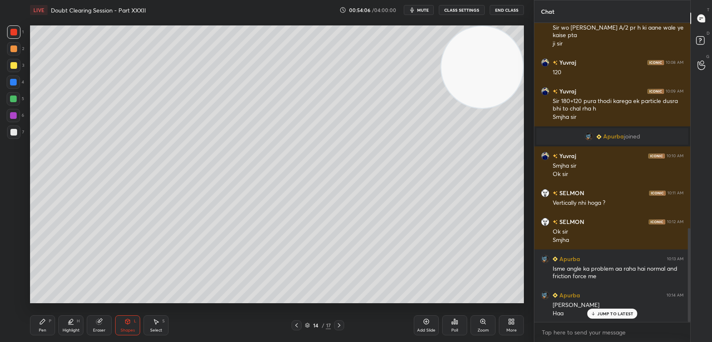
click at [10, 71] on div at bounding box center [13, 65] width 13 height 13
click at [130, 333] on div "Shapes L" at bounding box center [127, 325] width 25 height 20
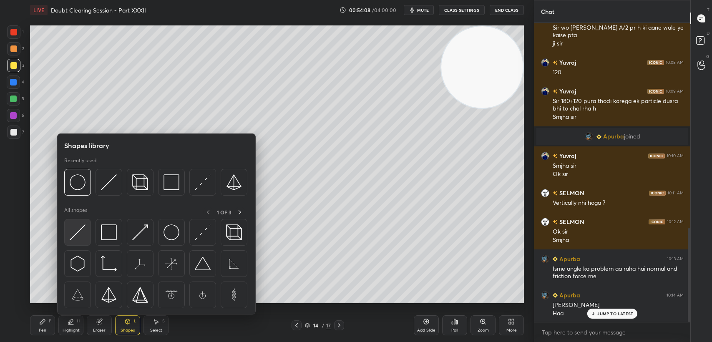
click at [74, 229] on img at bounding box center [78, 232] width 16 height 16
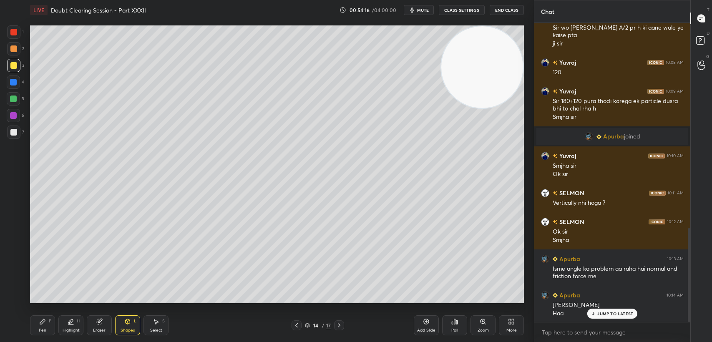
click at [8, 33] on div at bounding box center [13, 31] width 13 height 13
click at [143, 323] on div "Pen P Highlight H Eraser Shapes L Select S" at bounding box center [126, 325] width 192 height 20
click at [132, 317] on div "Shapes L" at bounding box center [127, 325] width 25 height 20
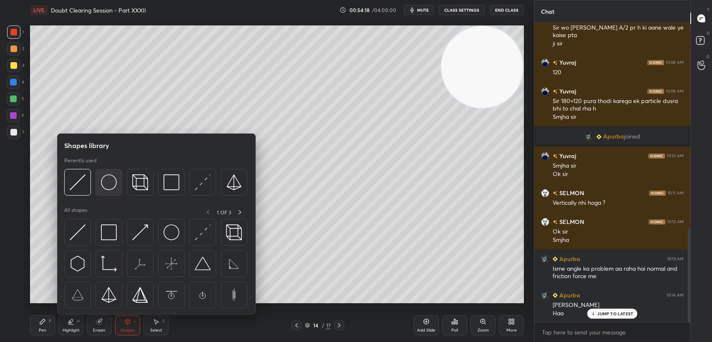
click at [97, 178] on div at bounding box center [109, 182] width 27 height 27
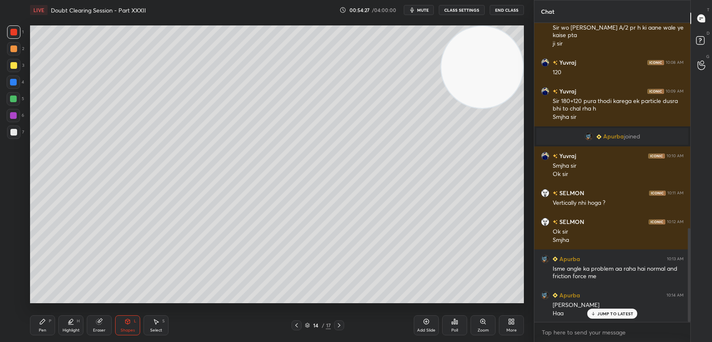
click at [43, 333] on div "Pen" at bounding box center [43, 330] width 8 height 4
click at [131, 331] on div "Shapes" at bounding box center [128, 330] width 14 height 4
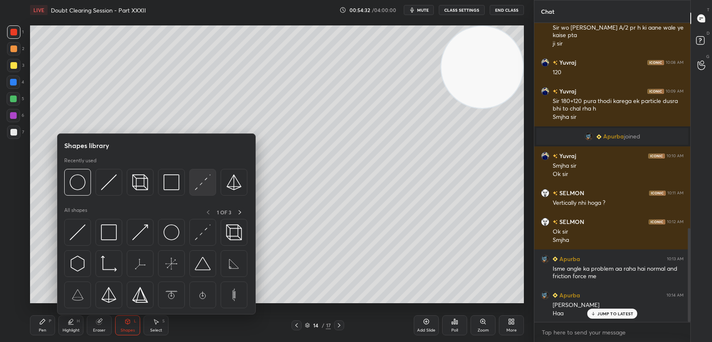
click at [203, 176] on img at bounding box center [203, 182] width 16 height 16
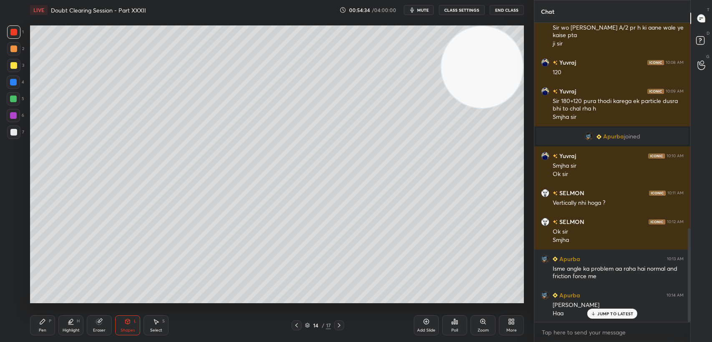
click at [53, 340] on div "Pen P Highlight H Eraser Shapes L Select S 14 / 17 Add Slide Poll Zoom More" at bounding box center [277, 325] width 494 height 33
click at [50, 336] on div "Pen P Highlight H Eraser Shapes L Select S 14 / 17 Add Slide Poll Zoom More" at bounding box center [277, 325] width 494 height 33
click at [48, 330] on div "Pen P" at bounding box center [42, 325] width 25 height 20
click at [11, 69] on div at bounding box center [13, 65] width 13 height 13
click at [615, 318] on div "JUMP TO LATEST" at bounding box center [612, 314] width 50 height 10
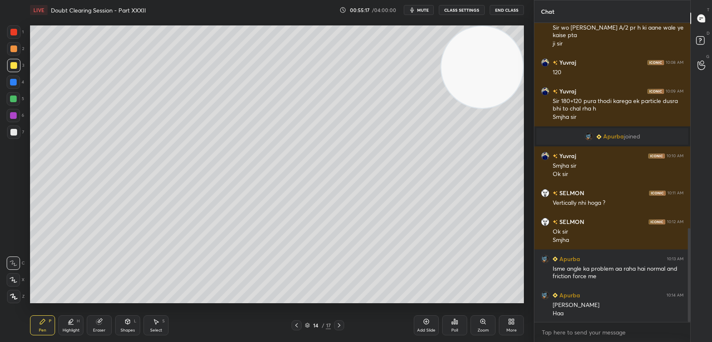
click at [120, 336] on div "Pen P Highlight H Eraser Shapes L Select S 14 / 17 Add Slide Poll Zoom More" at bounding box center [277, 325] width 494 height 33
click at [129, 326] on div "Shapes L" at bounding box center [127, 325] width 25 height 20
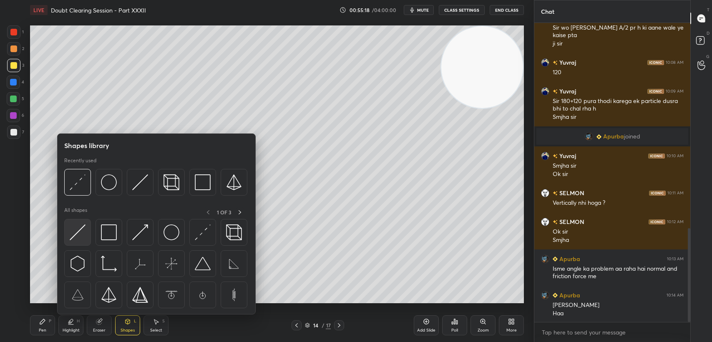
click at [83, 230] on img at bounding box center [78, 232] width 16 height 16
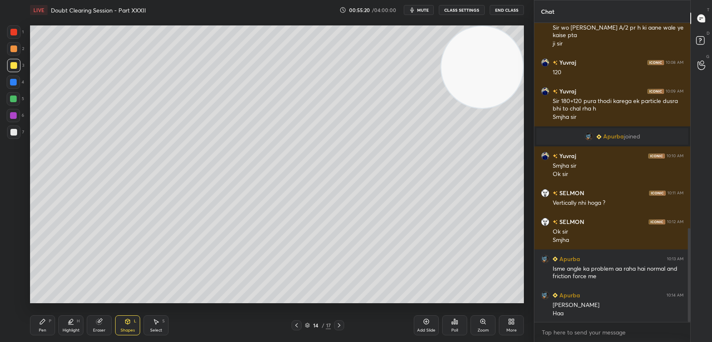
click at [131, 325] on div "Shapes L" at bounding box center [127, 325] width 25 height 20
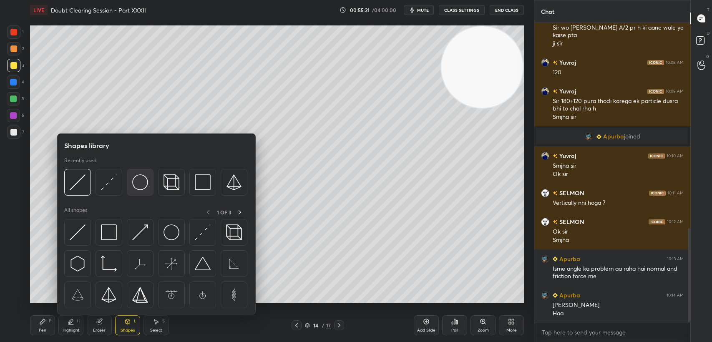
click at [140, 185] on img at bounding box center [140, 182] width 16 height 16
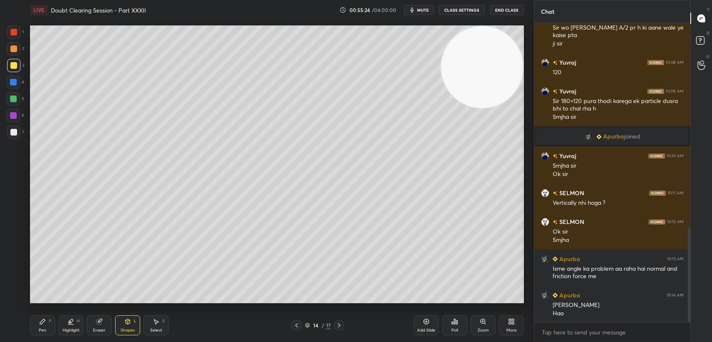
click at [44, 319] on icon at bounding box center [42, 321] width 7 height 7
click at [41, 322] on icon at bounding box center [42, 321] width 5 height 5
click at [47, 329] on div "Pen P" at bounding box center [42, 325] width 25 height 20
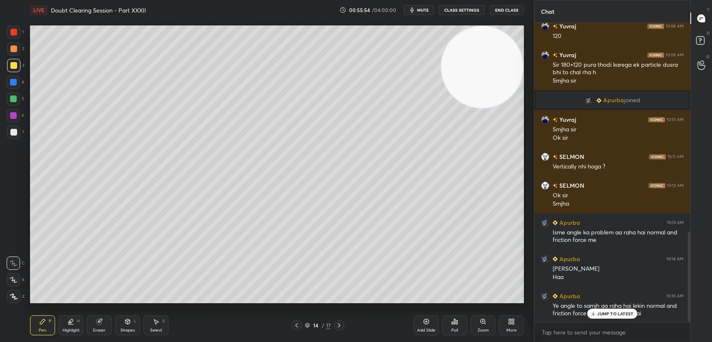
click at [607, 315] on p "JUMP TO LATEST" at bounding box center [615, 313] width 36 height 5
click at [12, 44] on div at bounding box center [13, 48] width 13 height 13
click at [14, 30] on div at bounding box center [13, 32] width 7 height 7
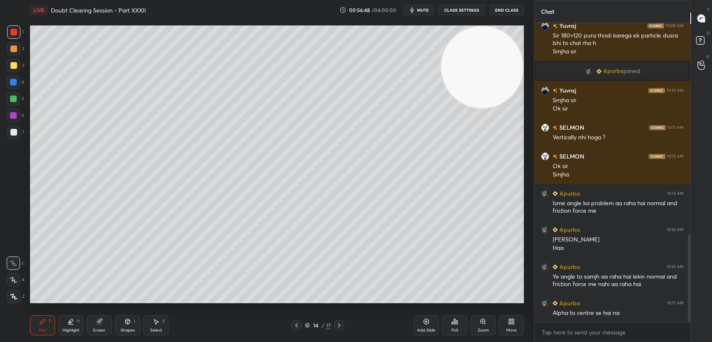
click at [20, 94] on div "5" at bounding box center [16, 98] width 18 height 13
click at [20, 98] on div at bounding box center [13, 98] width 13 height 13
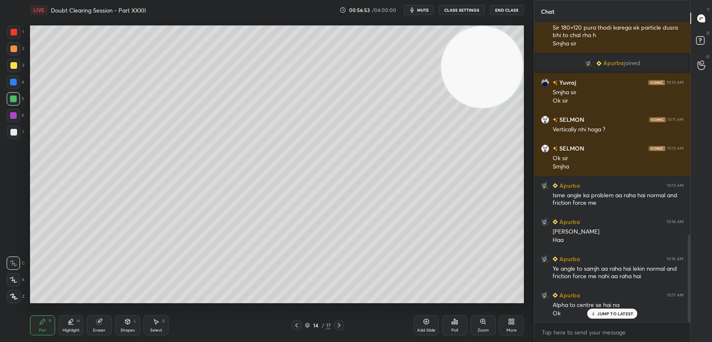
click at [610, 320] on div "[PERSON_NAME] 10:17 AM Alpha to centre se hai na Ok" at bounding box center [612, 304] width 156 height 37
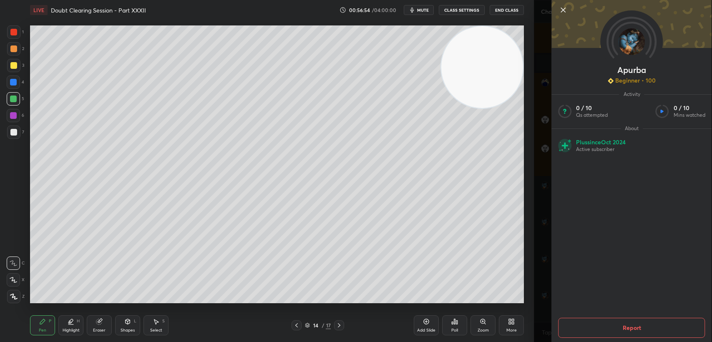
click at [560, 11] on icon at bounding box center [563, 10] width 10 height 10
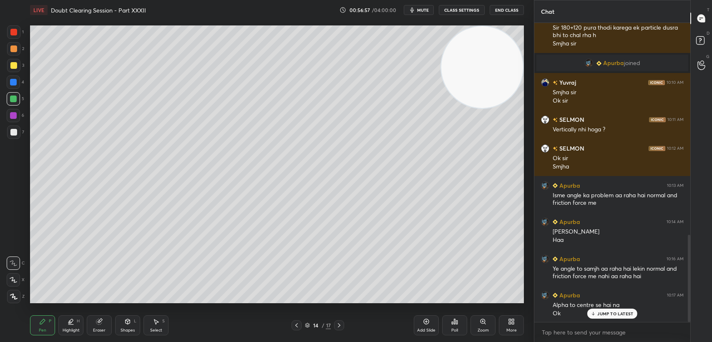
click at [594, 312] on icon at bounding box center [593, 313] width 5 height 5
click at [7, 37] on div "1 2 3 4 5 6 7" at bounding box center [16, 83] width 18 height 117
click at [7, 35] on div at bounding box center [13, 31] width 13 height 13
click at [12, 90] on div "4" at bounding box center [16, 84] width 18 height 17
click at [10, 86] on div at bounding box center [13, 82] width 13 height 13
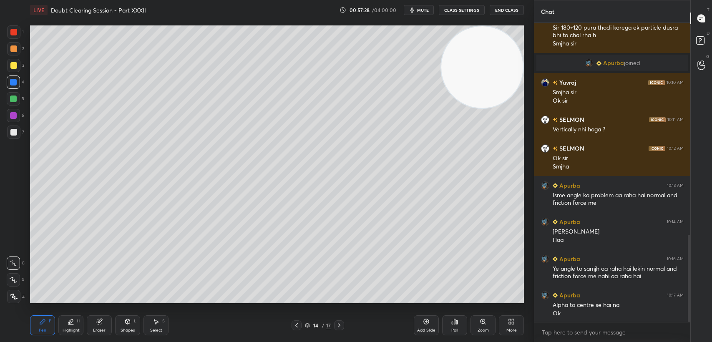
click at [294, 324] on icon at bounding box center [296, 325] width 7 height 7
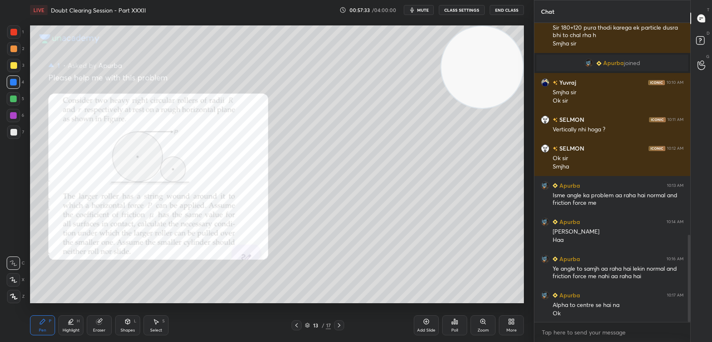
click at [340, 328] on icon at bounding box center [339, 325] width 7 height 7
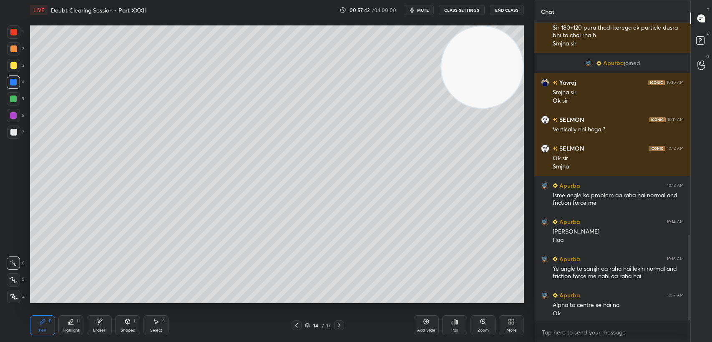
scroll to position [758, 0]
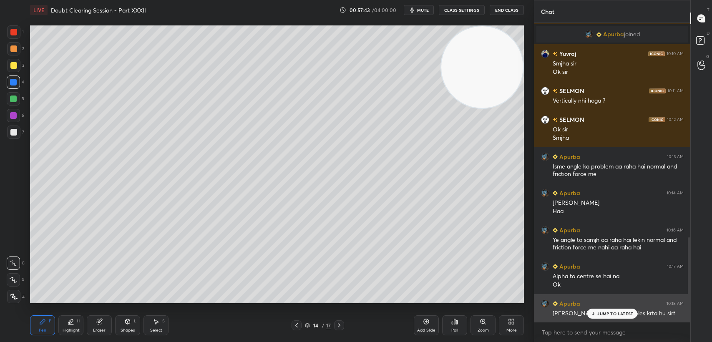
click at [612, 313] on p "JUMP TO LATEST" at bounding box center [615, 313] width 36 height 5
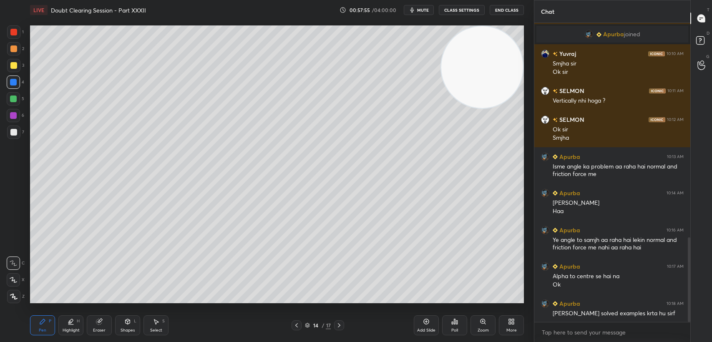
click at [13, 68] on div at bounding box center [13, 65] width 7 height 7
click at [19, 64] on div at bounding box center [13, 65] width 13 height 13
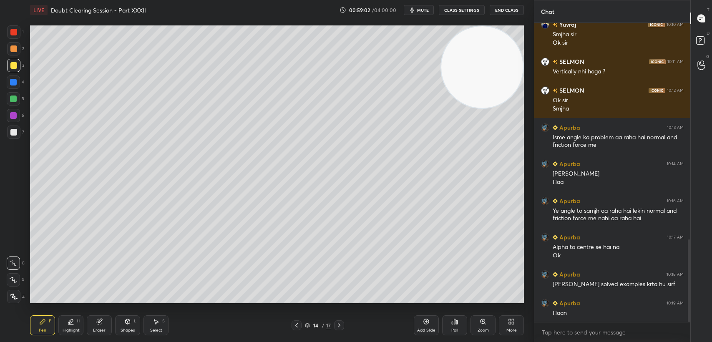
click at [12, 115] on div at bounding box center [13, 115] width 7 height 7
click at [20, 118] on div at bounding box center [13, 115] width 13 height 13
click at [10, 65] on div at bounding box center [13, 65] width 7 height 7
click at [7, 66] on div at bounding box center [13, 65] width 13 height 13
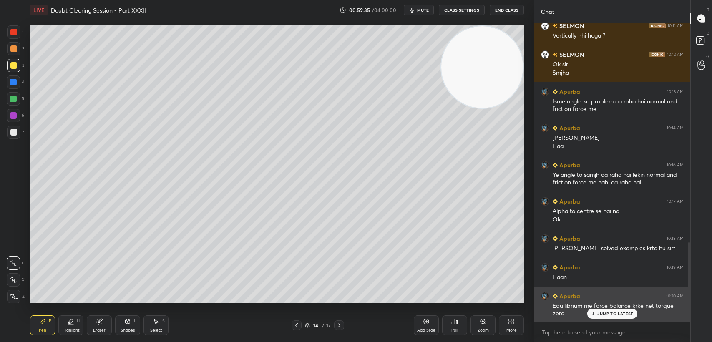
click at [615, 310] on div "JUMP TO LATEST" at bounding box center [612, 314] width 50 height 10
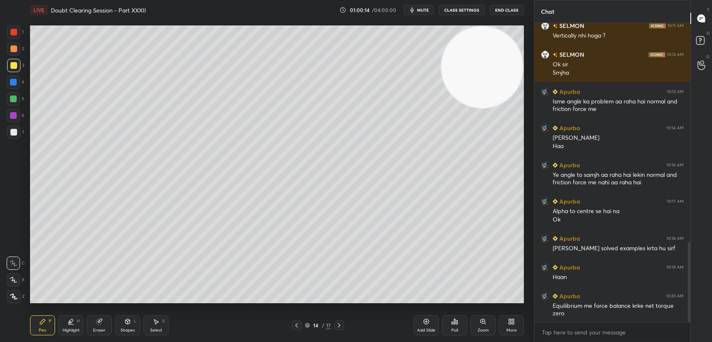
click at [20, 84] on div "4" at bounding box center [16, 82] width 18 height 13
click at [102, 329] on div "Eraser" at bounding box center [99, 330] width 13 height 4
click at [15, 283] on icon at bounding box center [13, 280] width 7 height 7
click at [53, 335] on div "Pen P Highlight H Eraser Shapes L Select S 14 / 17 Add Slide Poll Zoom More" at bounding box center [277, 325] width 494 height 33
click at [48, 331] on div "Pen P" at bounding box center [42, 325] width 25 height 20
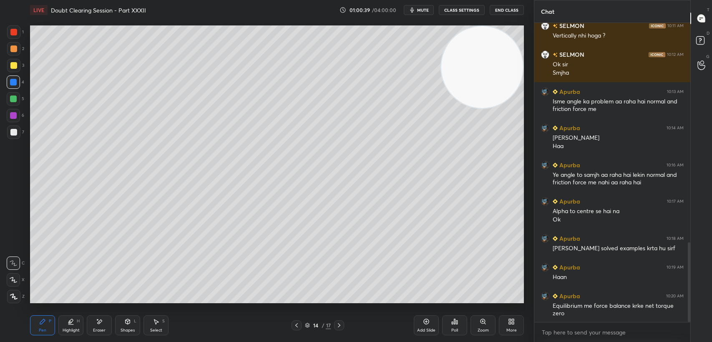
click at [48, 326] on div "Pen P" at bounding box center [42, 325] width 25 height 20
click at [17, 37] on div at bounding box center [13, 31] width 13 height 13
click at [25, 35] on div "1 2 3 4 5 6 7 C X Z E E Erase all H H" at bounding box center [13, 164] width 27 height 278
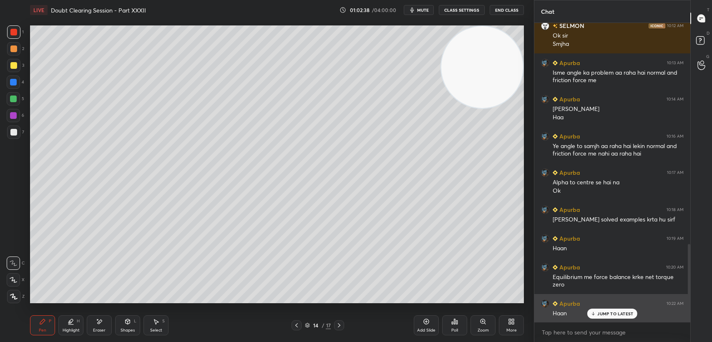
click at [622, 318] on div "JUMP TO LATEST" at bounding box center [612, 314] width 50 height 10
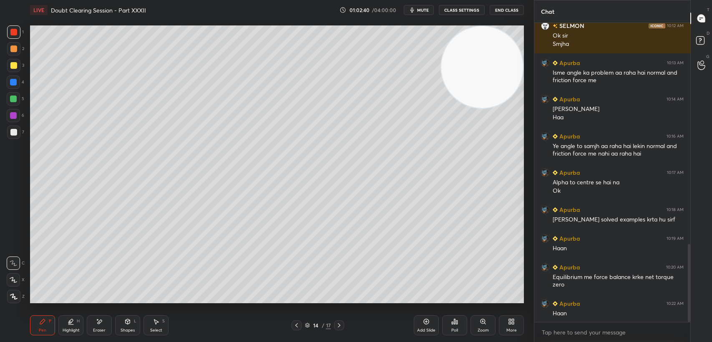
click at [12, 68] on div at bounding box center [13, 65] width 7 height 7
click at [426, 8] on span "mute" at bounding box center [423, 10] width 12 height 6
click at [154, 327] on div "Select S" at bounding box center [156, 325] width 25 height 20
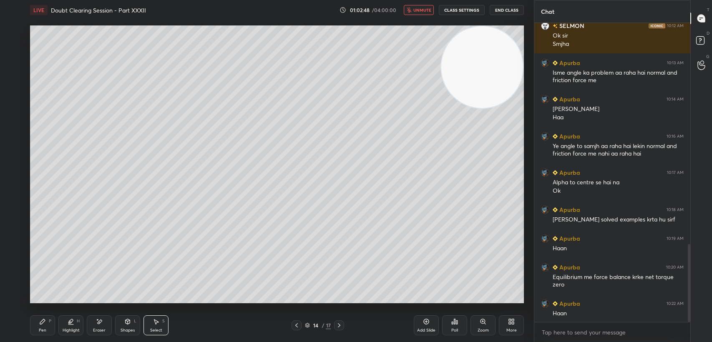
drag, startPoint x: 54, startPoint y: 22, endPoint x: 358, endPoint y: 230, distance: 368.4
click at [358, 230] on div "0 ° Undo Copy Duplicate Duplicate to new slide Delete Setting up your live clas…" at bounding box center [277, 164] width 501 height 289
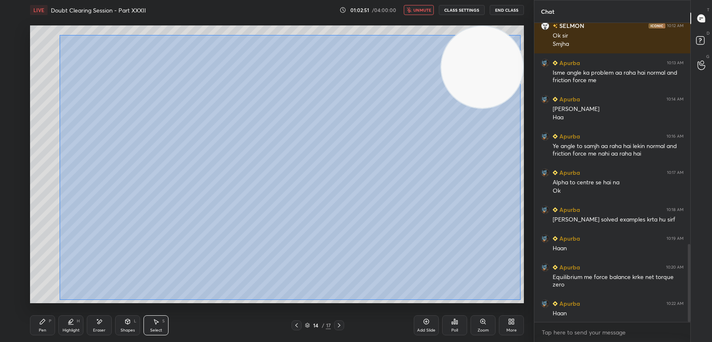
drag, startPoint x: 60, startPoint y: 35, endPoint x: 521, endPoint y: 301, distance: 532.7
click at [521, 300] on div "0 ° Undo Copy Duplicate Duplicate to new slide Delete" at bounding box center [277, 164] width 494 height 278
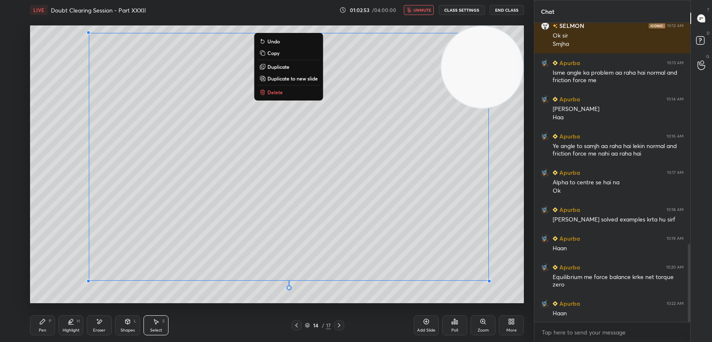
click at [278, 66] on p "Duplicate" at bounding box center [278, 66] width 22 height 7
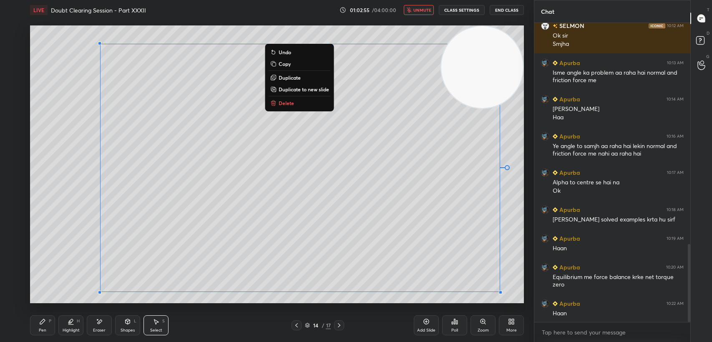
click at [285, 53] on p "Undo" at bounding box center [285, 52] width 13 height 7
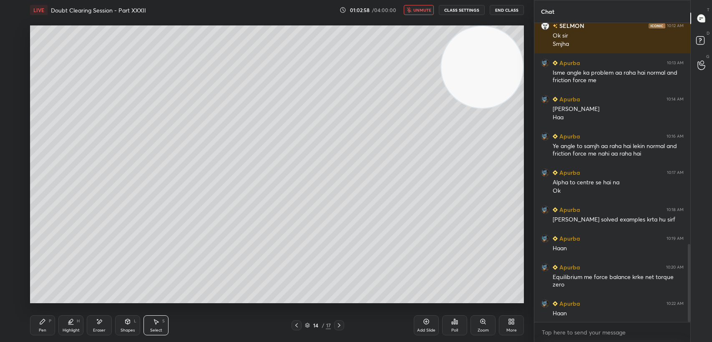
click at [297, 324] on icon at bounding box center [296, 325] width 7 height 7
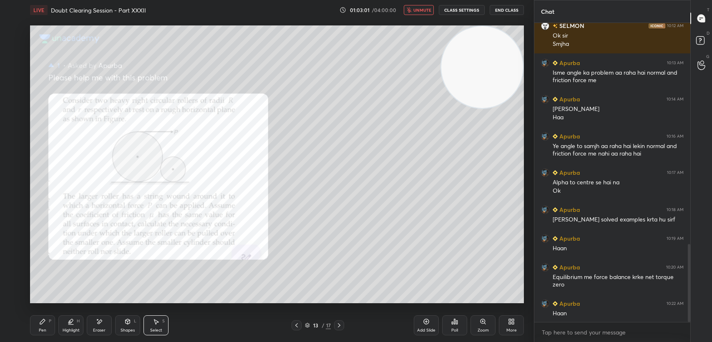
click at [342, 324] on icon at bounding box center [339, 325] width 7 height 7
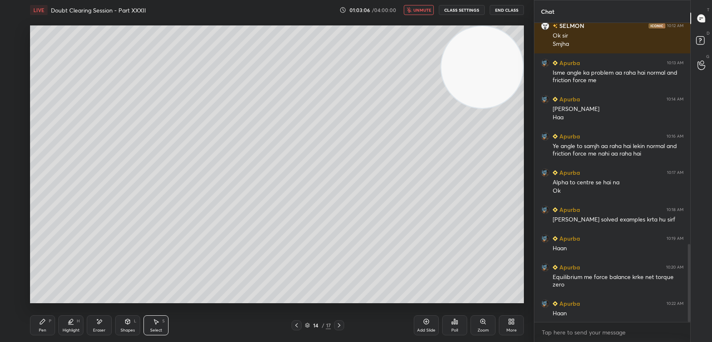
click at [501, 10] on button "End Class" at bounding box center [507, 10] width 34 height 10
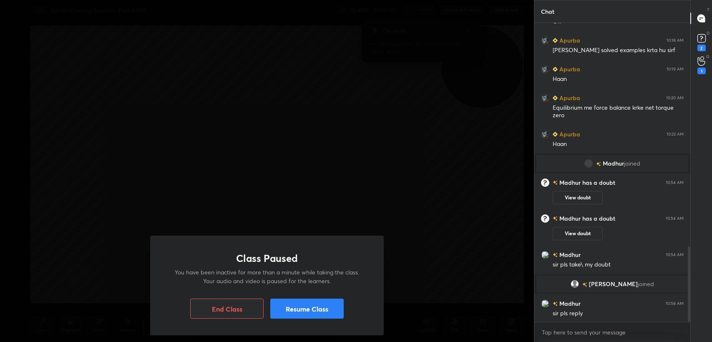
scroll to position [887, 0]
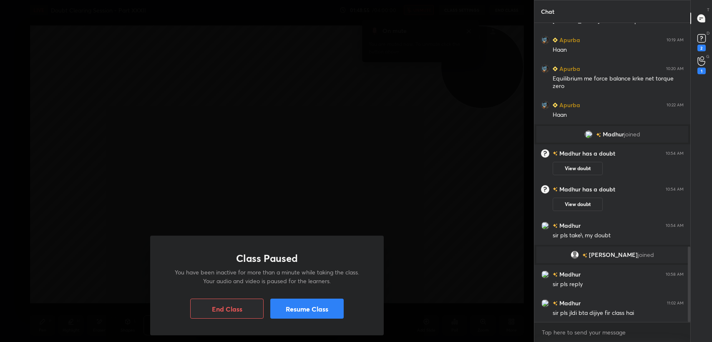
click at [298, 314] on button "Resume Class" at bounding box center [306, 309] width 73 height 20
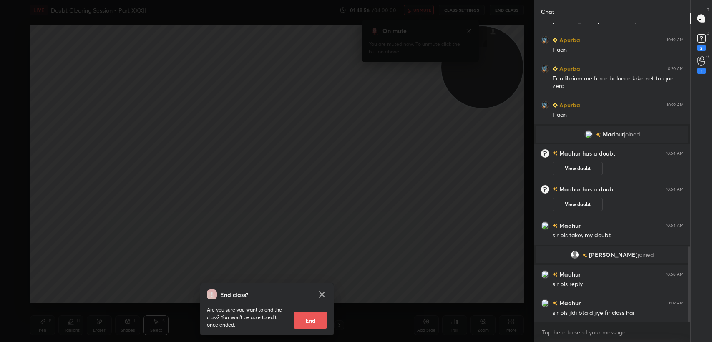
click at [320, 293] on icon at bounding box center [322, 295] width 10 height 10
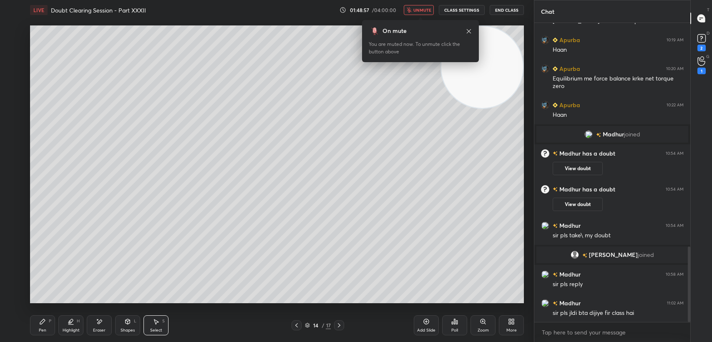
click at [431, 12] on span "unmute" at bounding box center [422, 10] width 18 height 6
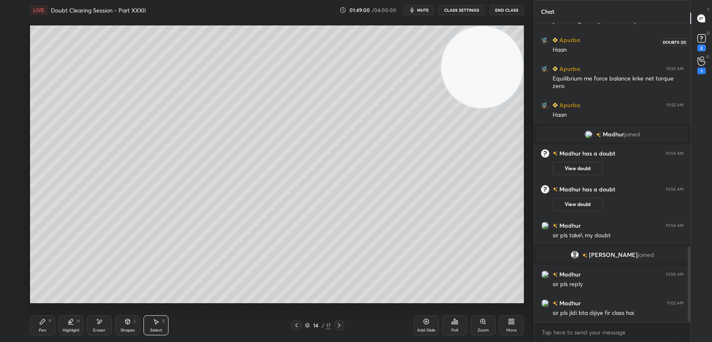
click at [702, 45] on div "2" at bounding box center [702, 48] width 8 height 7
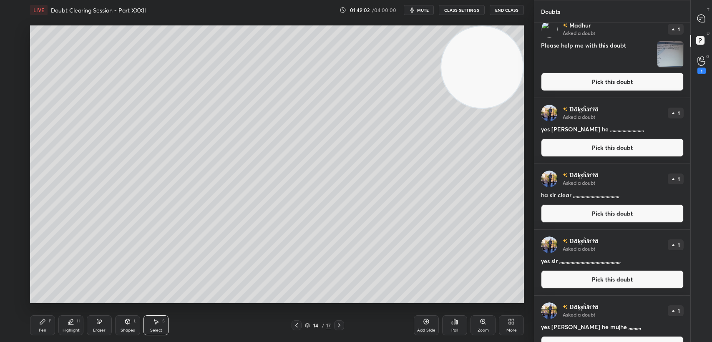
click at [602, 91] on button "Pick this doubt" at bounding box center [612, 82] width 143 height 18
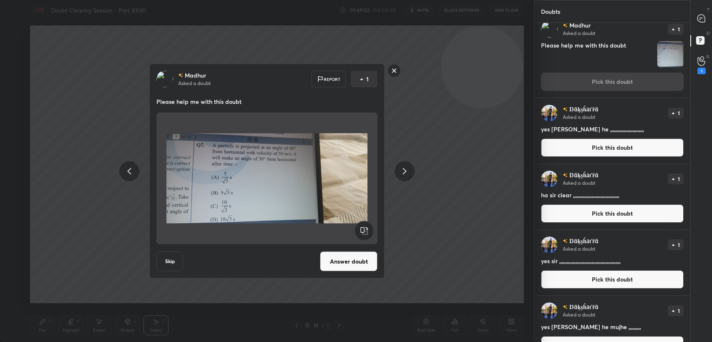
scroll to position [83, 0]
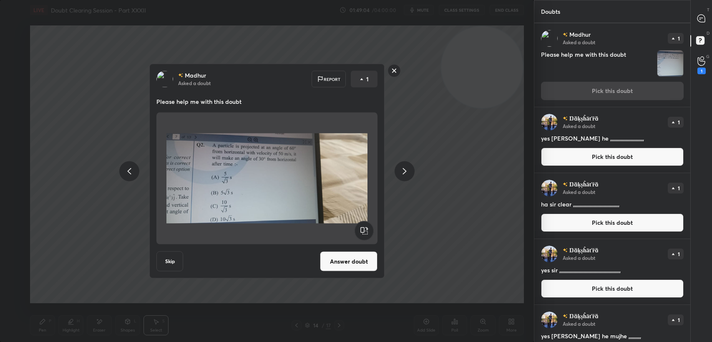
click at [338, 257] on button "Answer doubt" at bounding box center [349, 262] width 58 height 20
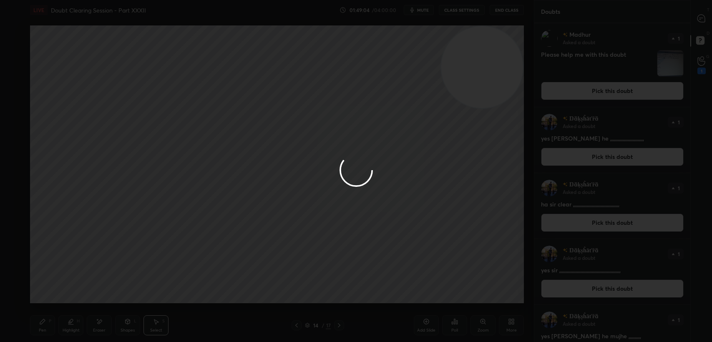
scroll to position [0, 0]
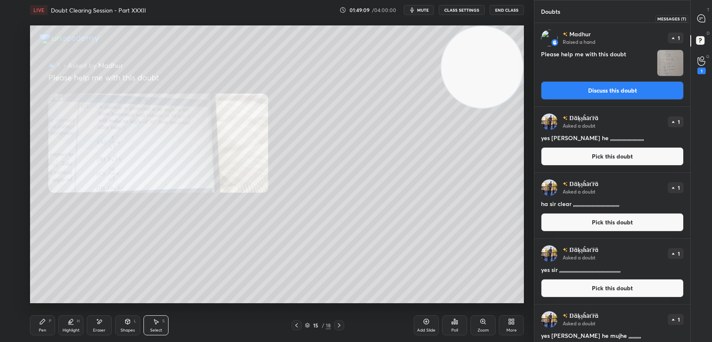
click at [701, 18] on icon at bounding box center [701, 18] width 9 height 9
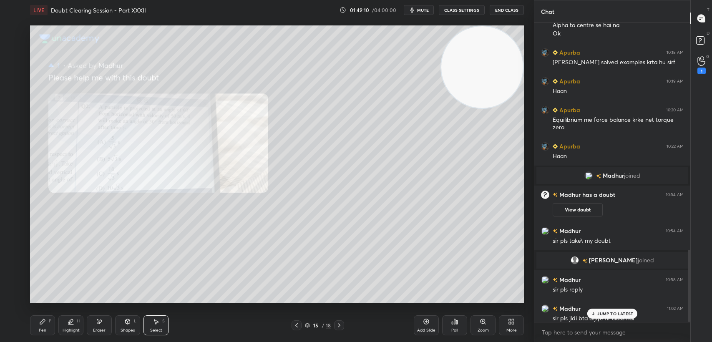
scroll to position [942, 0]
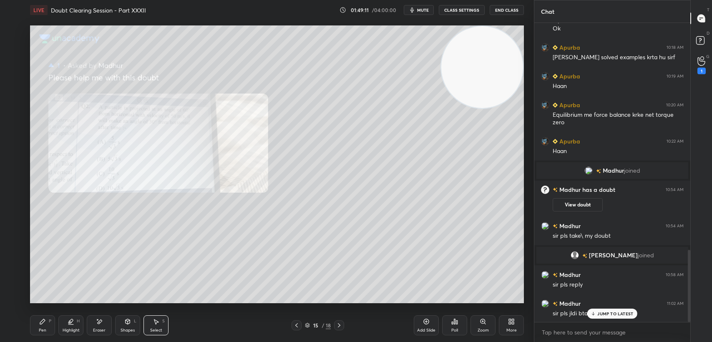
click at [592, 313] on icon at bounding box center [593, 313] width 5 height 5
click at [701, 61] on icon at bounding box center [702, 61] width 8 height 10
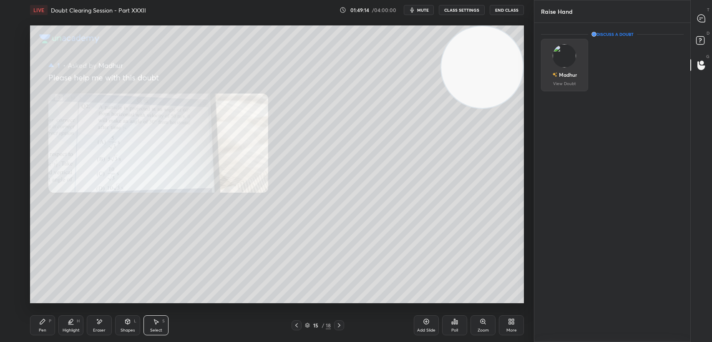
click at [580, 81] on div "[PERSON_NAME] View Doubt" at bounding box center [564, 65] width 47 height 53
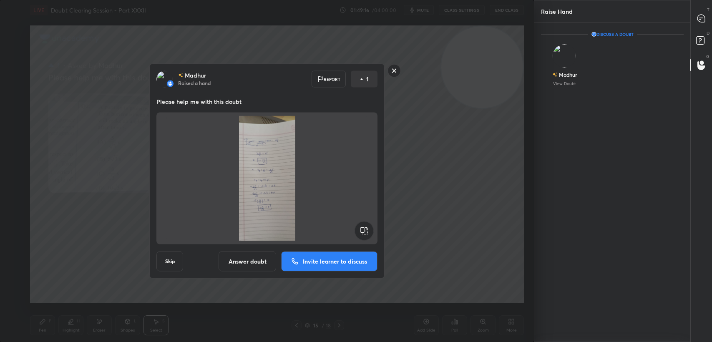
click at [310, 268] on button "Invite learner to discuss" at bounding box center [329, 262] width 96 height 20
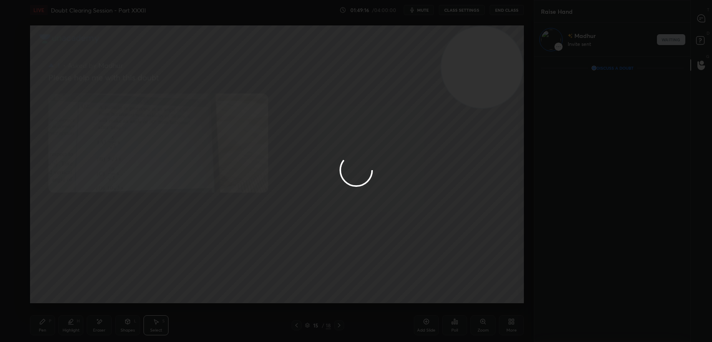
scroll to position [283, 154]
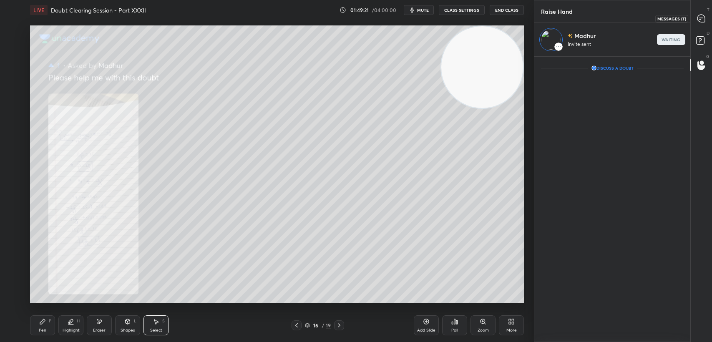
click at [706, 20] on icon at bounding box center [701, 18] width 9 height 9
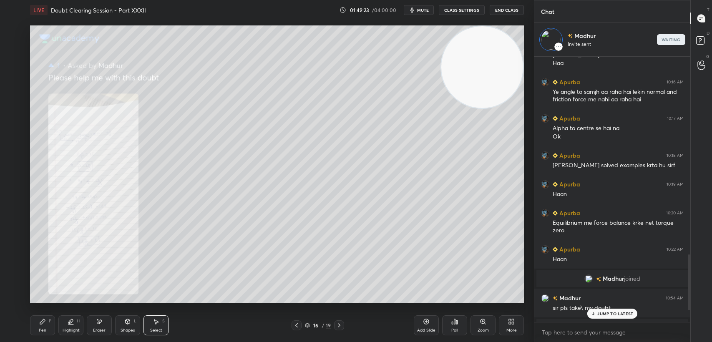
click at [616, 312] on p "JUMP TO LATEST" at bounding box center [615, 313] width 36 height 5
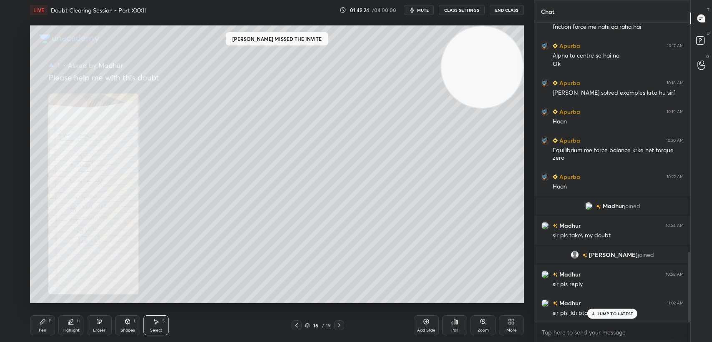
scroll to position [978, 0]
click at [698, 56] on icon at bounding box center [702, 61] width 8 height 10
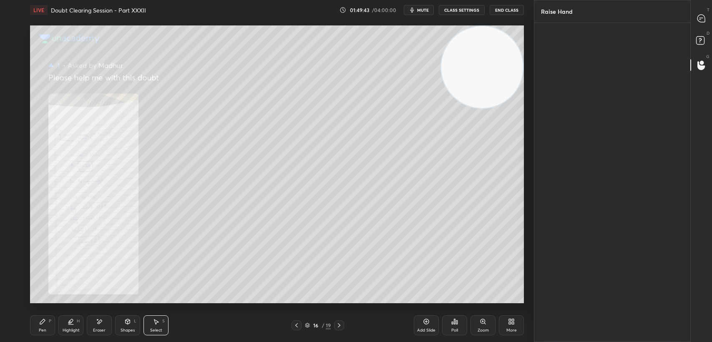
scroll to position [3, 3]
click at [578, 56] on div "[PERSON_NAME] INVITE" at bounding box center [564, 65] width 47 height 53
click at [700, 18] on icon at bounding box center [701, 18] width 3 height 0
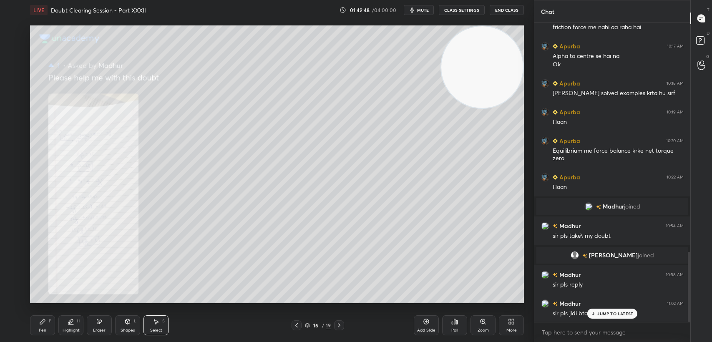
click at [294, 325] on icon at bounding box center [296, 325] width 7 height 7
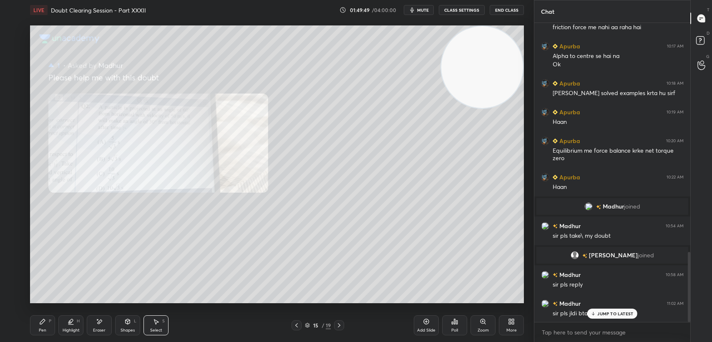
click at [613, 313] on p "JUMP TO LATEST" at bounding box center [615, 313] width 36 height 5
click at [482, 323] on icon at bounding box center [483, 321] width 5 height 5
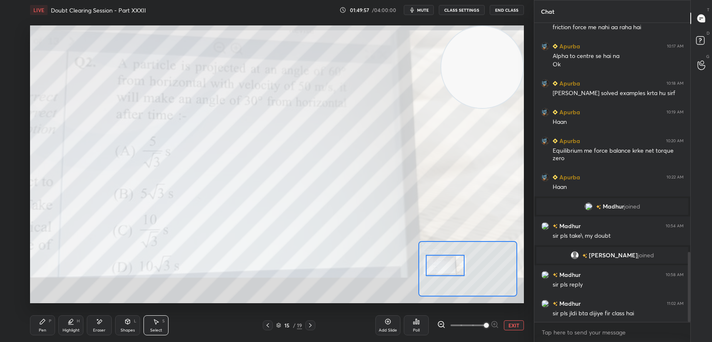
click at [53, 326] on div "Pen P" at bounding box center [42, 325] width 25 height 20
click at [43, 327] on div "Pen P" at bounding box center [42, 325] width 25 height 20
click at [7, 34] on div at bounding box center [13, 31] width 13 height 13
click at [2, 31] on div "1 2 3 4 5 6 7 C X Z E E Erase all H H" at bounding box center [13, 164] width 27 height 278
click at [5, 30] on div "1 2 3 4 5 6 7 C X Z E E Erase all H H" at bounding box center [13, 164] width 27 height 278
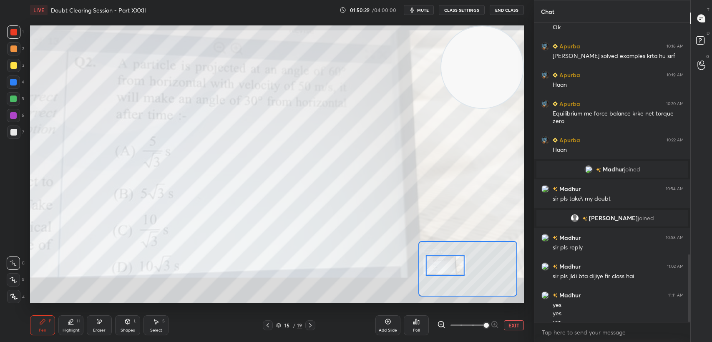
scroll to position [1024, 0]
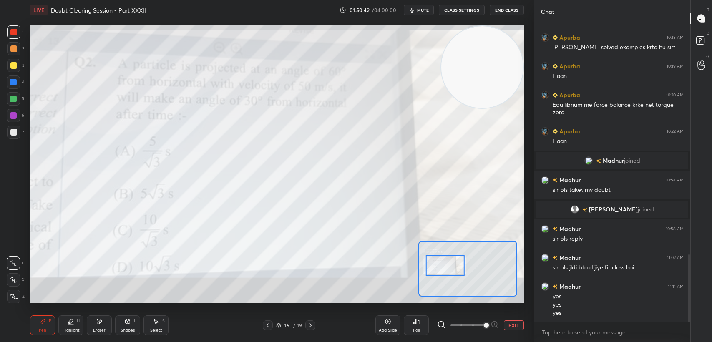
click at [511, 322] on button "EXIT" at bounding box center [514, 325] width 20 height 10
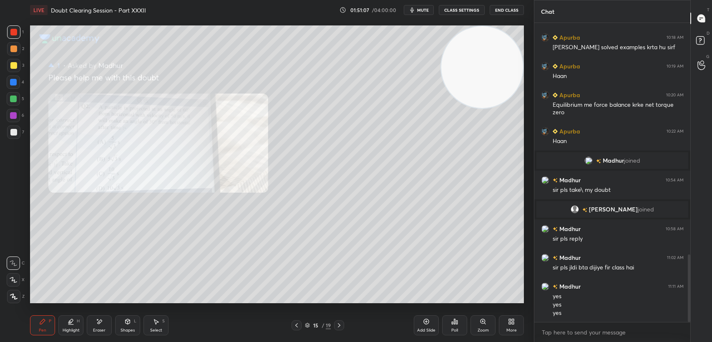
click at [12, 78] on div at bounding box center [13, 82] width 13 height 13
click at [17, 82] on div at bounding box center [13, 82] width 13 height 13
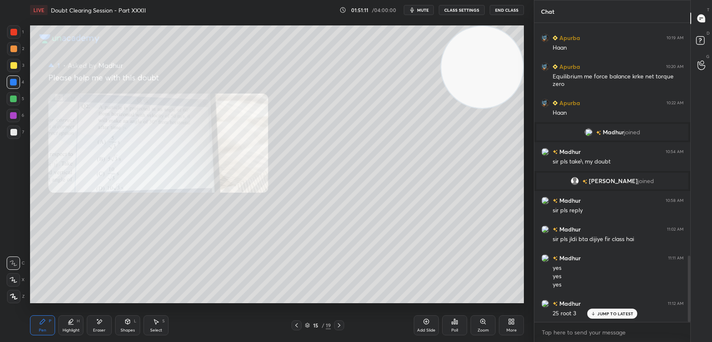
click at [617, 315] on p "JUMP TO LATEST" at bounding box center [615, 313] width 36 height 5
click at [98, 327] on div "Eraser" at bounding box center [99, 325] width 25 height 20
click at [103, 327] on div "Eraser" at bounding box center [99, 325] width 25 height 20
click at [46, 325] on div "Pen P" at bounding box center [42, 325] width 25 height 20
click at [45, 326] on div "Pen P" at bounding box center [42, 325] width 25 height 20
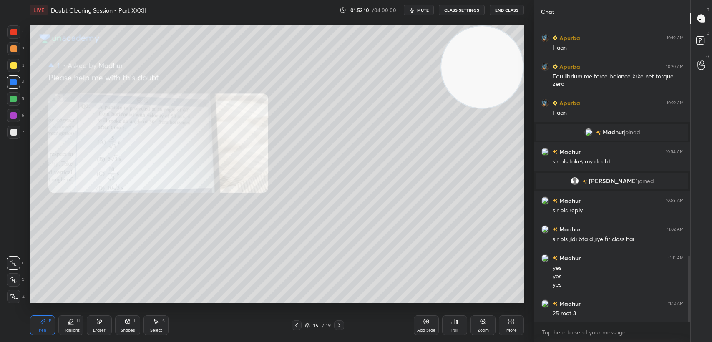
click at [96, 326] on div "Eraser" at bounding box center [99, 325] width 25 height 20
click at [51, 330] on div "Pen P" at bounding box center [42, 325] width 25 height 20
click at [47, 329] on div "Pen P" at bounding box center [42, 325] width 25 height 20
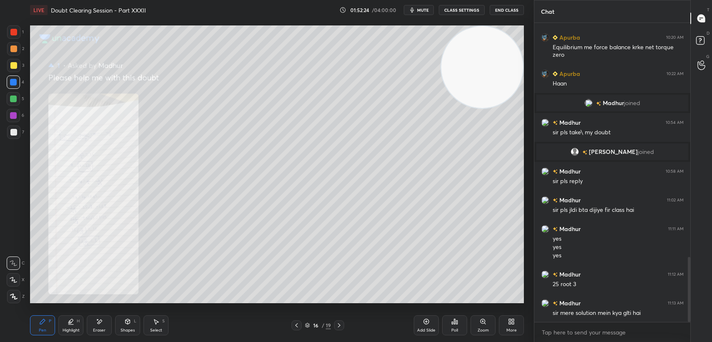
click at [477, 319] on div "Zoom" at bounding box center [483, 325] width 25 height 20
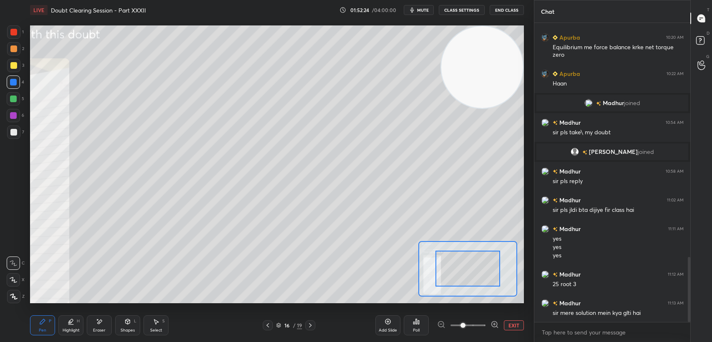
click at [477, 319] on span at bounding box center [468, 325] width 35 height 13
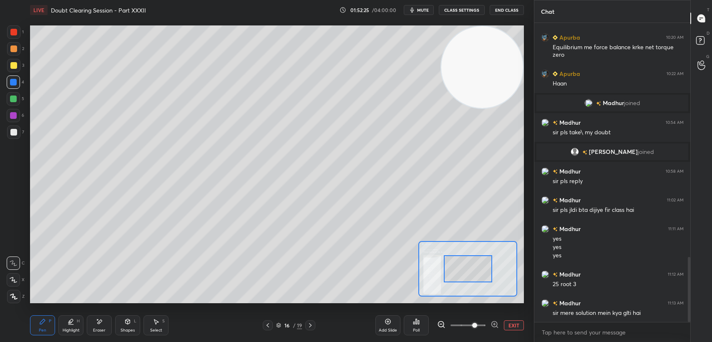
click at [477, 325] on span at bounding box center [474, 325] width 5 height 5
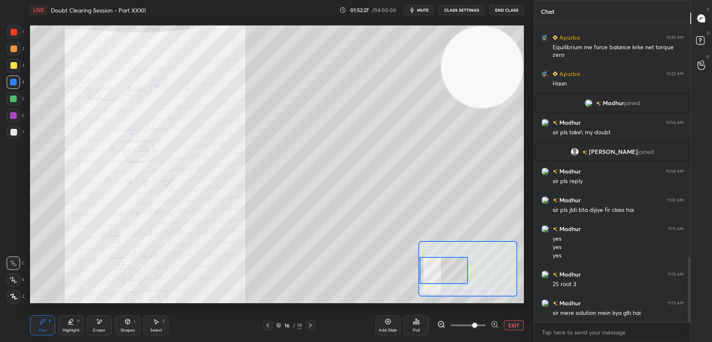
drag, startPoint x: 474, startPoint y: 272, endPoint x: 436, endPoint y: 274, distance: 38.0
click at [436, 274] on div at bounding box center [444, 270] width 48 height 27
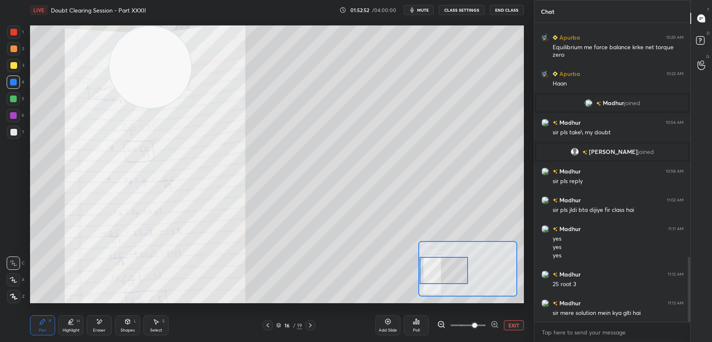
scroll to position [1089, 0]
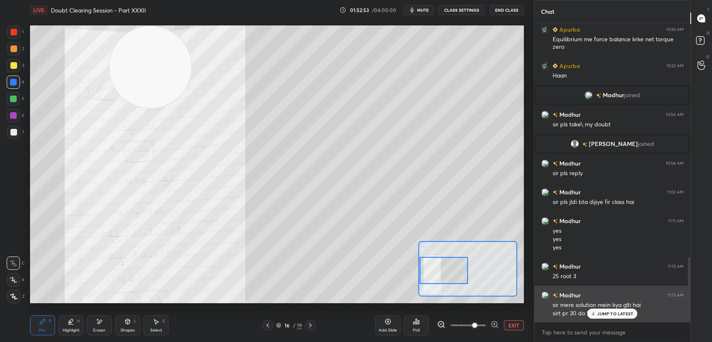
click at [594, 320] on div "[PERSON_NAME] 11:13 AM sir mere solution mein kya glti hai sirt pr 30 do baar b…" at bounding box center [612, 304] width 156 height 37
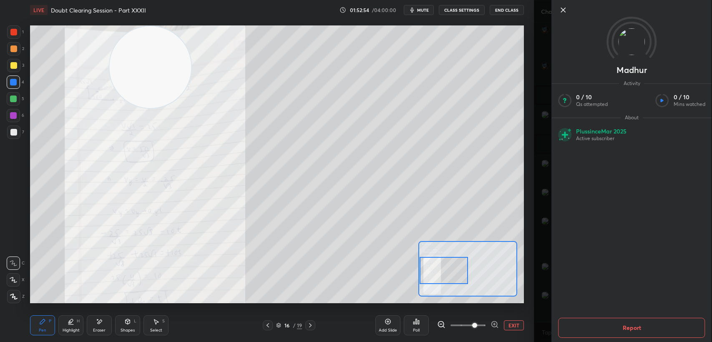
click at [561, 11] on icon at bounding box center [563, 10] width 10 height 10
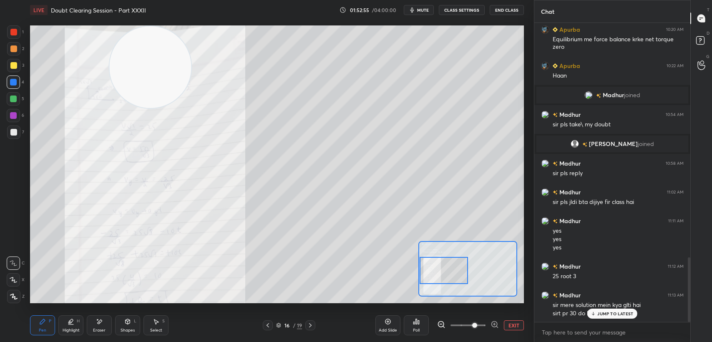
click at [601, 314] on p "JUMP TO LATEST" at bounding box center [615, 313] width 36 height 5
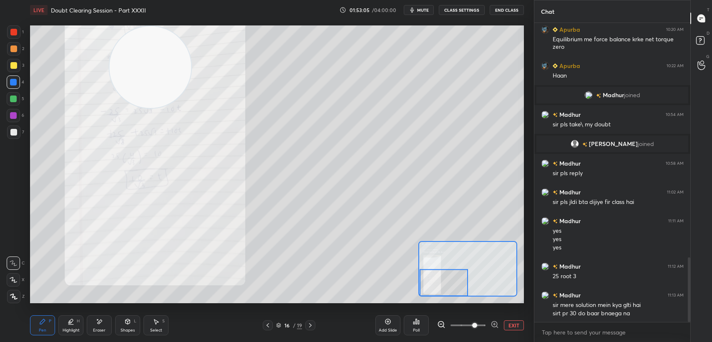
click at [268, 328] on icon at bounding box center [268, 325] width 7 height 7
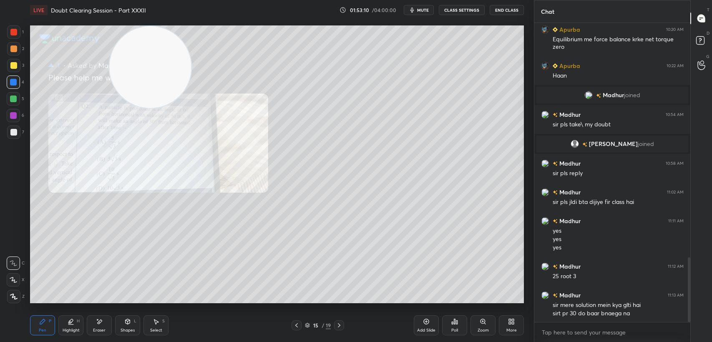
click at [342, 328] on icon at bounding box center [339, 325] width 7 height 7
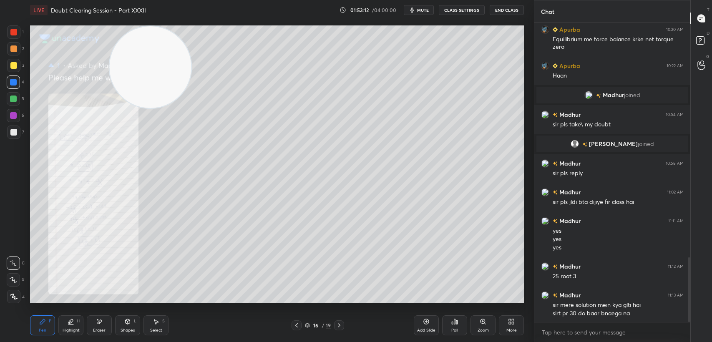
click at [294, 328] on icon at bounding box center [296, 325] width 7 height 7
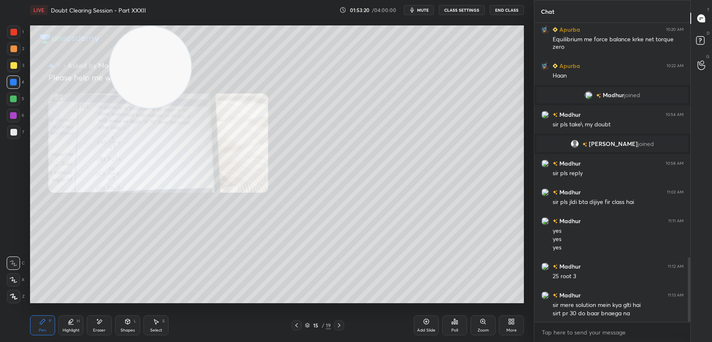
scroll to position [1118, 0]
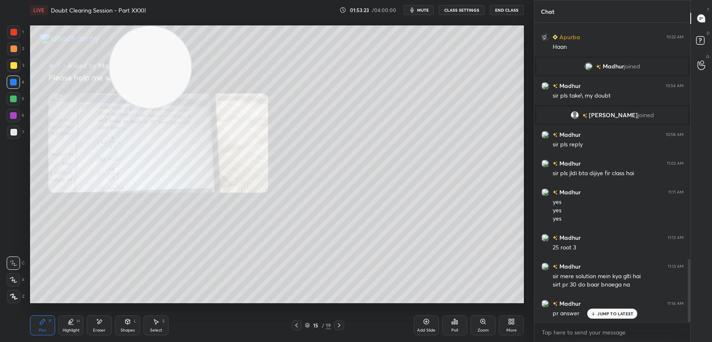
click at [603, 318] on div "JUMP TO LATEST" at bounding box center [612, 314] width 50 height 10
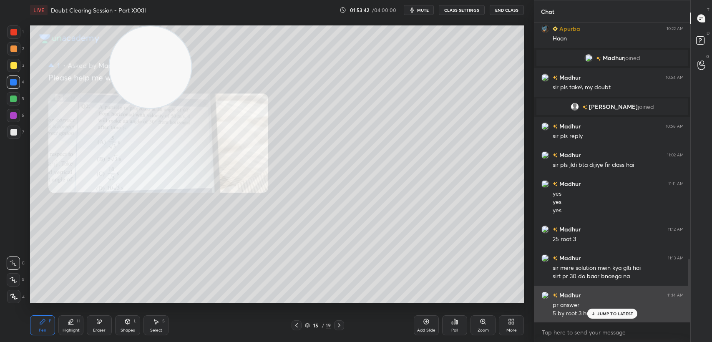
scroll to position [1135, 0]
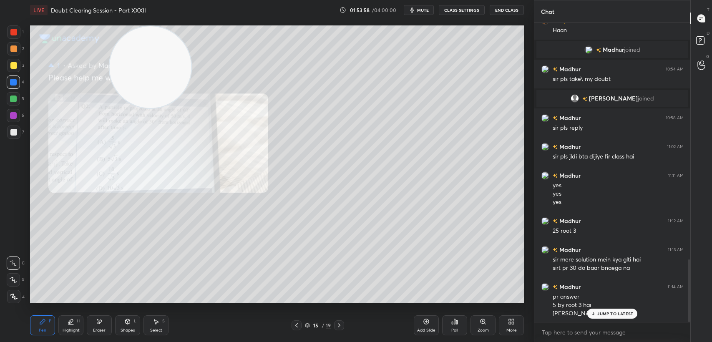
click at [606, 318] on div "JUMP TO LATEST" at bounding box center [612, 314] width 50 height 10
click at [701, 75] on div "G Raise Hand (G)" at bounding box center [701, 64] width 21 height 23
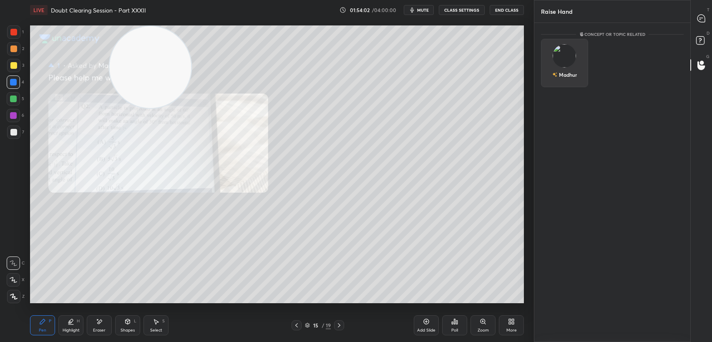
click at [577, 71] on div "Madhur" at bounding box center [568, 75] width 18 height 8
click at [577, 83] on button "INVITE" at bounding box center [565, 80] width 40 height 11
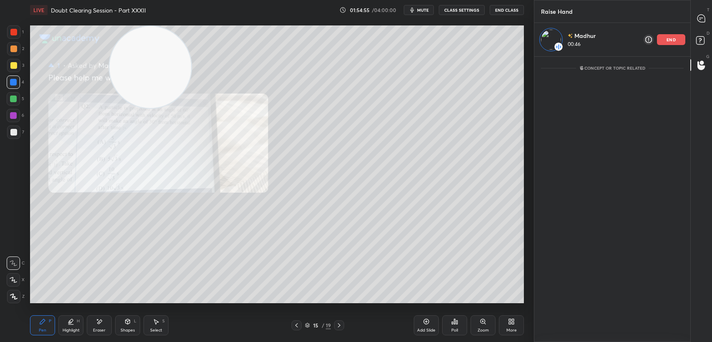
click at [342, 327] on icon at bounding box center [339, 325] width 7 height 7
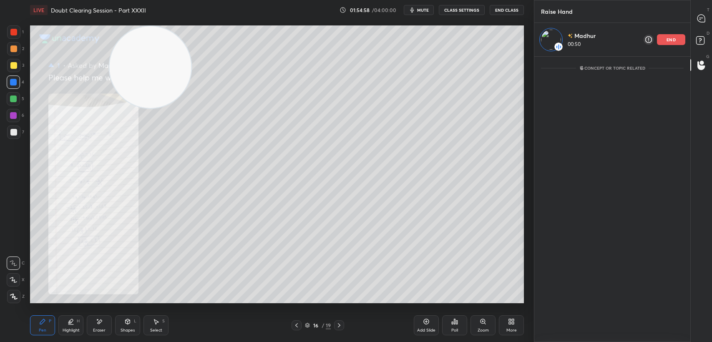
click at [26, 29] on div "1 2 3 4 5 6 7 C X Z E E Erase all H H" at bounding box center [13, 164] width 27 height 278
click at [13, 34] on div at bounding box center [13, 32] width 7 height 7
click at [12, 31] on div at bounding box center [13, 32] width 7 height 7
click at [12, 30] on div at bounding box center [13, 32] width 7 height 7
click at [295, 325] on icon at bounding box center [296, 325] width 7 height 7
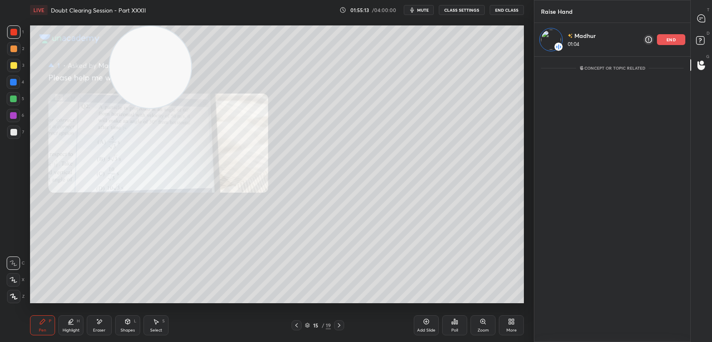
click at [8, 76] on div at bounding box center [13, 82] width 13 height 13
click at [14, 76] on div at bounding box center [13, 82] width 13 height 13
click at [11, 75] on div "3" at bounding box center [15, 67] width 17 height 17
click at [17, 68] on div at bounding box center [13, 65] width 13 height 13
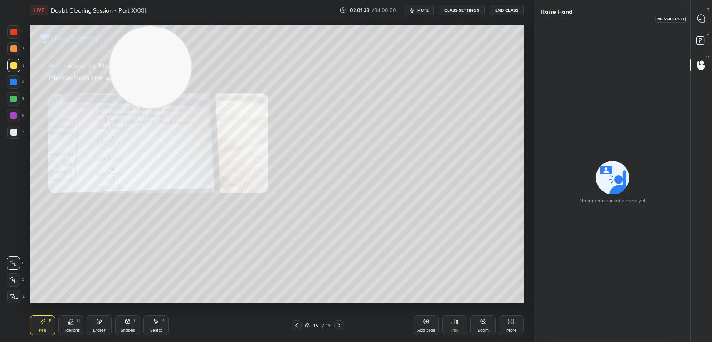
click at [699, 19] on icon at bounding box center [701, 18] width 9 height 9
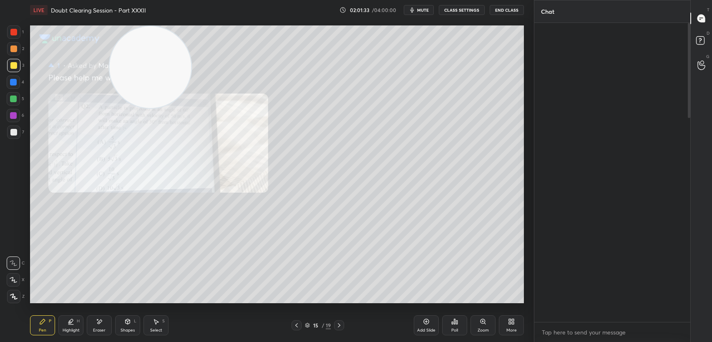
scroll to position [297, 154]
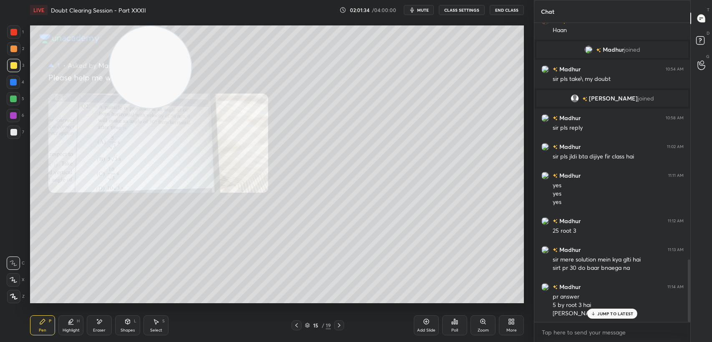
click at [602, 313] on p "JUMP TO LATEST" at bounding box center [615, 313] width 36 height 5
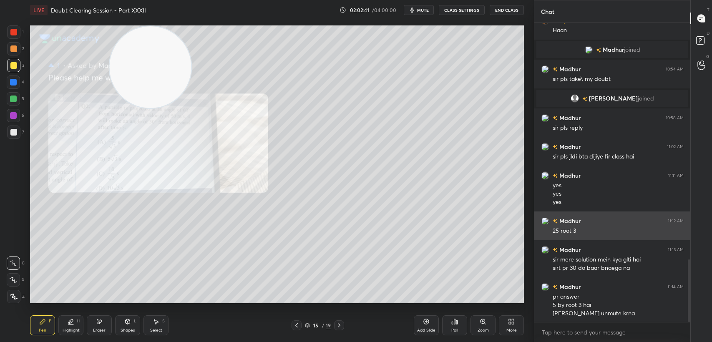
scroll to position [1171, 0]
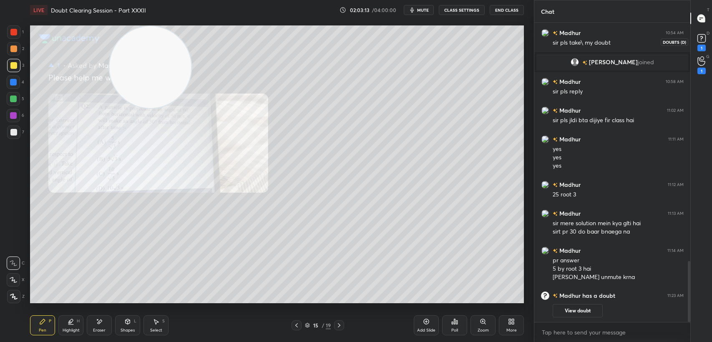
click at [701, 40] on rect at bounding box center [702, 39] width 8 height 8
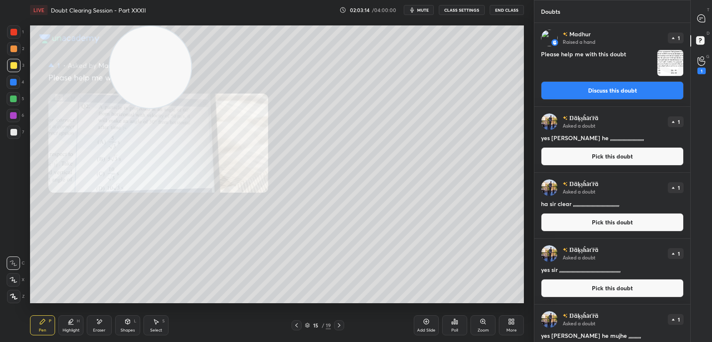
click at [590, 97] on button "Discuss this doubt" at bounding box center [612, 90] width 143 height 18
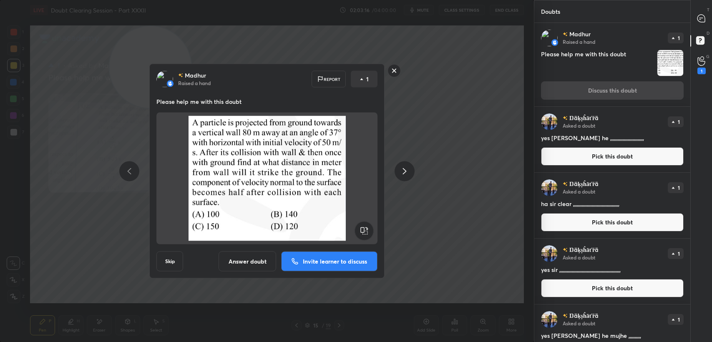
click at [261, 261] on button "Answer doubt" at bounding box center [248, 262] width 58 height 20
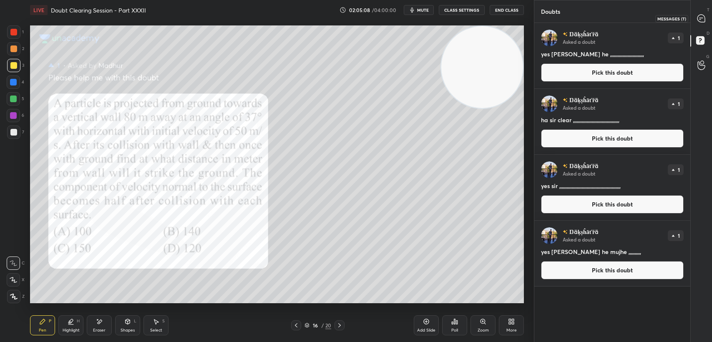
click at [703, 20] on icon at bounding box center [702, 19] width 8 height 8
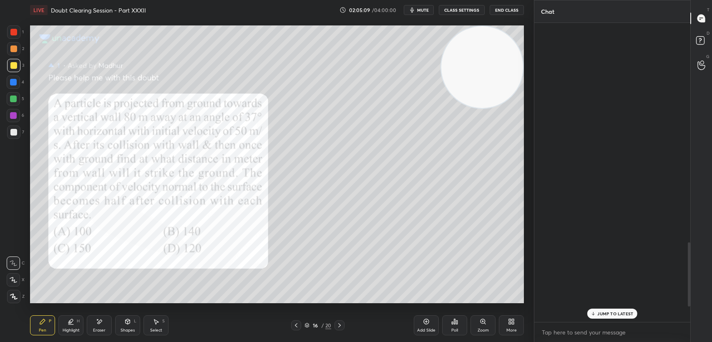
scroll to position [297, 154]
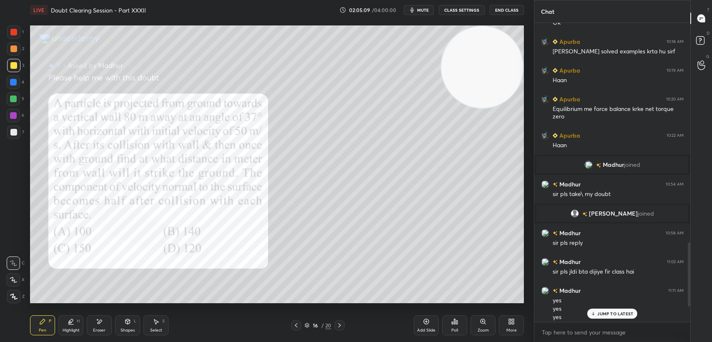
click at [608, 310] on div "JUMP TO LATEST" at bounding box center [612, 314] width 50 height 10
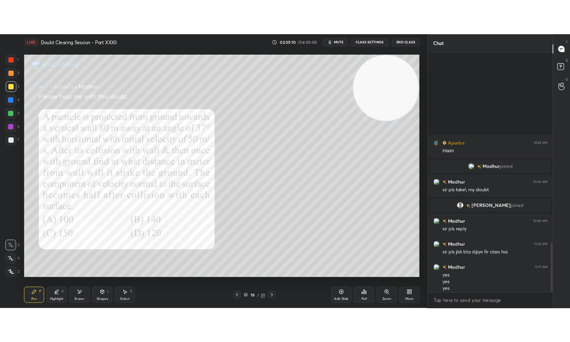
scroll to position [1155, 0]
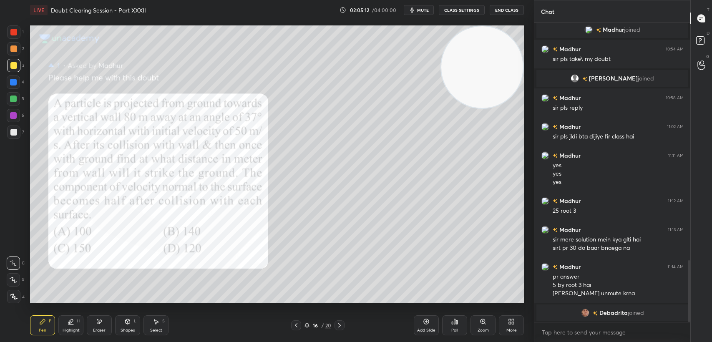
click at [14, 30] on div at bounding box center [13, 32] width 7 height 7
click at [14, 29] on div at bounding box center [13, 32] width 7 height 7
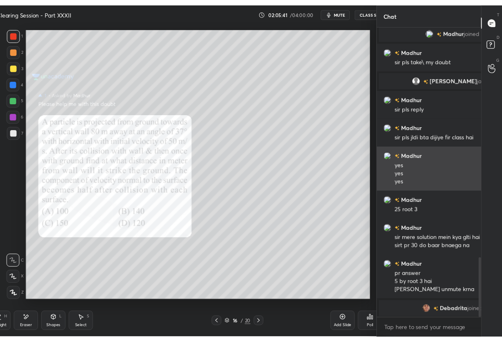
scroll to position [3, 3]
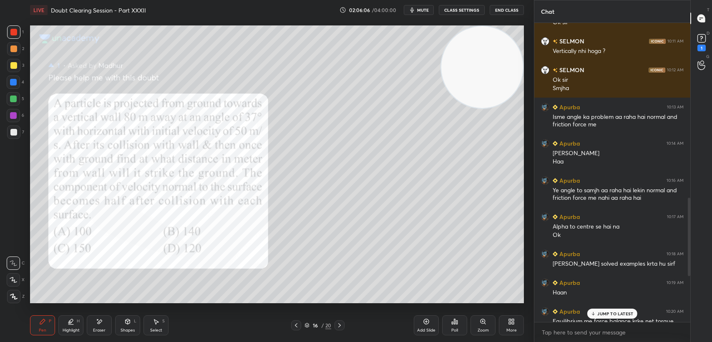
click at [604, 311] on p "JUMP TO LATEST" at bounding box center [615, 313] width 36 height 5
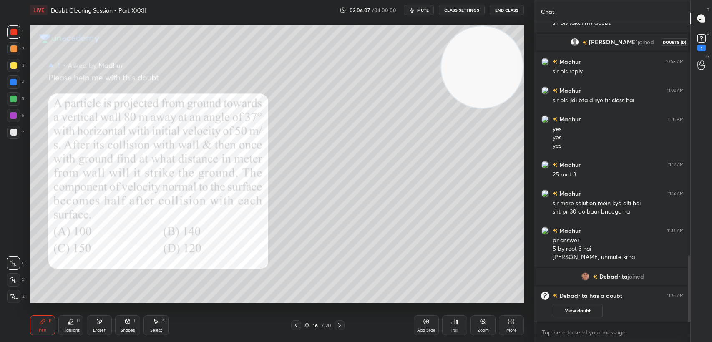
click at [703, 39] on rect at bounding box center [702, 39] width 8 height 8
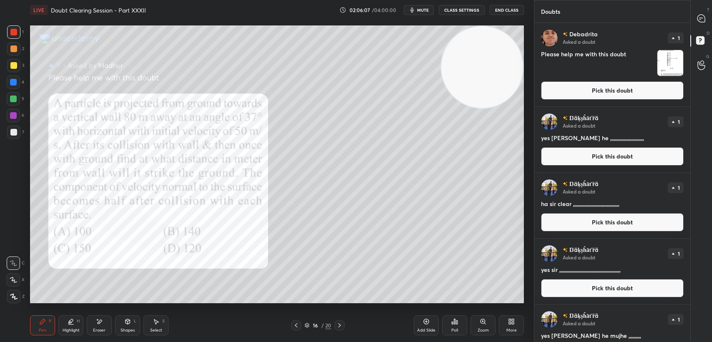
click at [635, 84] on button "Pick this doubt" at bounding box center [612, 90] width 143 height 18
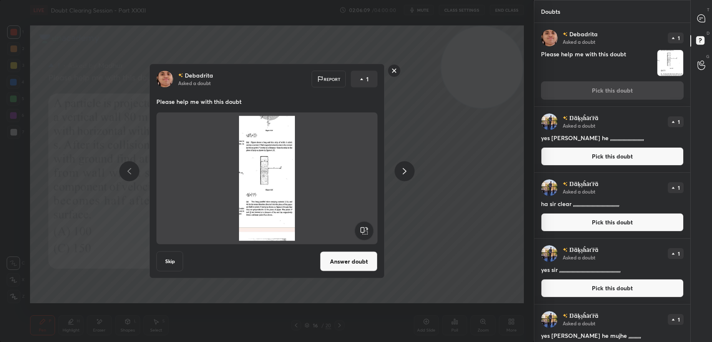
click at [392, 74] on rect at bounding box center [394, 70] width 13 height 13
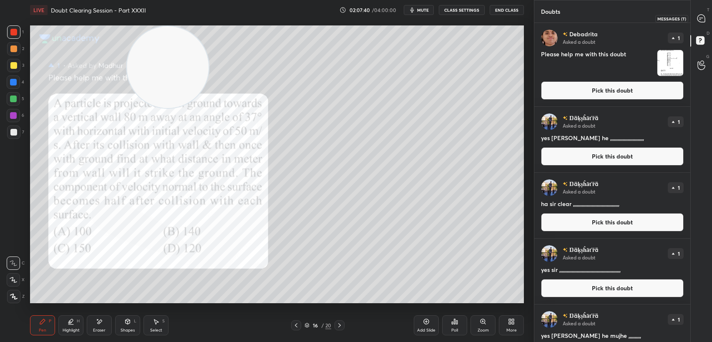
click at [704, 20] on icon at bounding box center [702, 19] width 8 height 8
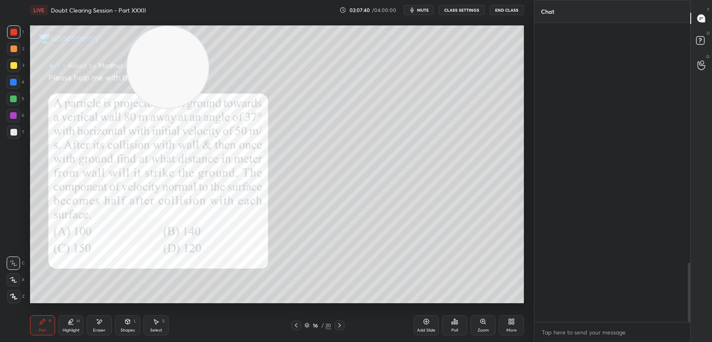
scroll to position [297, 154]
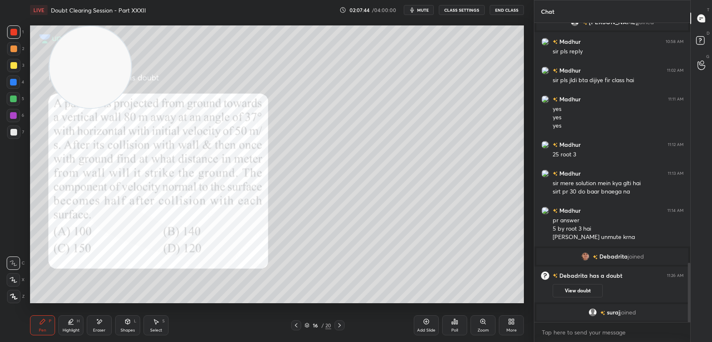
click at [123, 328] on div "Shapes" at bounding box center [128, 330] width 14 height 4
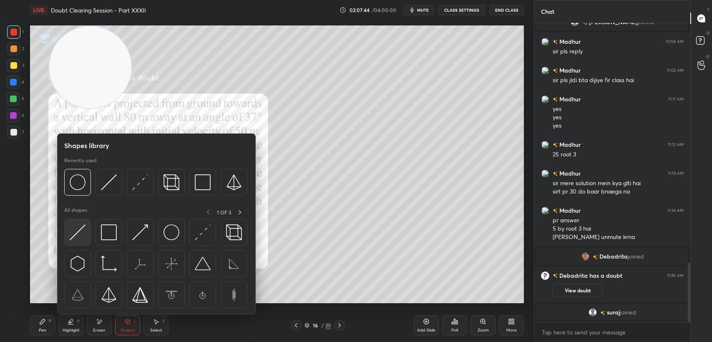
click at [81, 230] on img at bounding box center [78, 232] width 16 height 16
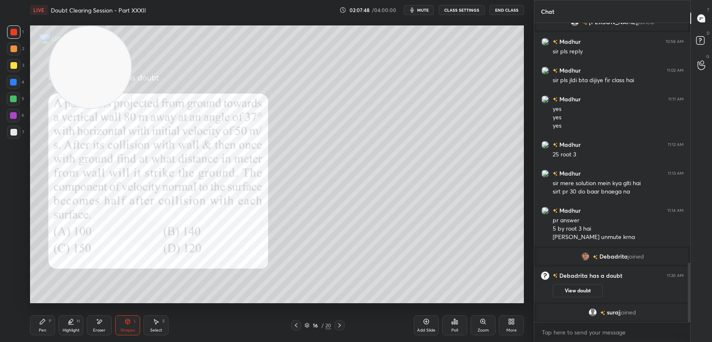
click at [45, 325] on icon at bounding box center [42, 321] width 7 height 7
click at [45, 324] on icon at bounding box center [42, 321] width 7 height 7
click at [11, 61] on div at bounding box center [13, 65] width 13 height 13
click at [13, 59] on div at bounding box center [13, 65] width 13 height 13
click at [18, 28] on div at bounding box center [13, 31] width 13 height 13
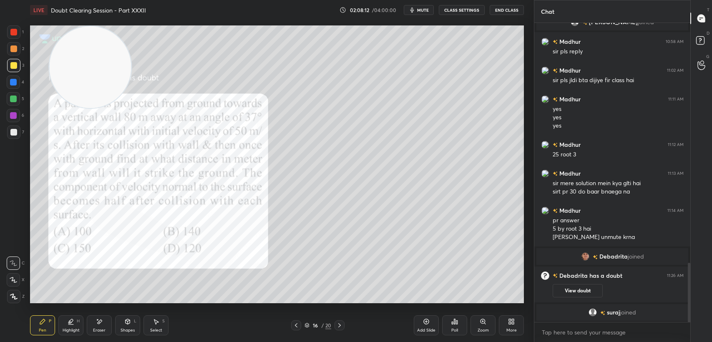
click at [13, 25] on div at bounding box center [13, 31] width 13 height 13
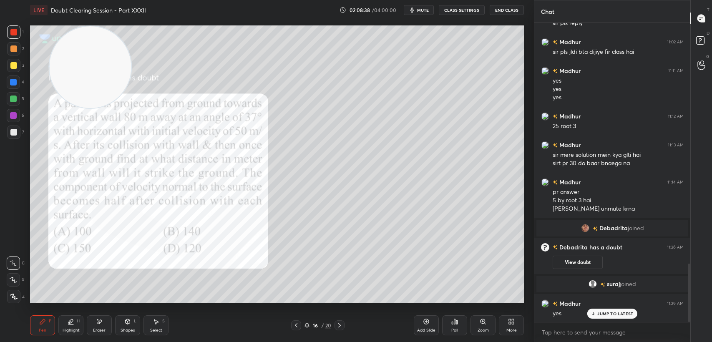
scroll to position [1248, 0]
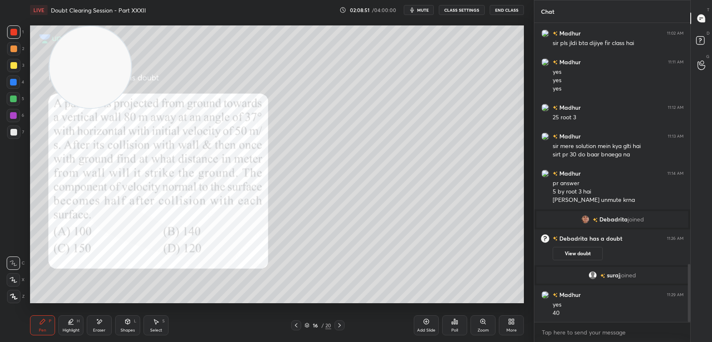
click at [10, 64] on div at bounding box center [13, 65] width 7 height 7
click at [18, 62] on div at bounding box center [13, 65] width 13 height 13
click at [8, 131] on div at bounding box center [13, 132] width 13 height 13
click at [10, 134] on div at bounding box center [13, 132] width 13 height 13
click at [12, 64] on div at bounding box center [13, 65] width 7 height 7
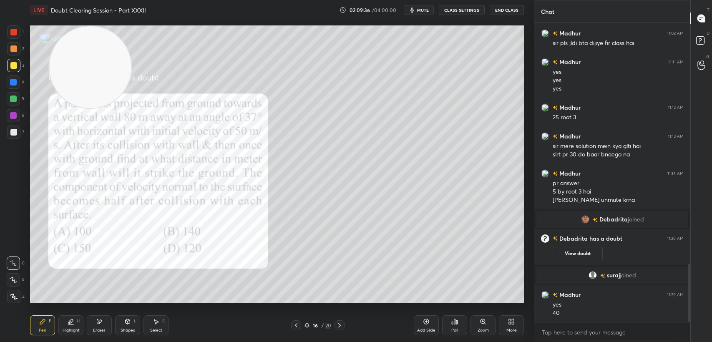
click at [14, 67] on div at bounding box center [13, 65] width 7 height 7
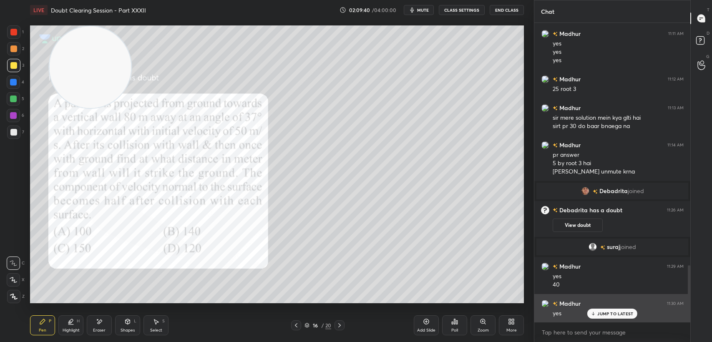
click at [594, 321] on div "[PERSON_NAME] 11:30 AM yes" at bounding box center [612, 308] width 156 height 29
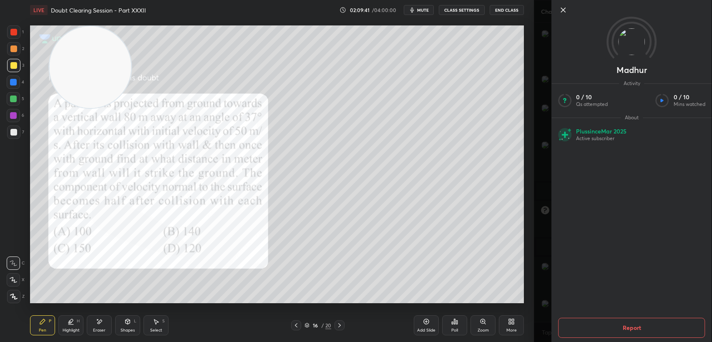
click at [559, 8] on icon at bounding box center [563, 10] width 10 height 10
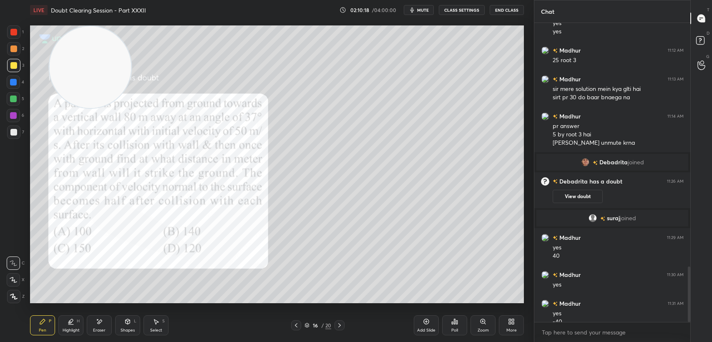
scroll to position [1314, 0]
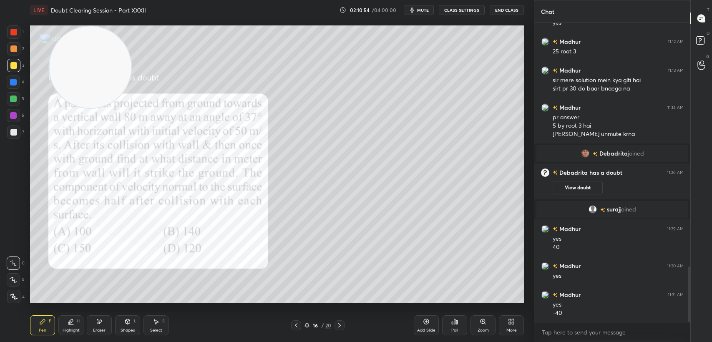
click at [15, 42] on div at bounding box center [13, 48] width 13 height 13
click at [8, 40] on div "1" at bounding box center [15, 33] width 17 height 17
click at [11, 32] on div at bounding box center [13, 32] width 7 height 7
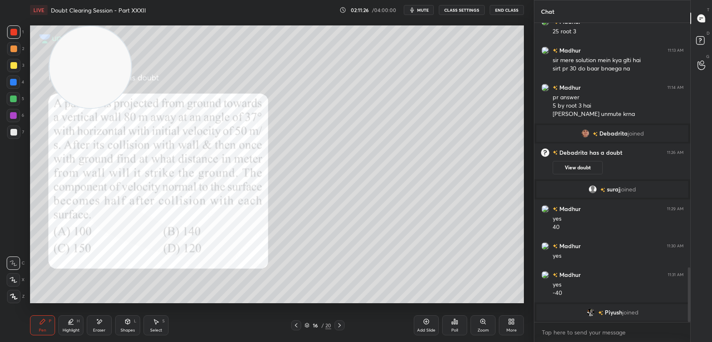
click at [434, 328] on div "Add Slide" at bounding box center [426, 325] width 25 height 20
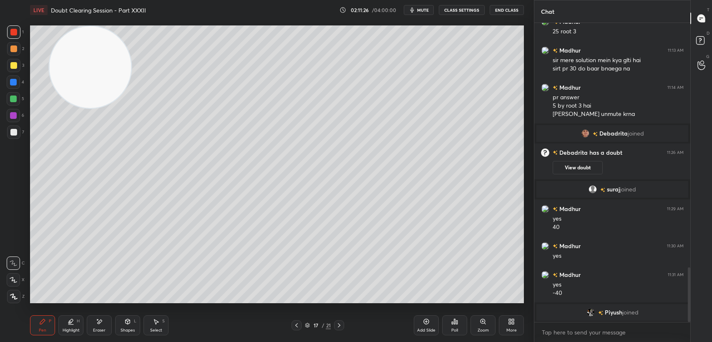
click at [133, 317] on div "Shapes L" at bounding box center [127, 325] width 25 height 20
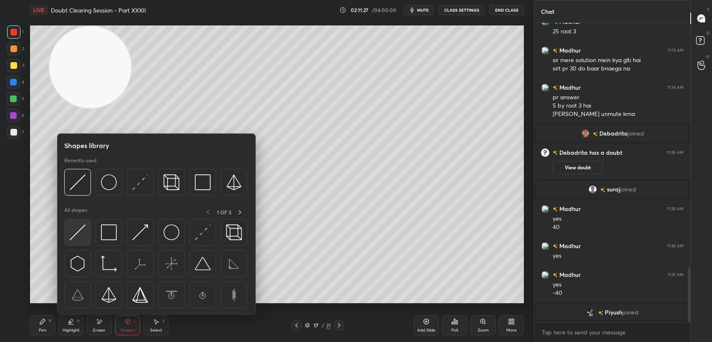
click at [66, 242] on div at bounding box center [77, 232] width 27 height 27
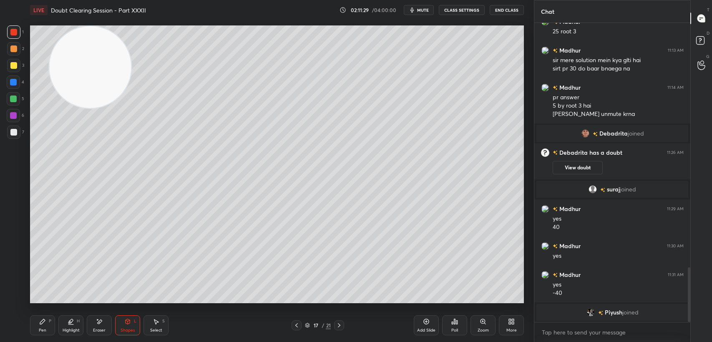
click at [5, 67] on div "1 2 3 4 5 6 7 C X Z E E Erase all H H" at bounding box center [13, 164] width 27 height 278
click at [5, 68] on div "1 2 3 4 5 6 7 C X Z E E Erase all H H" at bounding box center [13, 164] width 27 height 278
click at [8, 71] on div at bounding box center [13, 65] width 13 height 13
click at [12, 75] on div "3" at bounding box center [15, 67] width 17 height 17
click at [43, 329] on div "Pen" at bounding box center [43, 330] width 8 height 4
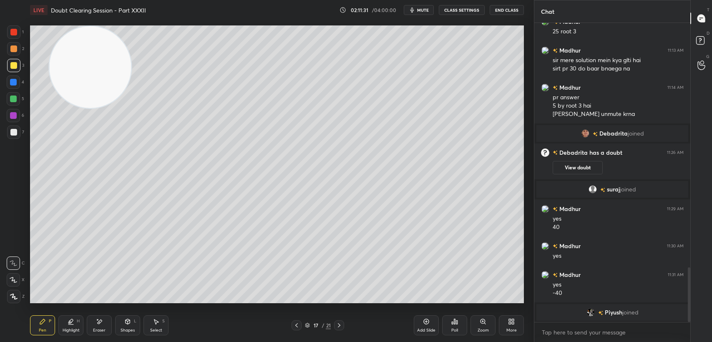
click at [47, 325] on div "Pen P" at bounding box center [42, 325] width 25 height 20
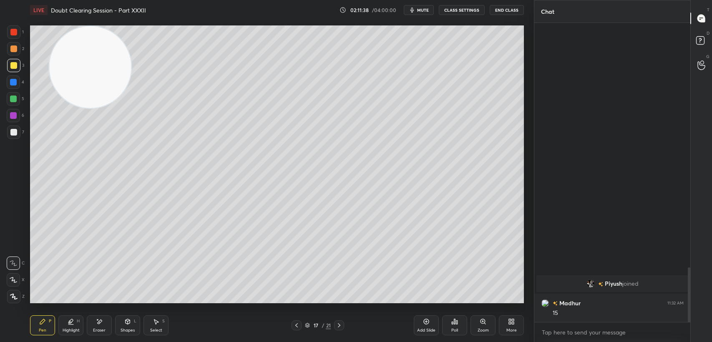
scroll to position [1018, 0]
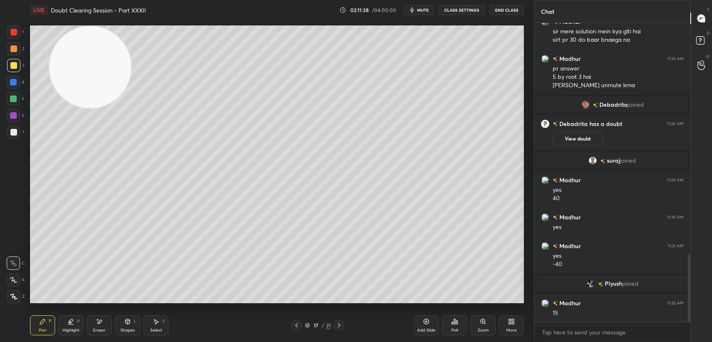
click at [17, 31] on div at bounding box center [13, 32] width 7 height 7
click at [15, 27] on div at bounding box center [13, 31] width 13 height 13
click at [294, 323] on icon at bounding box center [296, 325] width 7 height 7
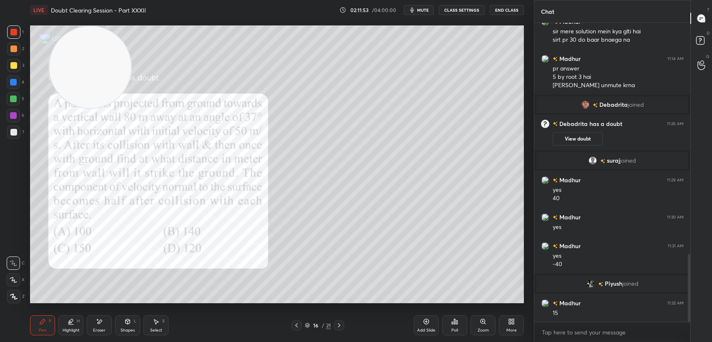
click at [337, 325] on icon at bounding box center [339, 325] width 7 height 7
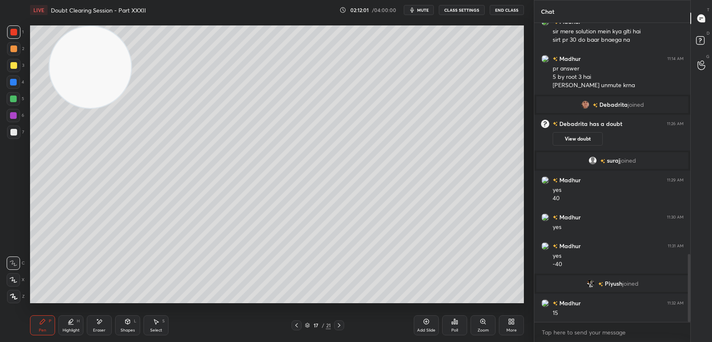
click at [296, 325] on icon at bounding box center [296, 325] width 3 height 4
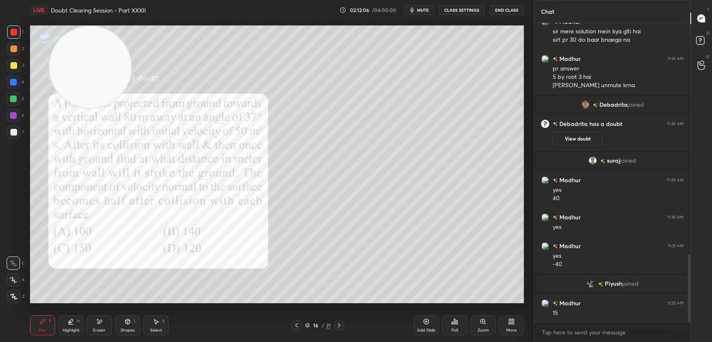
click at [341, 328] on icon at bounding box center [339, 325] width 7 height 7
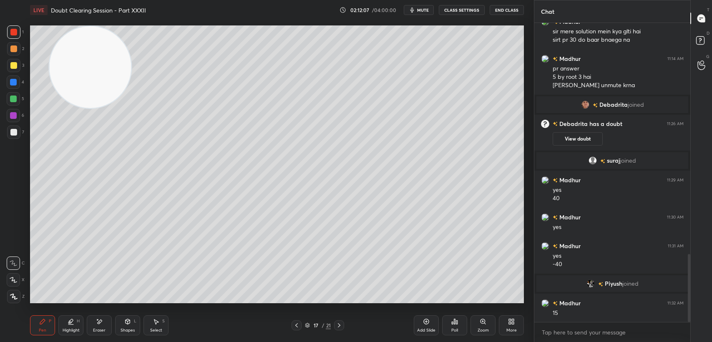
scroll to position [1046, 0]
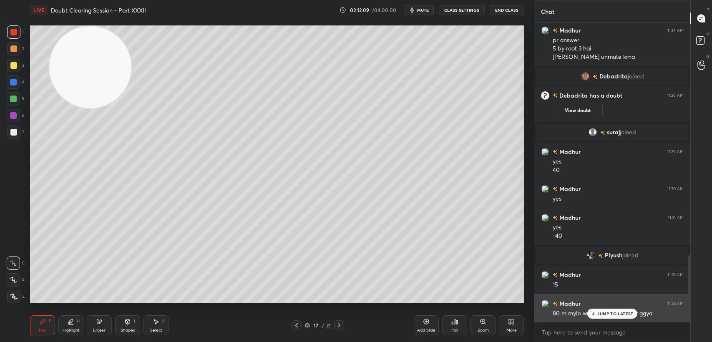
click at [602, 314] on p "JUMP TO LATEST" at bounding box center [615, 313] width 36 height 5
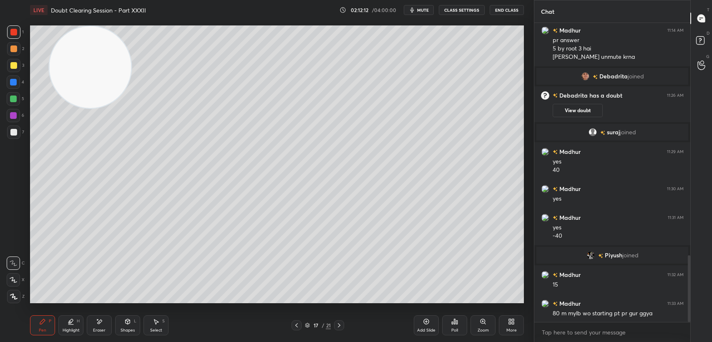
click at [12, 62] on div at bounding box center [13, 65] width 7 height 7
click at [7, 65] on div at bounding box center [13, 65] width 13 height 13
click at [292, 330] on div at bounding box center [297, 325] width 10 height 10
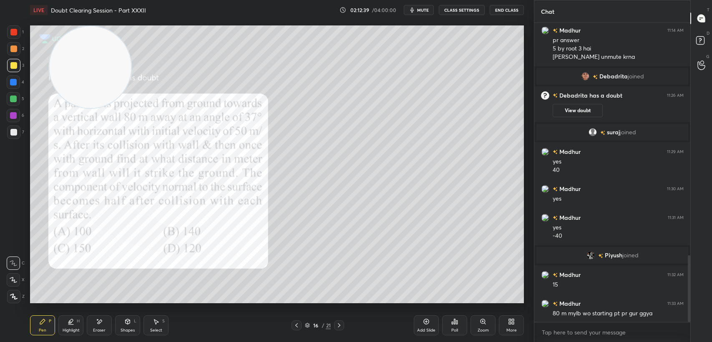
click at [20, 34] on div at bounding box center [13, 31] width 13 height 13
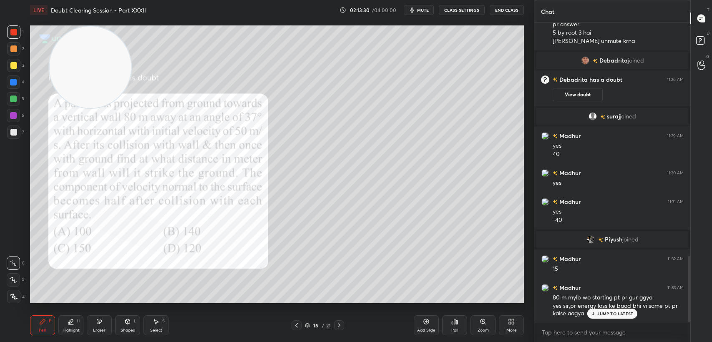
click at [610, 315] on p "JUMP TO LATEST" at bounding box center [615, 313] width 36 height 5
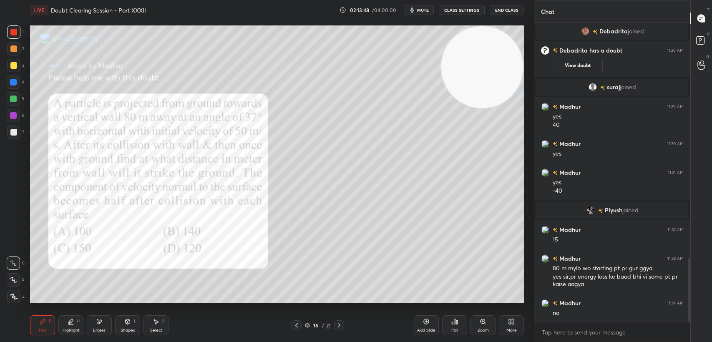
click at [12, 73] on div "3" at bounding box center [15, 67] width 17 height 17
click at [15, 83] on div at bounding box center [13, 82] width 7 height 7
click at [14, 80] on div at bounding box center [13, 82] width 7 height 7
click at [17, 37] on div at bounding box center [13, 31] width 13 height 13
click at [13, 37] on div at bounding box center [13, 31] width 13 height 13
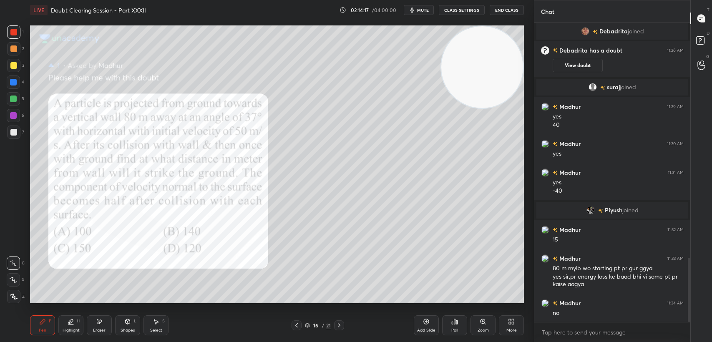
click at [13, 81] on div at bounding box center [13, 82] width 7 height 7
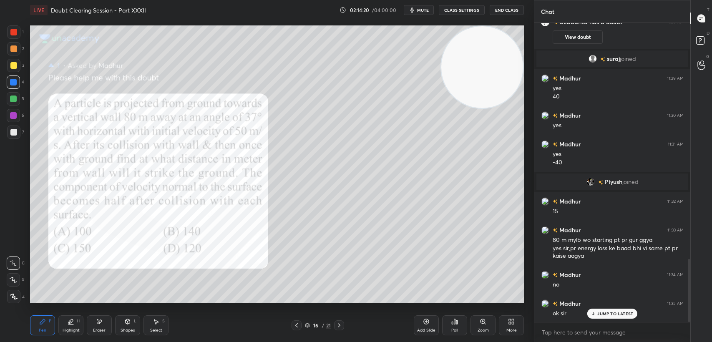
click at [628, 310] on div "JUMP TO LATEST" at bounding box center [612, 314] width 50 height 10
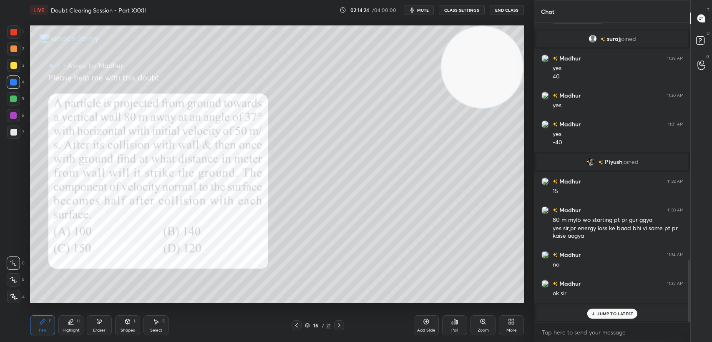
click at [603, 320] on div "[PERSON_NAME] joined" at bounding box center [613, 313] width 152 height 17
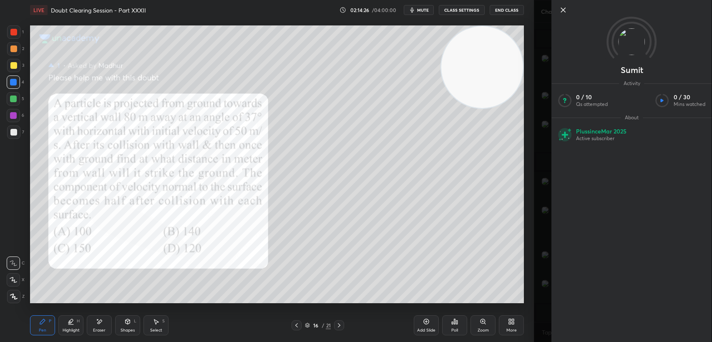
click at [565, 14] on icon at bounding box center [563, 10] width 10 height 10
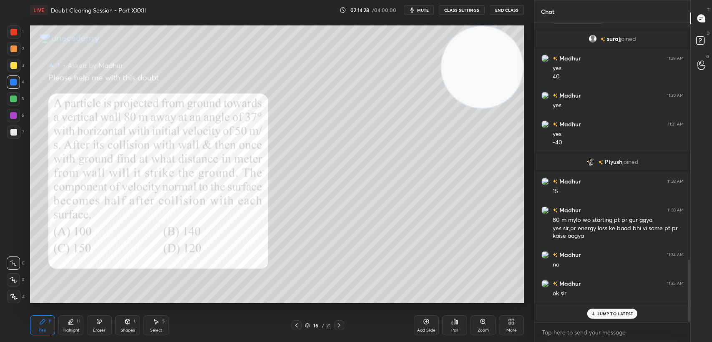
click at [606, 316] on p "JUMP TO LATEST" at bounding box center [615, 313] width 36 height 5
click at [707, 44] on icon at bounding box center [701, 41] width 15 height 15
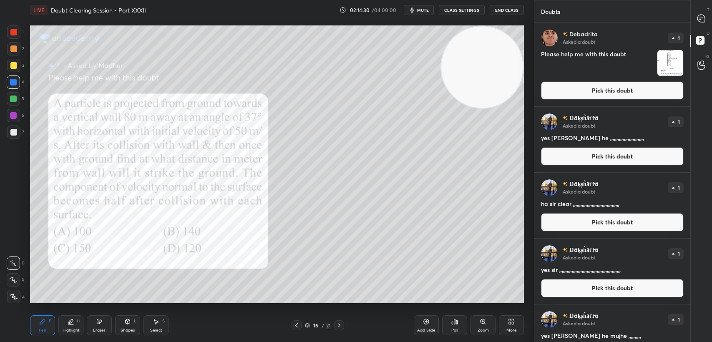
click at [625, 92] on button "Pick this doubt" at bounding box center [612, 90] width 143 height 18
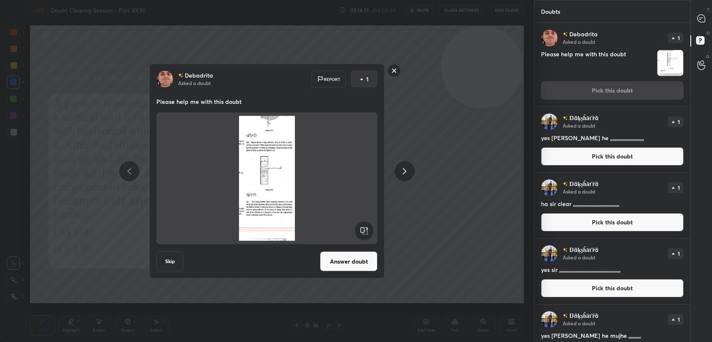
click at [360, 265] on button "Answer doubt" at bounding box center [349, 262] width 58 height 20
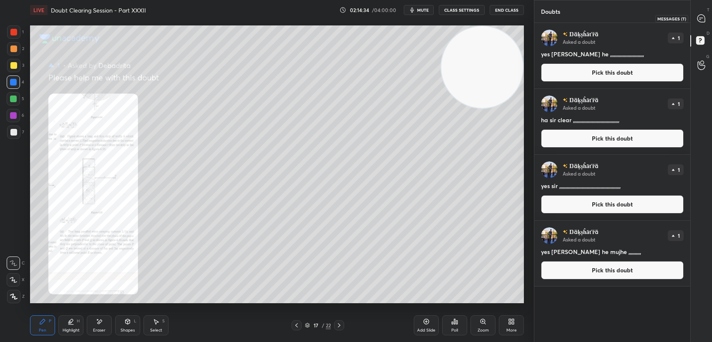
click at [706, 15] on icon at bounding box center [701, 18] width 9 height 9
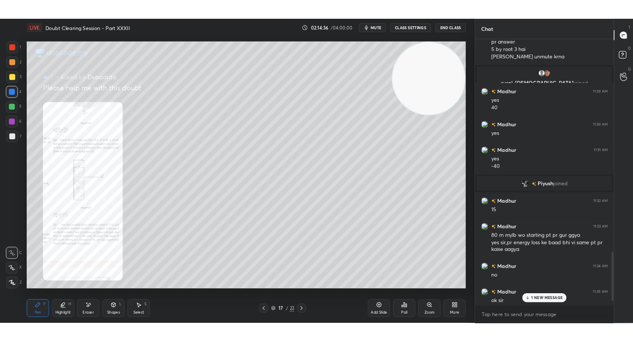
scroll to position [1338, 0]
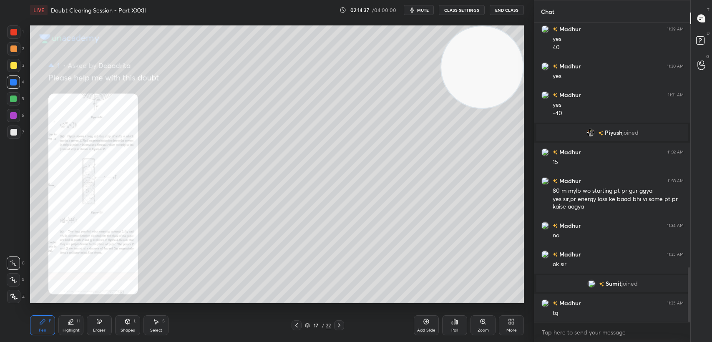
click at [71, 323] on icon at bounding box center [71, 321] width 4 height 4
click at [98, 328] on div "Eraser" at bounding box center [99, 330] width 13 height 4
click at [45, 323] on icon at bounding box center [42, 321] width 7 height 7
click at [47, 322] on div "Pen P" at bounding box center [42, 325] width 25 height 20
click at [9, 71] on div at bounding box center [13, 65] width 13 height 13
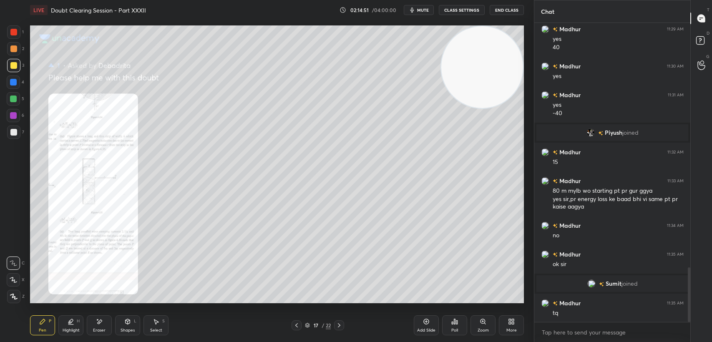
click at [10, 69] on div at bounding box center [13, 65] width 13 height 13
click at [18, 33] on div at bounding box center [13, 31] width 13 height 13
click at [20, 37] on div "1" at bounding box center [15, 31] width 17 height 13
click at [19, 131] on div at bounding box center [13, 132] width 13 height 13
click at [486, 320] on div "Zoom" at bounding box center [483, 325] width 25 height 20
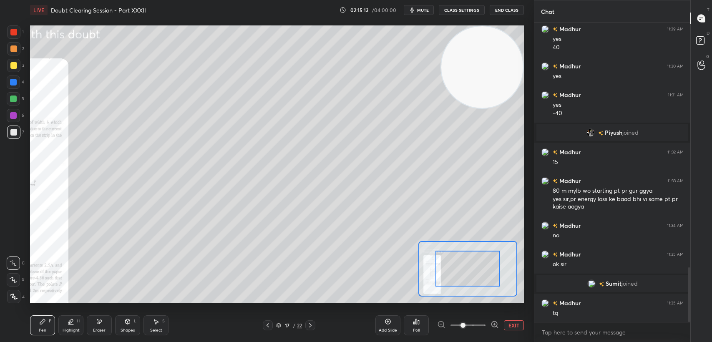
click at [486, 320] on div at bounding box center [468, 325] width 62 height 10
click at [491, 321] on icon at bounding box center [495, 324] width 8 height 8
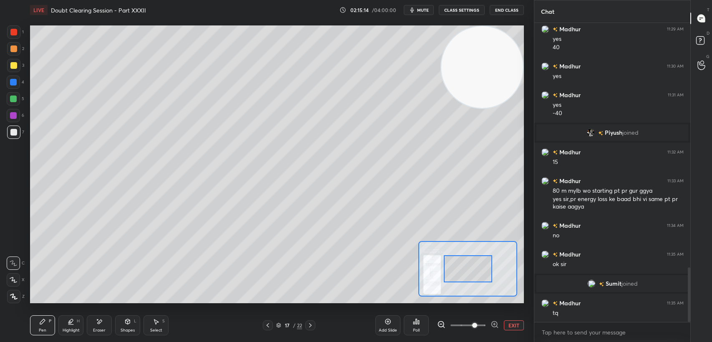
click at [491, 321] on icon at bounding box center [495, 324] width 8 height 8
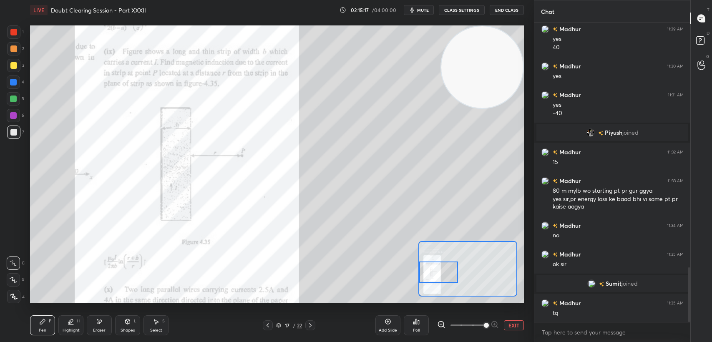
drag, startPoint x: 477, startPoint y: 271, endPoint x: 443, endPoint y: 275, distance: 34.4
click at [443, 275] on div at bounding box center [438, 273] width 39 height 22
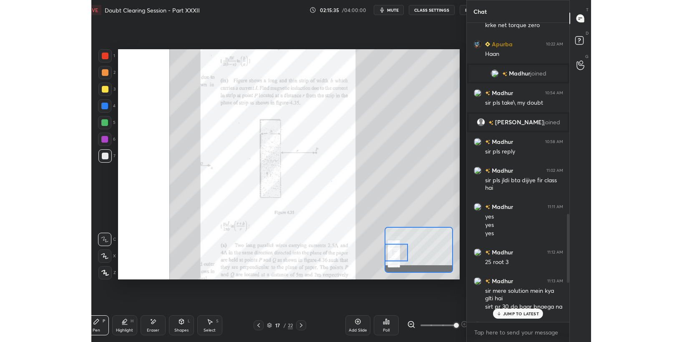
scroll to position [289, 491]
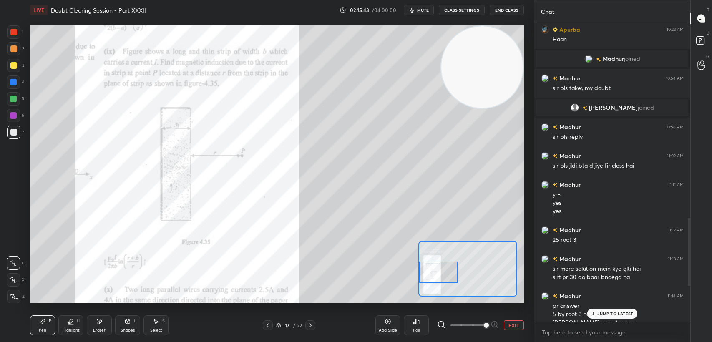
click at [615, 315] on p "JUMP TO LATEST" at bounding box center [615, 313] width 36 height 5
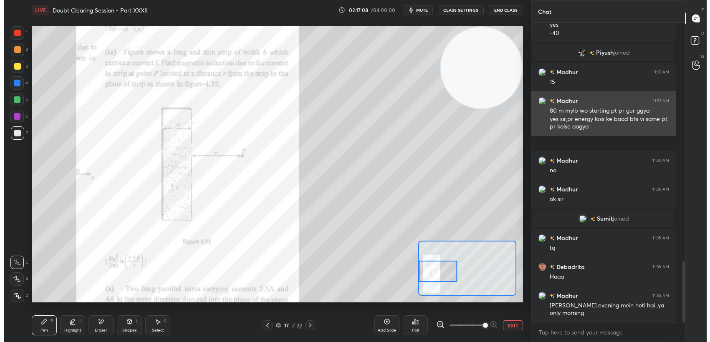
scroll to position [3, 2]
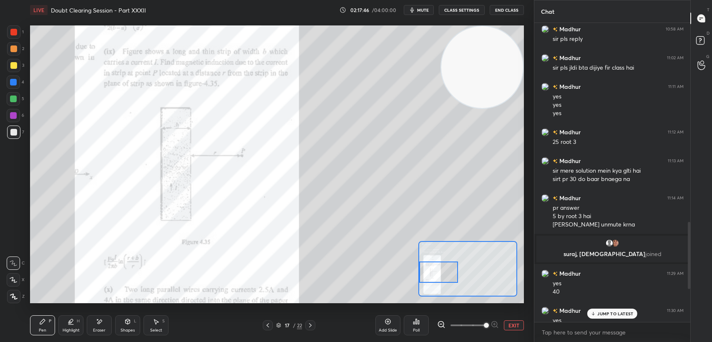
drag, startPoint x: 627, startPoint y: 312, endPoint x: 623, endPoint y: 307, distance: 6.2
click at [627, 311] on p "JUMP TO LATEST" at bounding box center [615, 313] width 36 height 5
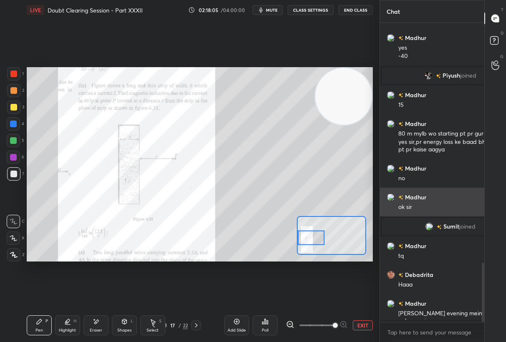
scroll to position [315, 113]
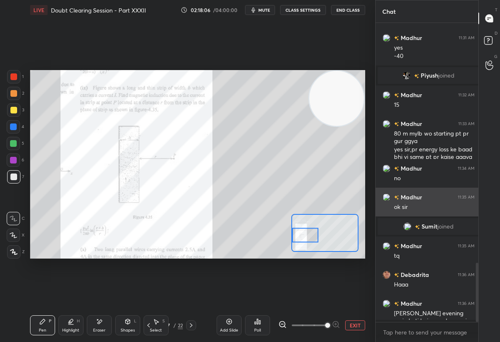
type textarea "x"
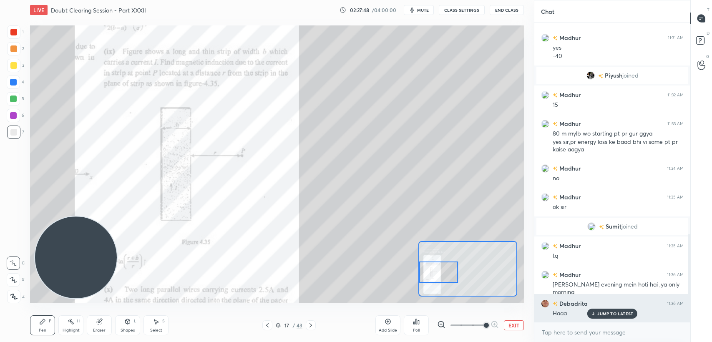
click at [610, 314] on p "JUMP TO LATEST" at bounding box center [615, 313] width 36 height 5
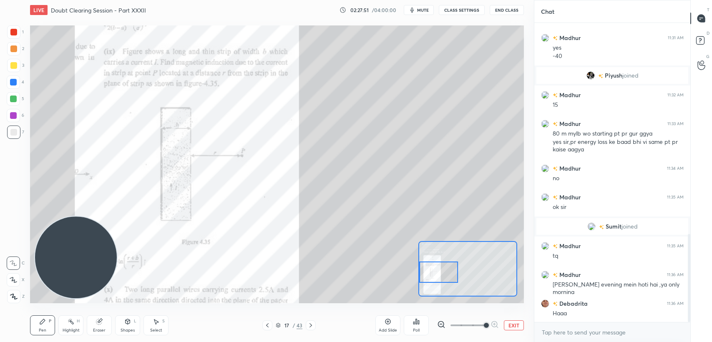
click at [21, 28] on div "1" at bounding box center [15, 31] width 17 height 13
click at [17, 34] on div at bounding box center [13, 32] width 7 height 7
click at [16, 33] on div at bounding box center [13, 32] width 7 height 7
click at [457, 282] on div at bounding box center [438, 273] width 39 height 22
click at [442, 274] on div at bounding box center [438, 273] width 39 height 22
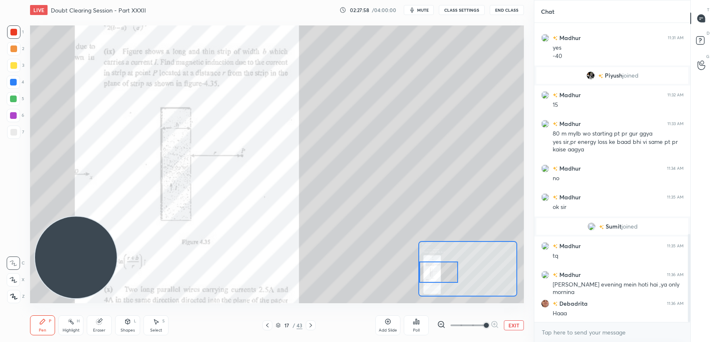
click at [520, 333] on div "Add Slide Poll EXIT" at bounding box center [450, 325] width 149 height 47
click at [514, 328] on button "EXIT" at bounding box center [514, 325] width 20 height 10
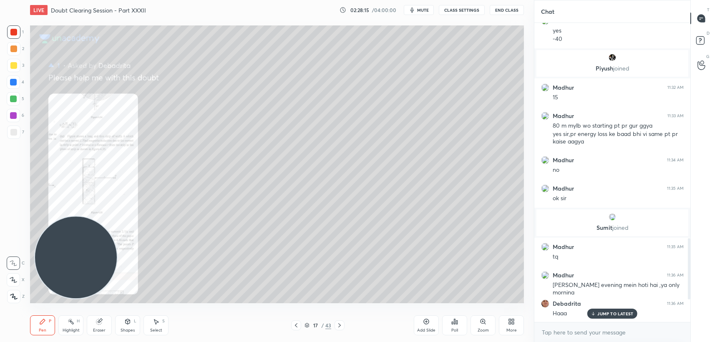
click at [502, 329] on div "More" at bounding box center [511, 325] width 25 height 20
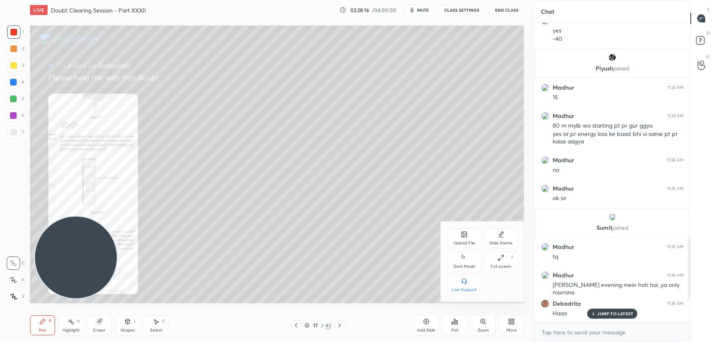
click at [460, 259] on div "Dark Mode" at bounding box center [464, 262] width 33 height 20
type textarea "x"
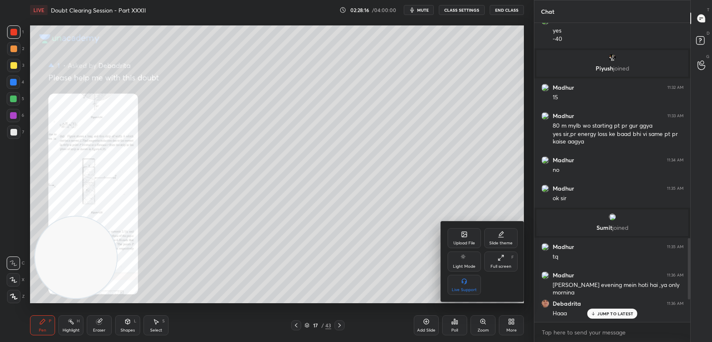
click at [210, 103] on div at bounding box center [356, 171] width 712 height 342
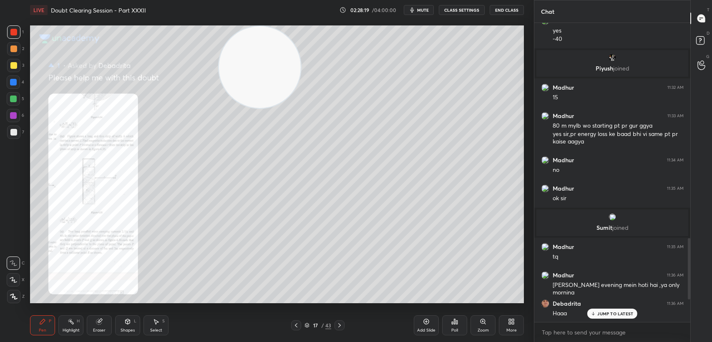
click at [17, 35] on div at bounding box center [13, 31] width 13 height 13
click at [120, 327] on div "Shapes L" at bounding box center [127, 325] width 25 height 20
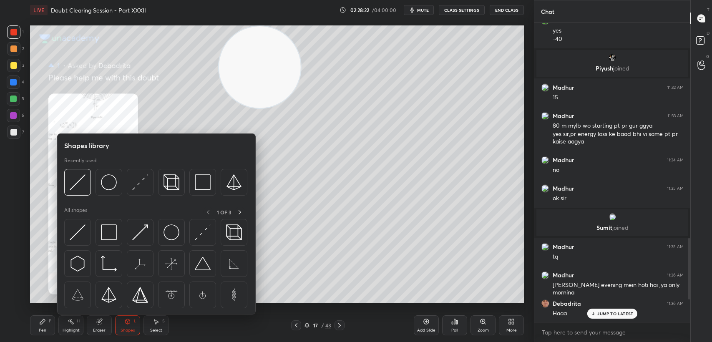
click at [207, 191] on div at bounding box center [202, 182] width 27 height 27
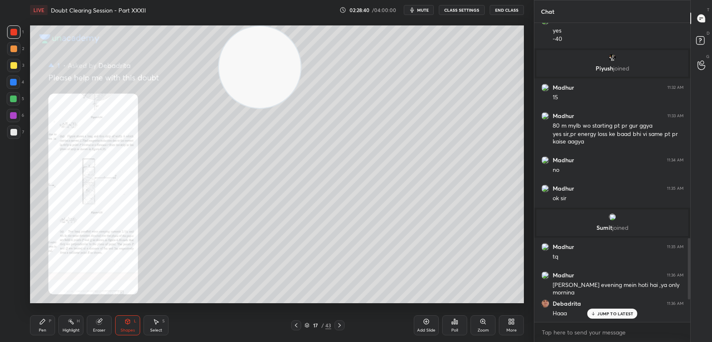
click at [47, 333] on div "Pen P" at bounding box center [42, 325] width 25 height 20
click at [420, 324] on div "Add Slide" at bounding box center [426, 325] width 25 height 20
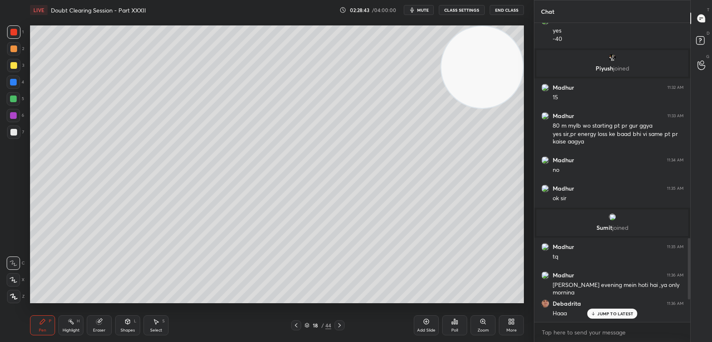
click at [298, 326] on icon at bounding box center [296, 325] width 7 height 7
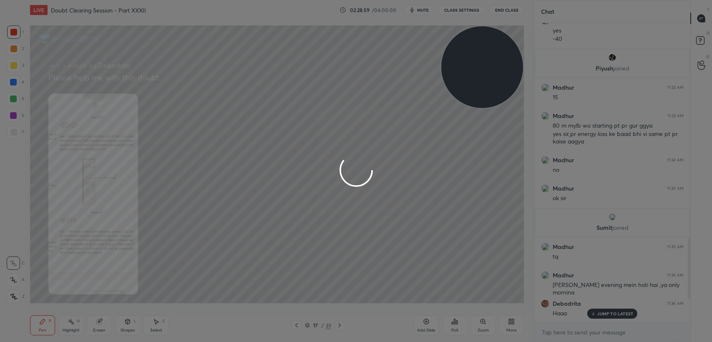
click at [252, 77] on div at bounding box center [356, 171] width 712 height 342
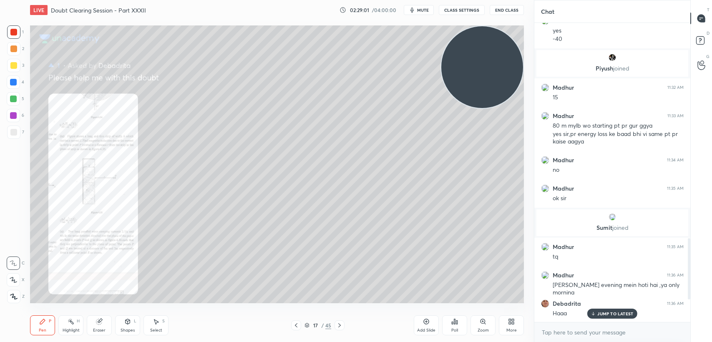
click at [109, 328] on div "Eraser" at bounding box center [99, 325] width 25 height 20
click at [13, 296] on span "Erase all" at bounding box center [13, 297] width 13 height 6
click at [127, 324] on icon at bounding box center [128, 321] width 5 height 5
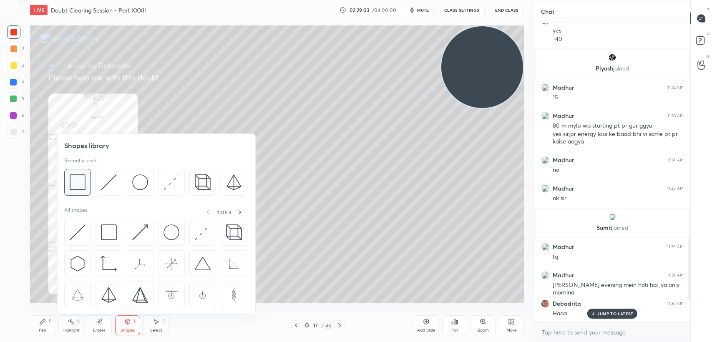
click at [81, 190] on img at bounding box center [78, 182] width 16 height 16
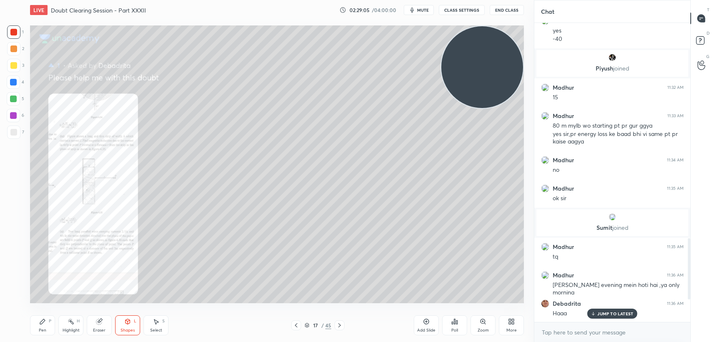
click at [519, 321] on div "More" at bounding box center [511, 325] width 25 height 20
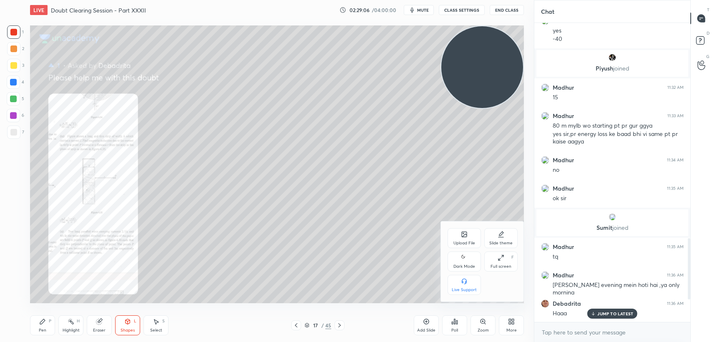
click at [461, 257] on div "Dark Mode" at bounding box center [464, 262] width 33 height 20
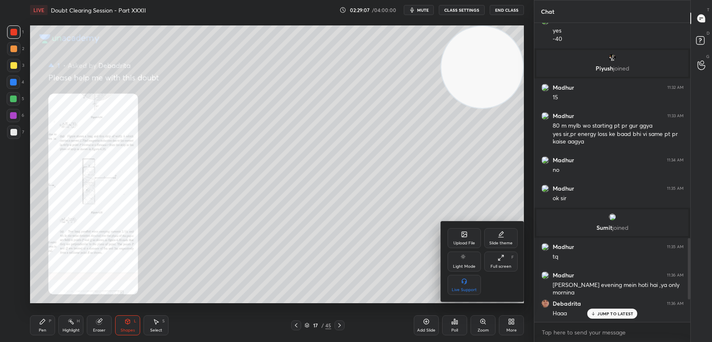
click at [40, 322] on div at bounding box center [356, 171] width 712 height 342
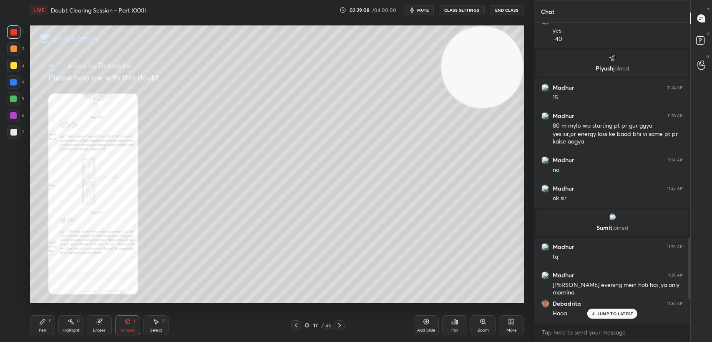
click at [48, 324] on div "Pen P" at bounding box center [42, 325] width 25 height 20
click at [18, 72] on div at bounding box center [13, 65] width 13 height 13
click at [19, 68] on div at bounding box center [13, 65] width 13 height 13
click at [601, 316] on p "JUMP TO LATEST" at bounding box center [615, 313] width 36 height 5
click at [475, 326] on div "Zoom" at bounding box center [483, 325] width 25 height 20
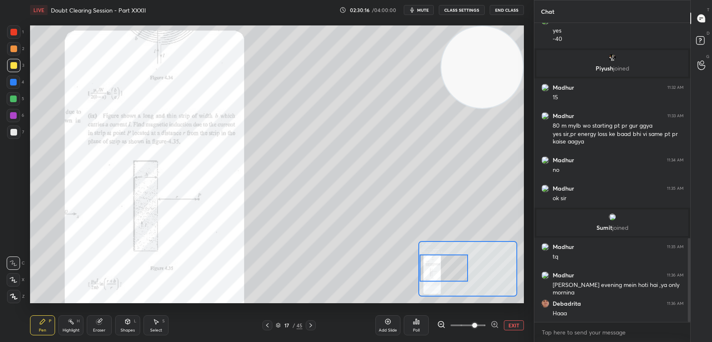
click at [92, 328] on div "Eraser" at bounding box center [99, 325] width 25 height 20
click at [38, 333] on div "Pen P" at bounding box center [42, 325] width 25 height 20
click at [38, 331] on div "Pen P" at bounding box center [42, 325] width 25 height 20
click at [12, 86] on div at bounding box center [13, 82] width 13 height 13
click at [13, 88] on div at bounding box center [13, 82] width 13 height 13
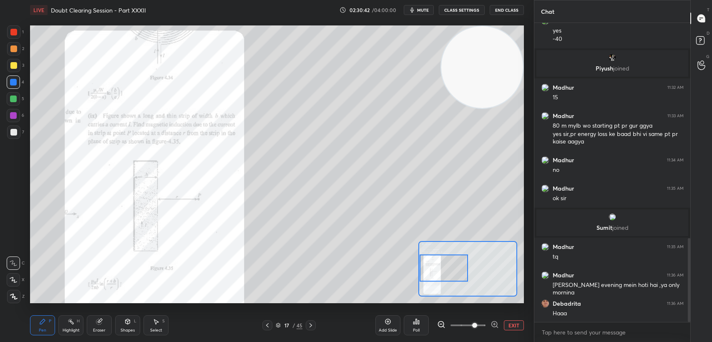
click at [507, 325] on button "EXIT" at bounding box center [514, 325] width 20 height 10
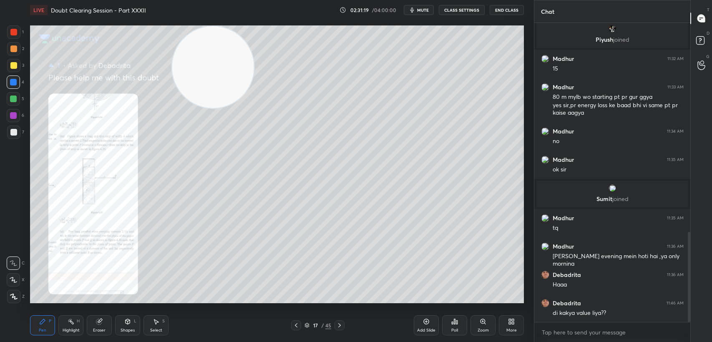
scroll to position [696, 0]
click at [12, 73] on div "3" at bounding box center [15, 67] width 17 height 17
click at [10, 73] on div "3" at bounding box center [15, 67] width 17 height 17
click at [8, 73] on div "3" at bounding box center [15, 67] width 17 height 17
click at [99, 326] on div "Eraser" at bounding box center [99, 325] width 25 height 20
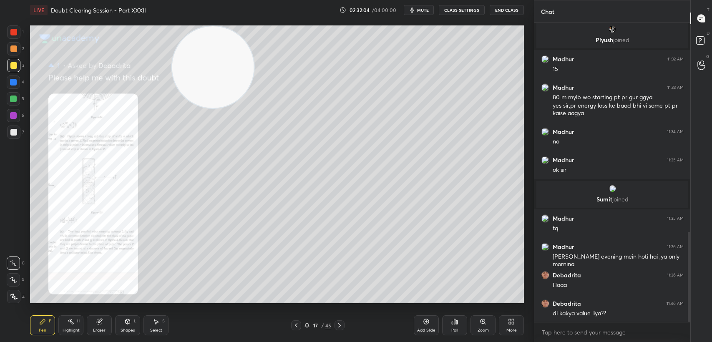
click at [103, 324] on div "Eraser" at bounding box center [99, 325] width 25 height 20
click at [50, 330] on div "Pen P" at bounding box center [42, 325] width 25 height 20
click at [426, 13] on span "mute" at bounding box center [423, 10] width 12 height 6
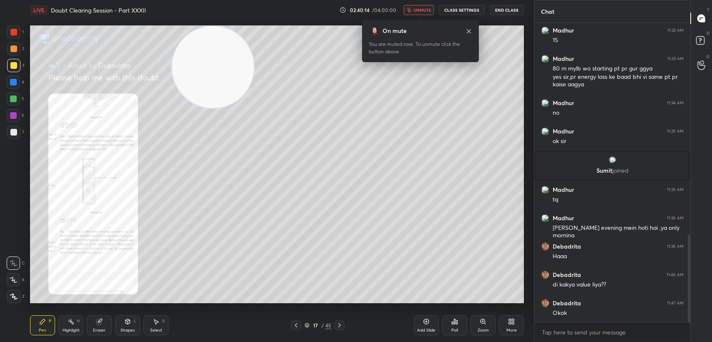
click at [505, 9] on button "End Class" at bounding box center [507, 10] width 34 height 10
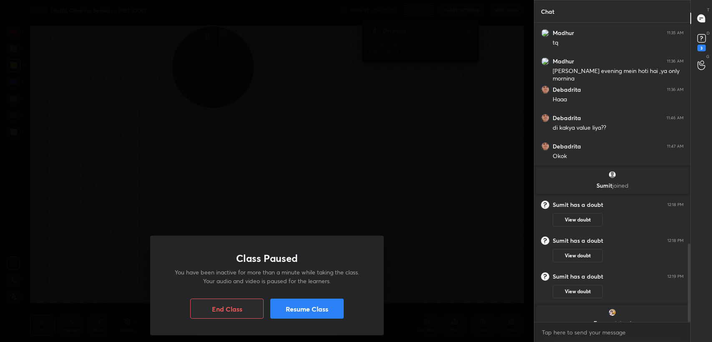
scroll to position [841, 0]
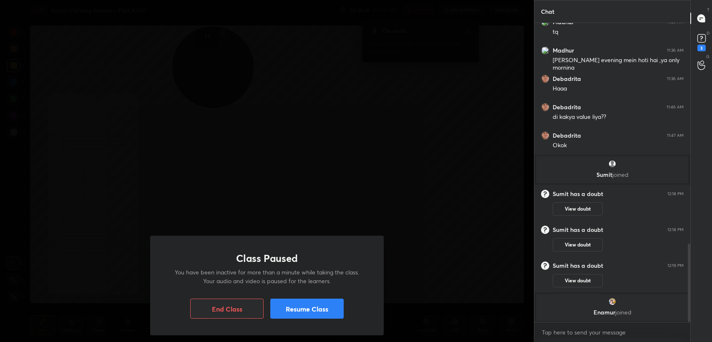
click at [286, 313] on button "Resume Class" at bounding box center [306, 309] width 73 height 20
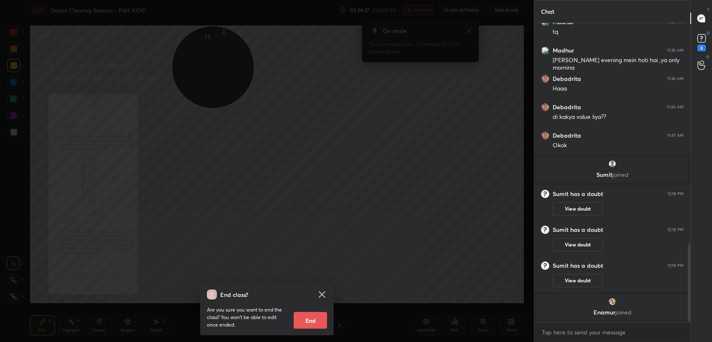
click at [305, 318] on button "End" at bounding box center [310, 320] width 33 height 17
type textarea "x"
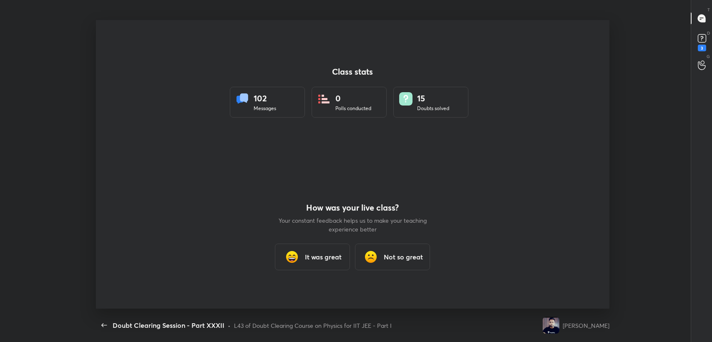
scroll to position [0, 0]
